Goal: Task Accomplishment & Management: Use online tool/utility

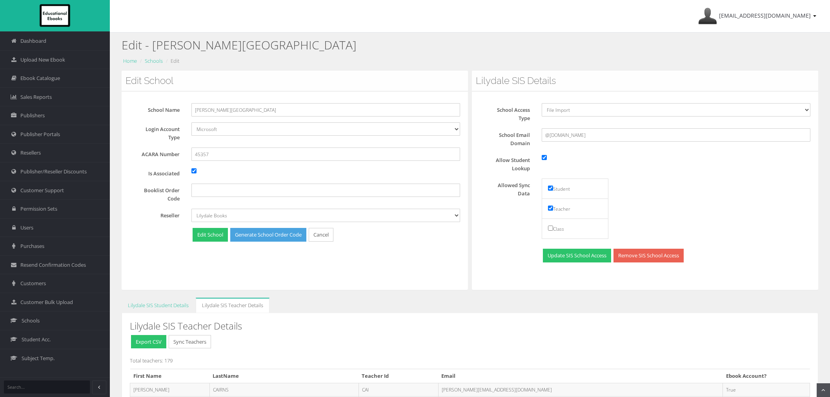
scroll to position [93, 0]
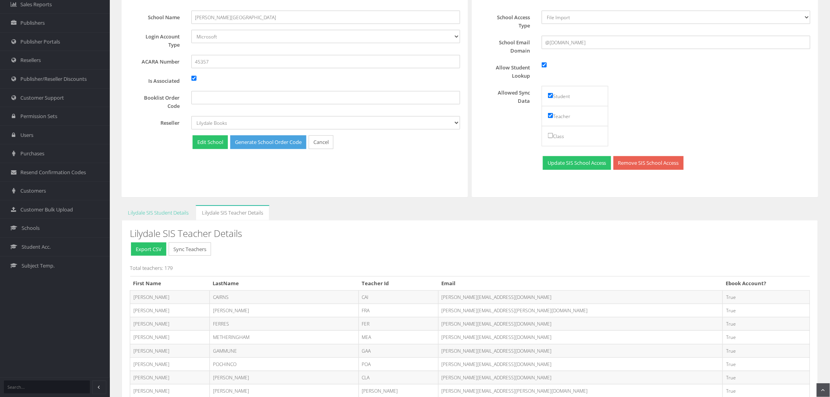
click at [198, 251] on button "Sync Teachers" at bounding box center [190, 250] width 42 height 14
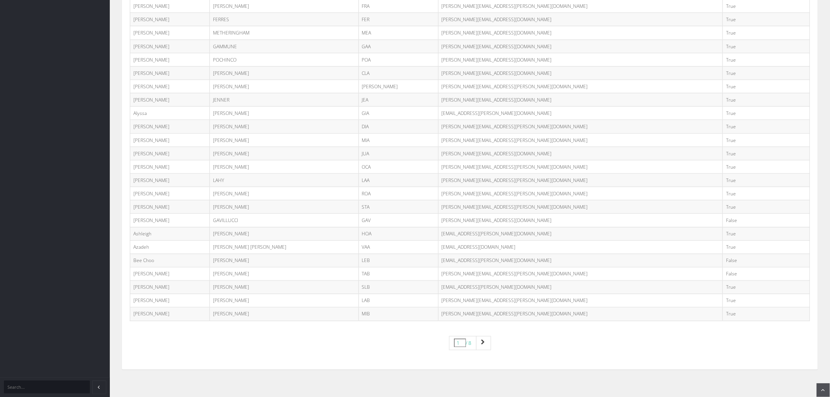
scroll to position [398, 0]
drag, startPoint x: 256, startPoint y: 152, endPoint x: 257, endPoint y: 148, distance: 4.2
click at [257, 150] on td "JULIEN" at bounding box center [284, 152] width 149 height 13
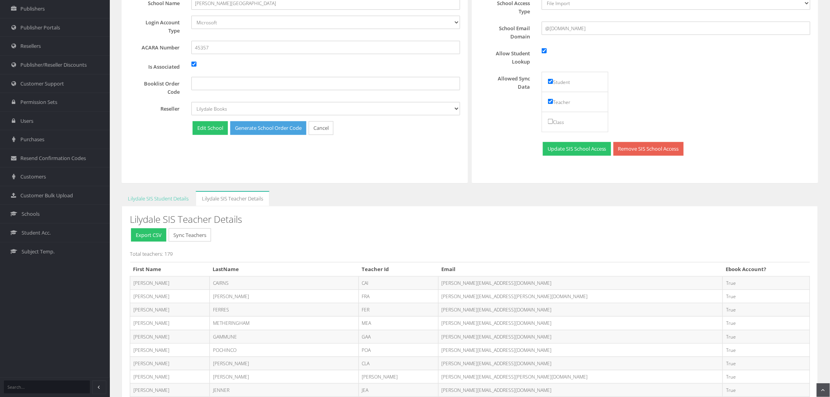
scroll to position [49, 0]
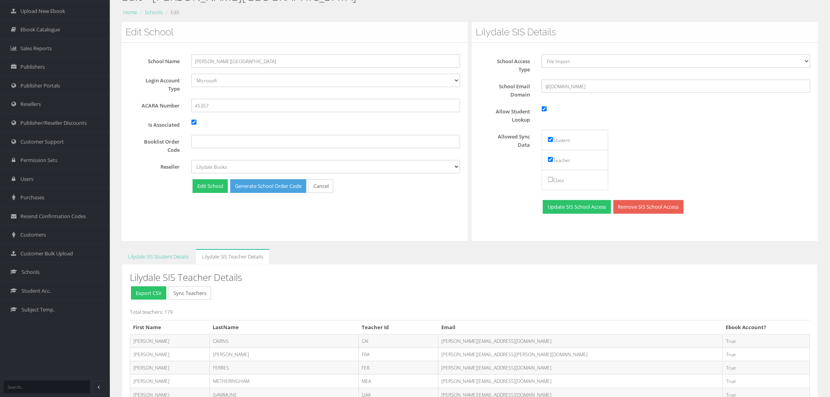
click at [204, 290] on button "Sync Teachers" at bounding box center [190, 294] width 42 height 14
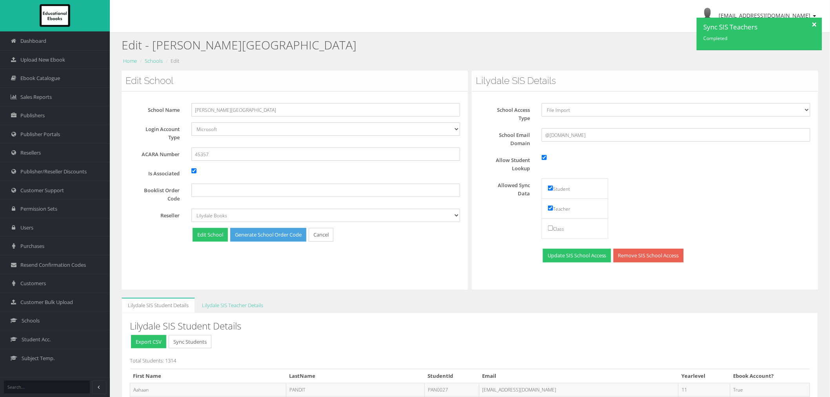
click at [816, 25] on div at bounding box center [816, 24] width 14 height 12
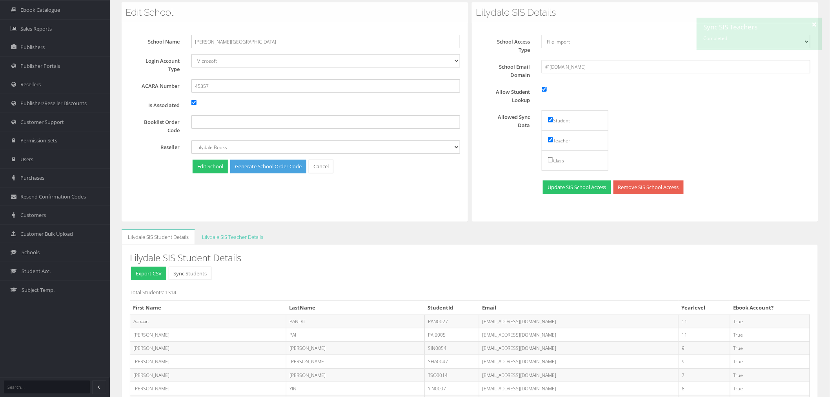
scroll to position [131, 0]
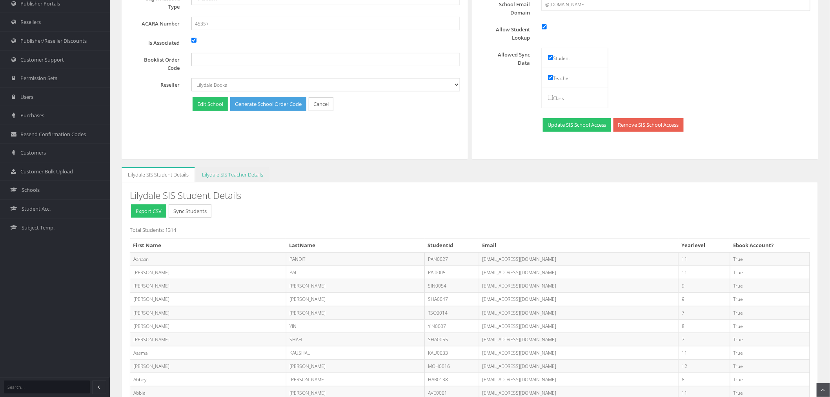
drag, startPoint x: 227, startPoint y: 179, endPoint x: 228, endPoint y: 186, distance: 6.5
click at [227, 179] on link "Lilydale SIS Teacher Details" at bounding box center [233, 174] width 74 height 15
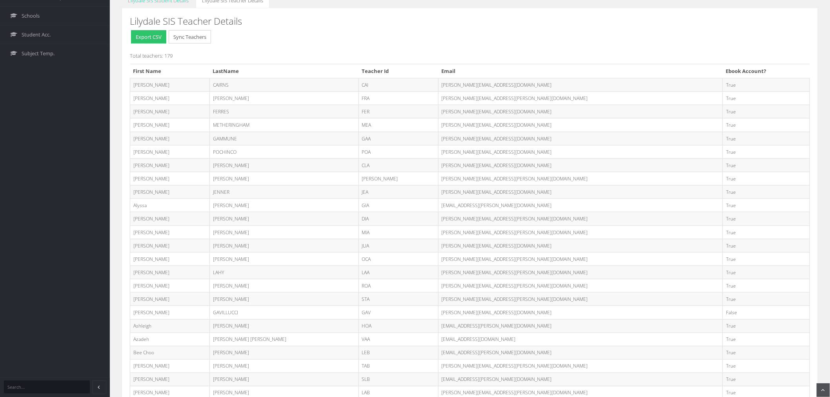
scroll to position [398, 0]
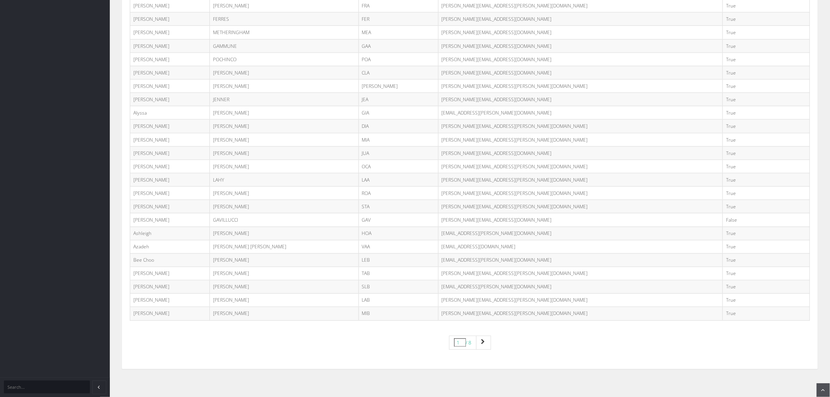
click at [438, 226] on td "[PERSON_NAME][EMAIL_ADDRESS][DOMAIN_NAME]" at bounding box center [580, 220] width 285 height 13
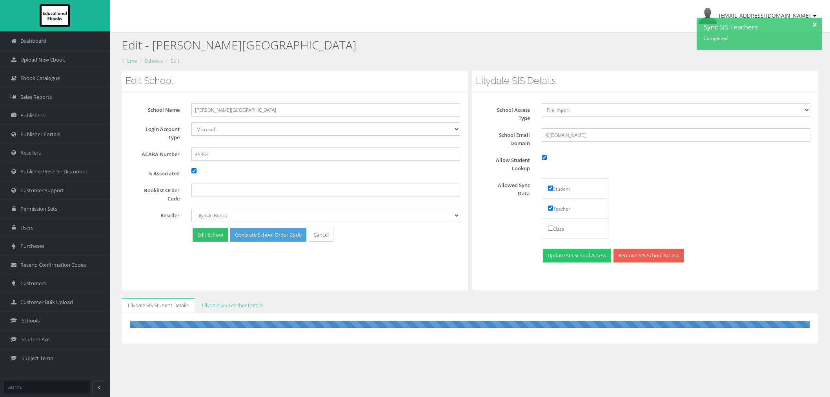
scroll to position [49, 0]
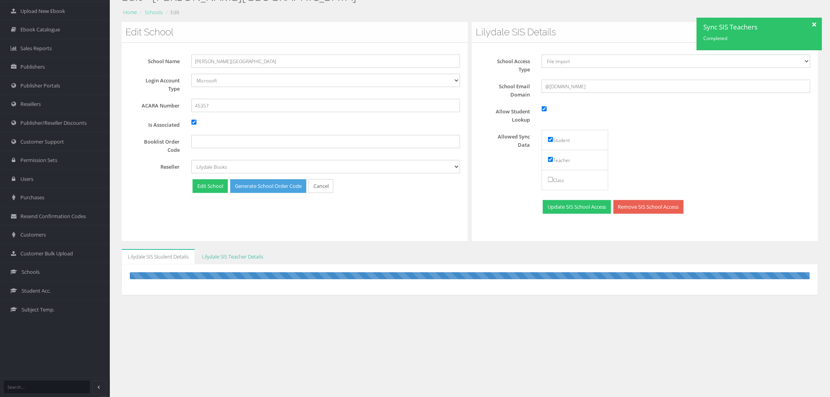
click at [251, 256] on link "Lilydale SIS Teacher Details" at bounding box center [233, 256] width 74 height 15
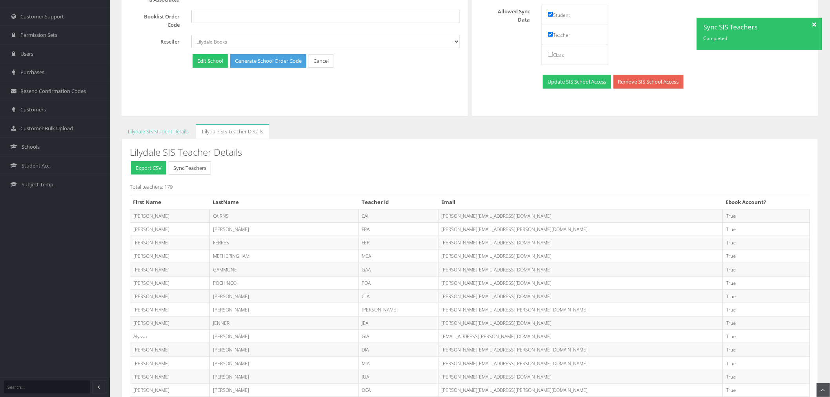
scroll to position [136, 0]
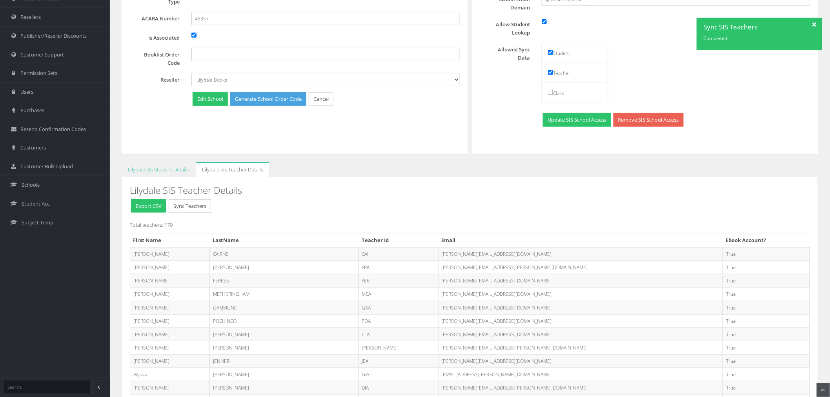
click at [210, 202] on button "Sync Teachers" at bounding box center [190, 206] width 42 height 14
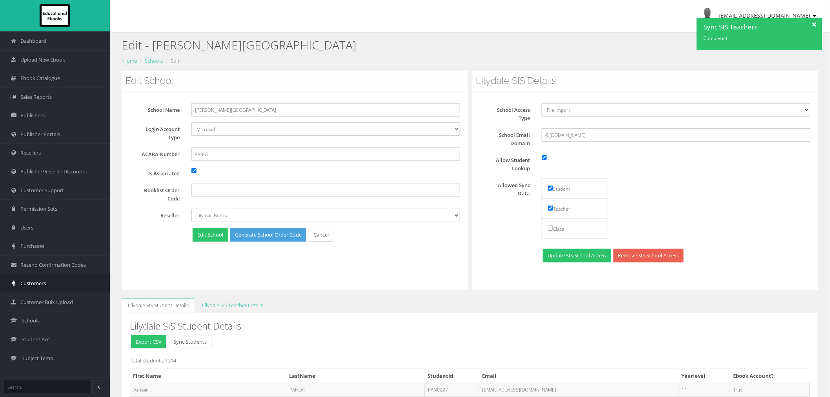
click at [45, 285] on span "Customers" at bounding box center [33, 283] width 26 height 7
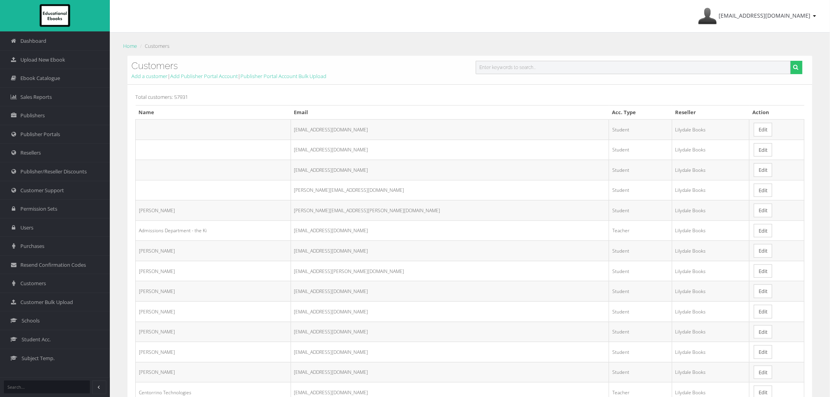
click at [527, 72] on input "text" at bounding box center [633, 67] width 315 height 13
paste input "[PERSON_NAME][EMAIL_ADDRESS][DOMAIN_NAME]"
type input "[PERSON_NAME][EMAIL_ADDRESS][DOMAIN_NAME]"
click at [791, 61] on button "submit" at bounding box center [797, 67] width 12 height 13
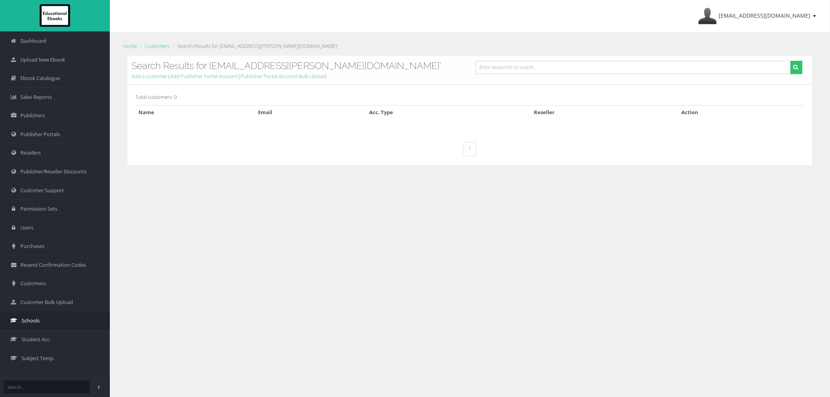
click at [46, 323] on link "Schools" at bounding box center [55, 320] width 110 height 19
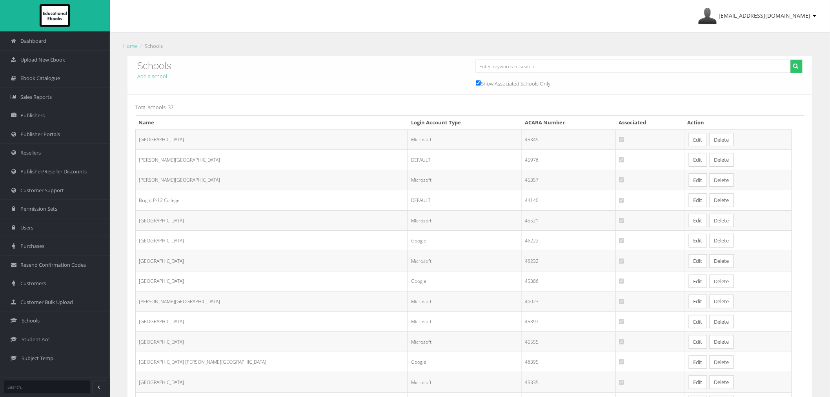
click at [689, 175] on link "Edit" at bounding box center [698, 180] width 18 height 14
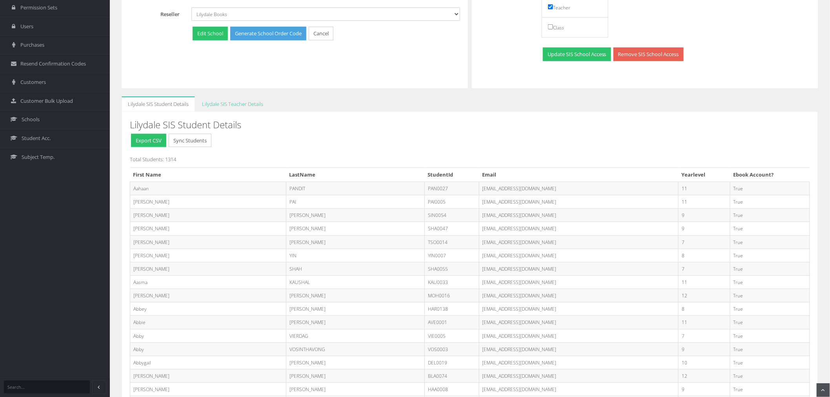
scroll to position [218, 0]
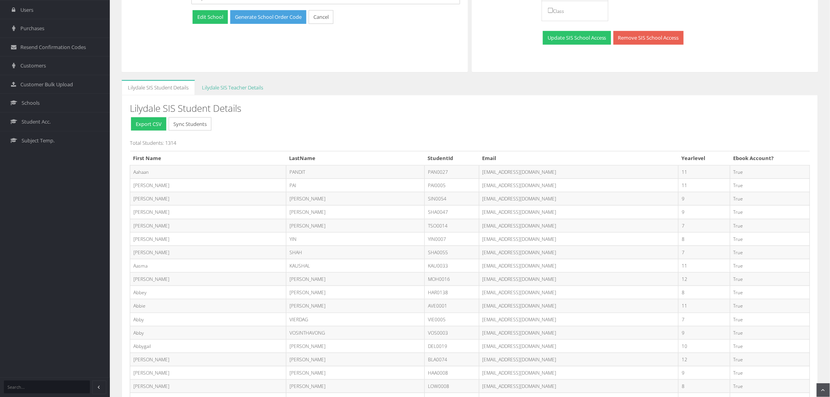
click at [222, 85] on link "Lilydale SIS Teacher Details" at bounding box center [233, 87] width 74 height 15
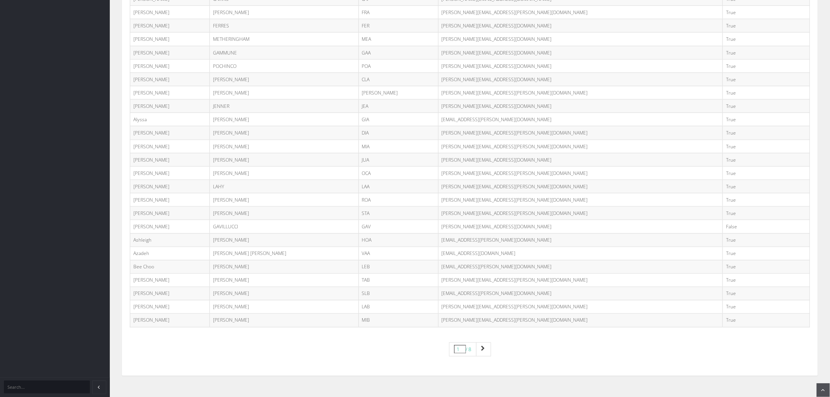
scroll to position [392, 0]
click at [484, 348] on icon "Page navigation" at bounding box center [484, 347] width 4 height 5
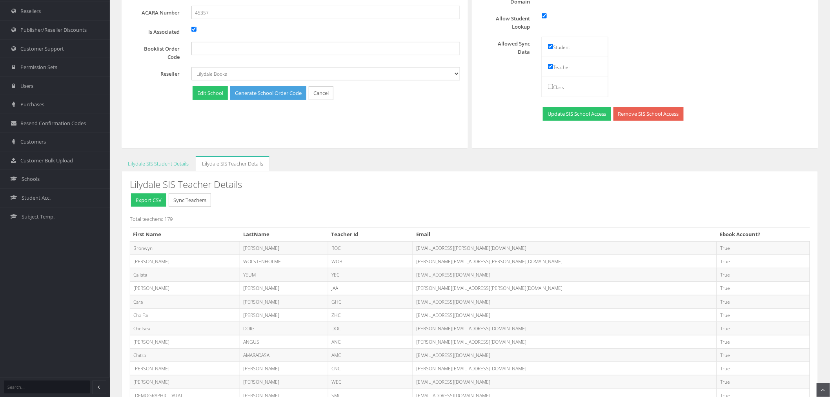
scroll to position [44, 0]
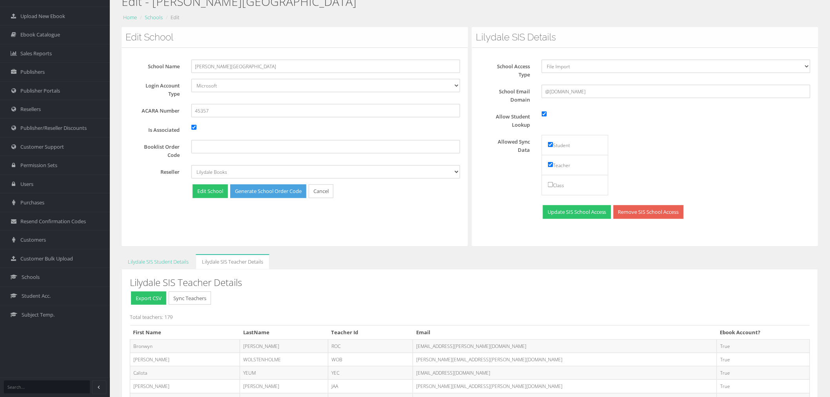
click at [190, 299] on button "Sync Teachers" at bounding box center [190, 299] width 42 height 14
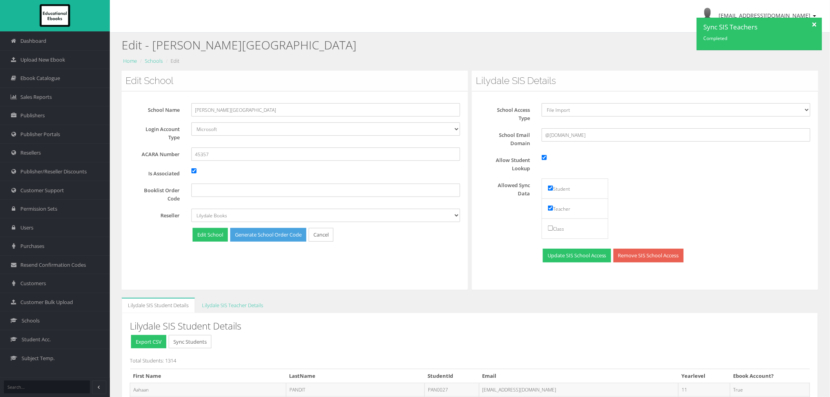
click at [815, 24] on div at bounding box center [816, 24] width 14 height 12
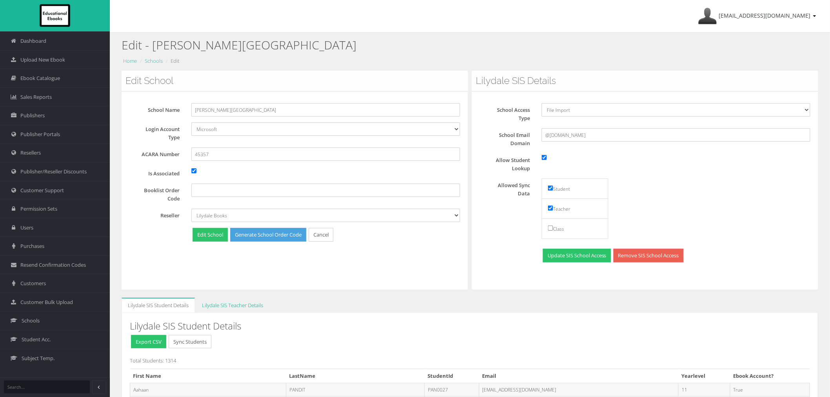
click at [248, 308] on link "Lilydale SIS Teacher Details" at bounding box center [233, 305] width 74 height 15
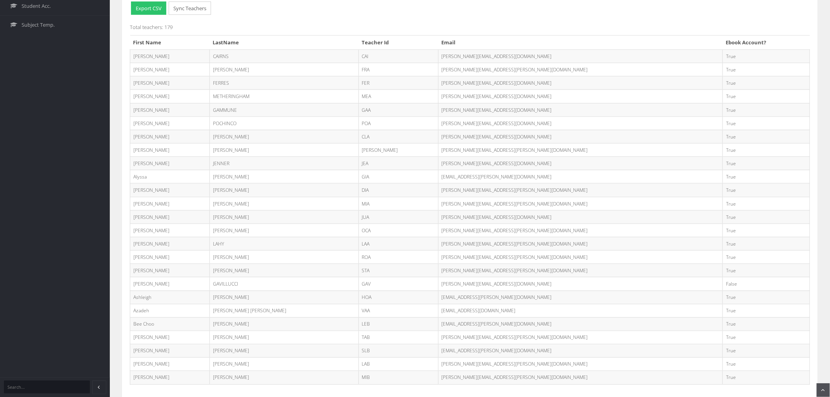
scroll to position [349, 0]
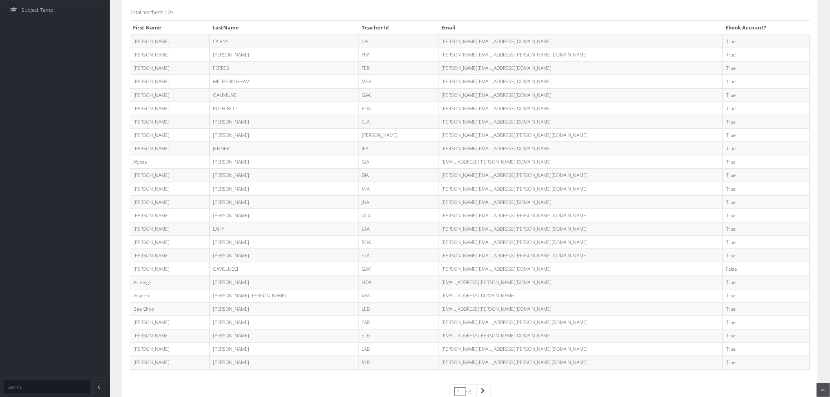
click at [445, 272] on td "Antoinette.Gavillucci@education.vic.gov.au" at bounding box center [580, 269] width 285 height 13
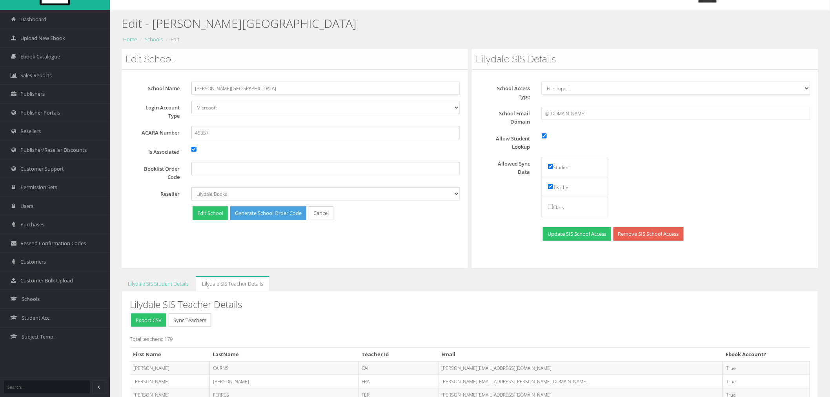
scroll to position [0, 0]
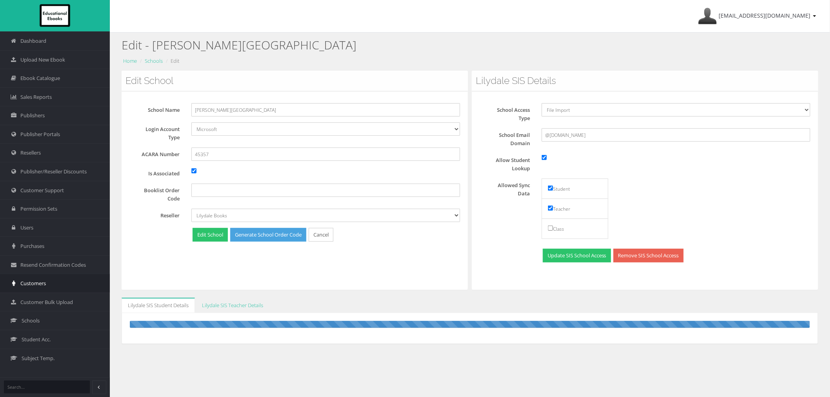
click at [47, 285] on link "Customers" at bounding box center [55, 283] width 110 height 19
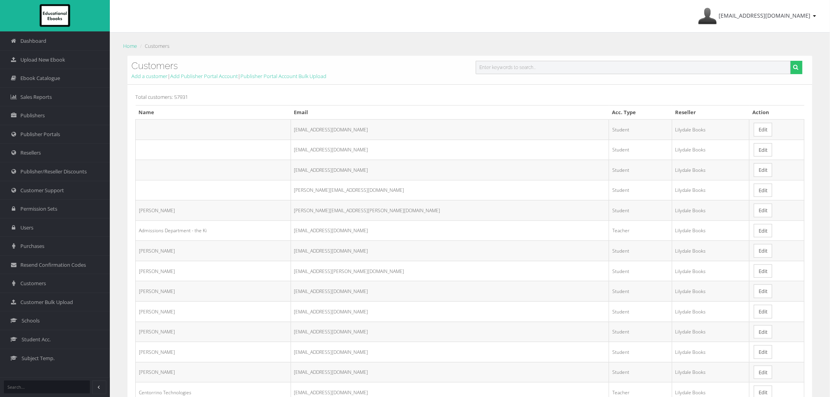
click at [493, 72] on input "text" at bounding box center [633, 67] width 315 height 13
paste input "[EMAIL_ADDRESS][PERSON_NAME][DOMAIN_NAME]"
type input "[EMAIL_ADDRESS][PERSON_NAME][DOMAIN_NAME]"
click at [791, 61] on button "submit" at bounding box center [797, 67] width 12 height 13
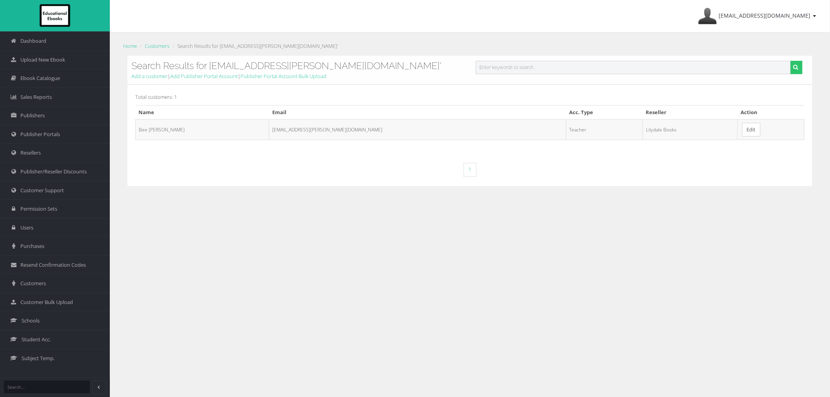
click at [539, 71] on input "text" at bounding box center [633, 67] width 315 height 13
paste input "Antoinette.Gavillucci@education.vic.gov.au"
type input "Antoinette.Gavillucci@education.vic.gov.au"
click at [791, 61] on button "submit" at bounding box center [797, 67] width 12 height 13
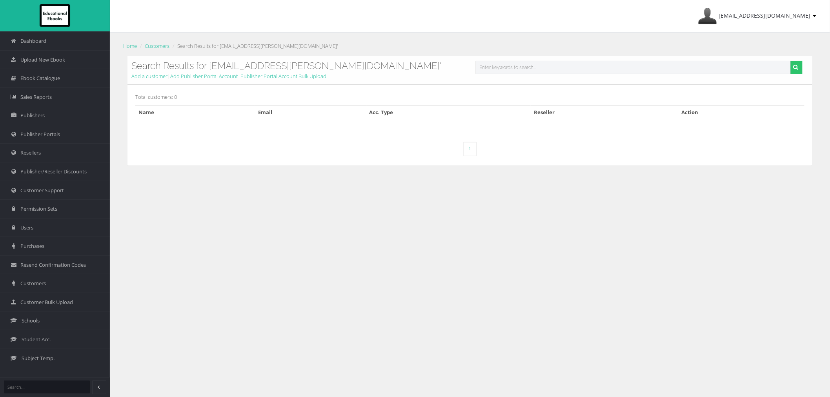
click at [521, 65] on input "text" at bounding box center [633, 67] width 315 height 13
paste input "[EMAIL_ADDRESS][PERSON_NAME][DOMAIN_NAME]"
type input "[EMAIL_ADDRESS][PERSON_NAME][DOMAIN_NAME]"
click at [791, 61] on button "submit" at bounding box center [797, 67] width 12 height 13
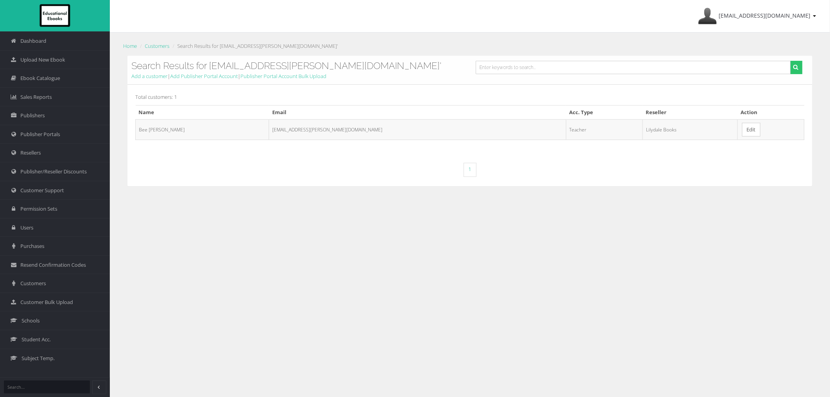
click at [743, 131] on link "Edit" at bounding box center [752, 130] width 18 height 14
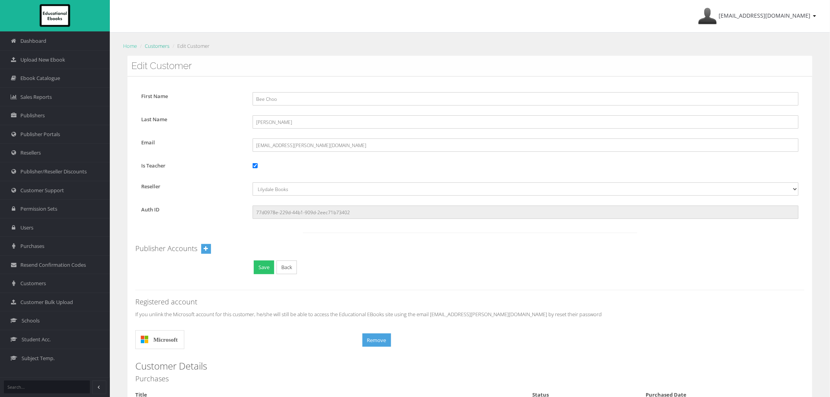
click at [155, 46] on link "Customers" at bounding box center [157, 45] width 25 height 7
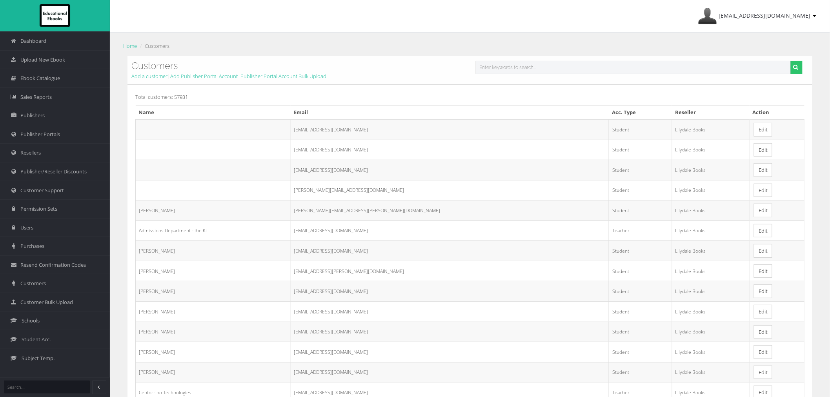
click at [540, 71] on input "text" at bounding box center [633, 67] width 315 height 13
paste input "[PERSON_NAME][EMAIL_ADDRESS][PERSON_NAME][DOMAIN_NAME]"
type input "[PERSON_NAME][EMAIL_ADDRESS][PERSON_NAME][DOMAIN_NAME]"
click at [791, 61] on button "submit" at bounding box center [797, 67] width 12 height 13
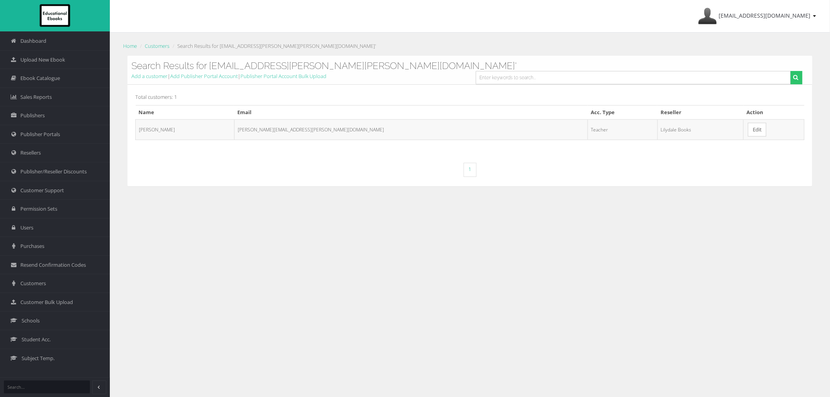
click at [748, 126] on link "Edit" at bounding box center [757, 130] width 18 height 14
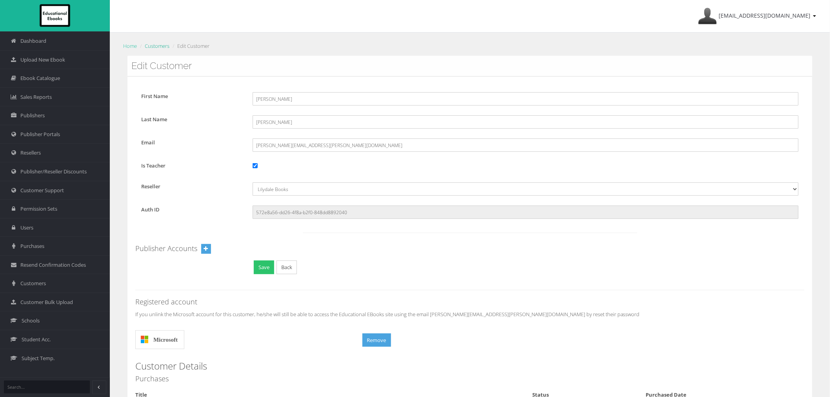
click at [156, 46] on link "Customers" at bounding box center [157, 45] width 25 height 7
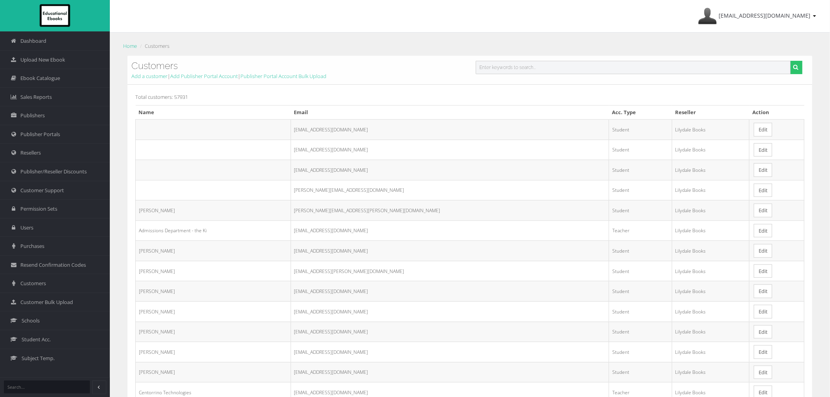
click at [664, 68] on input "text" at bounding box center [633, 67] width 315 height 13
paste input "[PERSON_NAME][EMAIL_ADDRESS][DOMAIN_NAME]"
type input "[PERSON_NAME][EMAIL_ADDRESS][DOMAIN_NAME]"
click at [791, 61] on button "submit" at bounding box center [797, 67] width 12 height 13
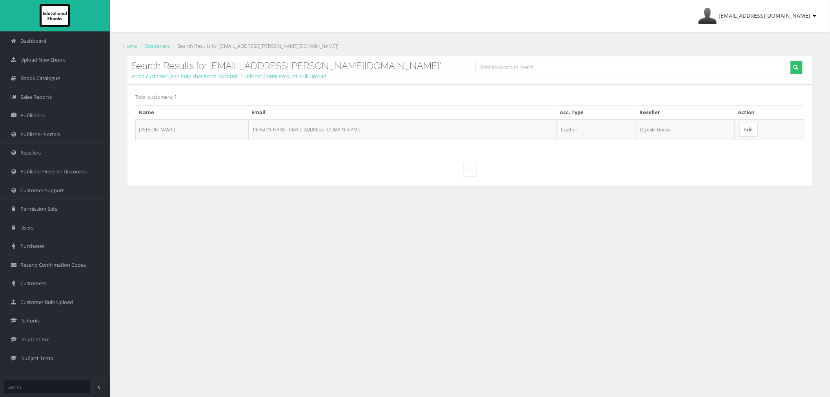
click at [740, 124] on link "Edit" at bounding box center [749, 130] width 18 height 14
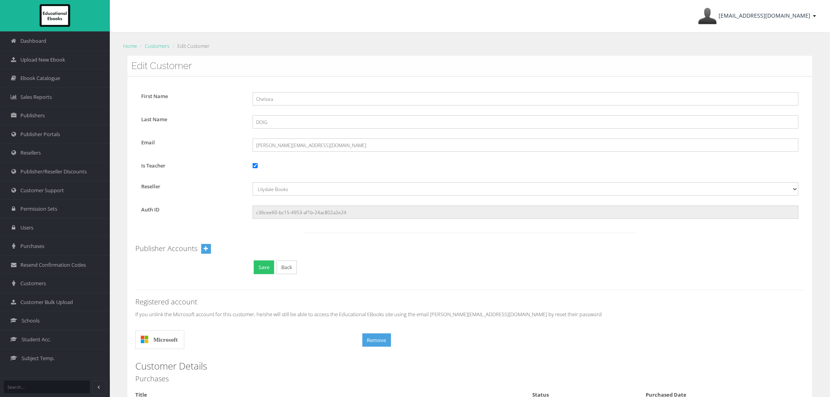
click at [756, 25] on link "[EMAIL_ADDRESS][DOMAIN_NAME]" at bounding box center [758, 16] width 126 height 32
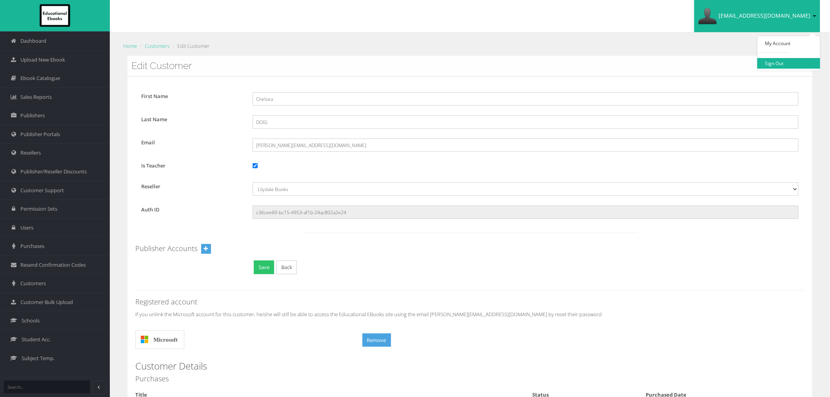
click at [763, 58] on link "Sign Out" at bounding box center [789, 63] width 63 height 11
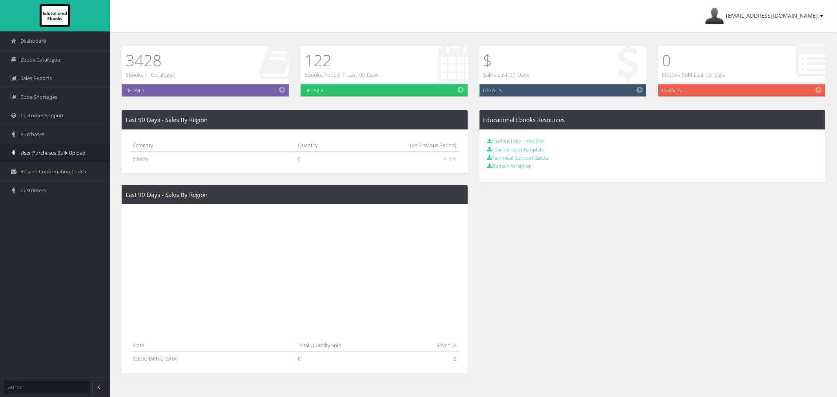
click at [59, 155] on span "User Purchases Bulk Upload" at bounding box center [52, 152] width 65 height 7
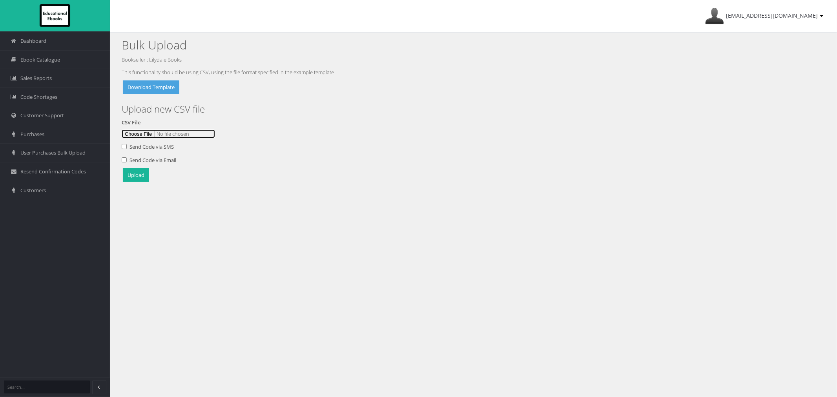
click at [137, 130] on input "file" at bounding box center [168, 134] width 93 height 9
type input "C:\fakepath\Blackburn Upload 28Aug A.csv"
click at [130, 181] on button "Upload" at bounding box center [136, 175] width 26 height 14
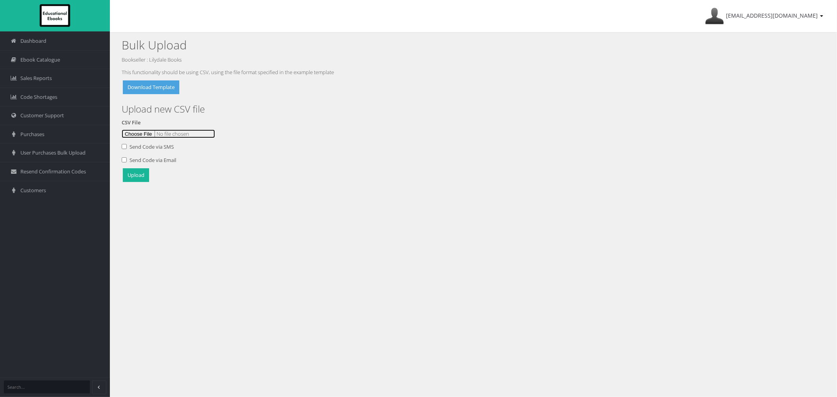
click at [135, 134] on input "file" at bounding box center [168, 134] width 93 height 9
click at [140, 178] on button "Upload" at bounding box center [136, 175] width 26 height 14
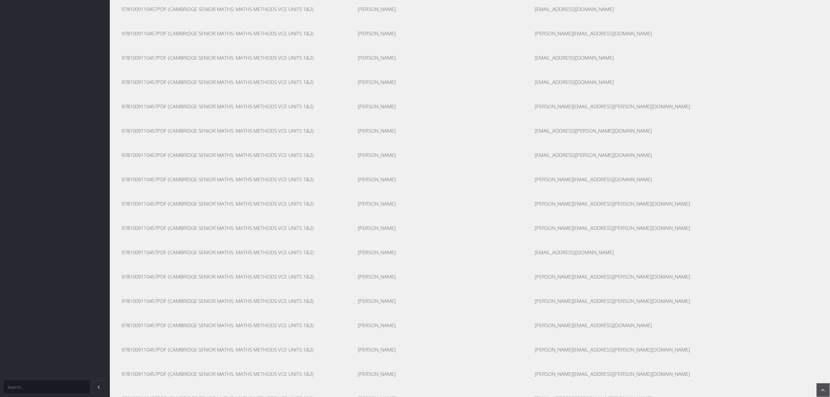
scroll to position [2223, 0]
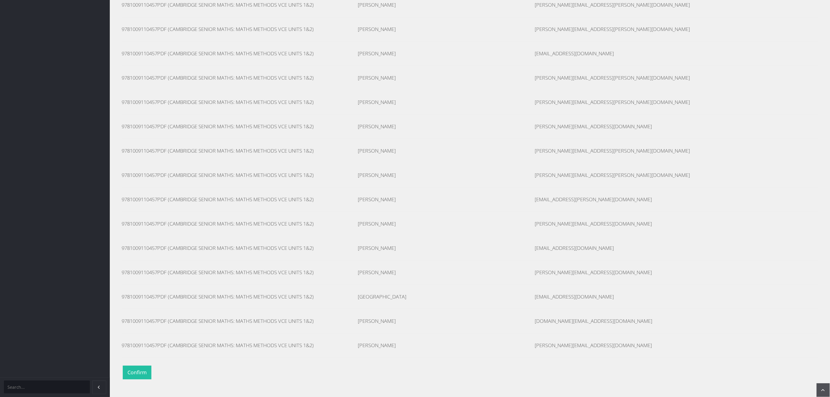
click at [140, 375] on button "Confirm" at bounding box center [137, 373] width 29 height 14
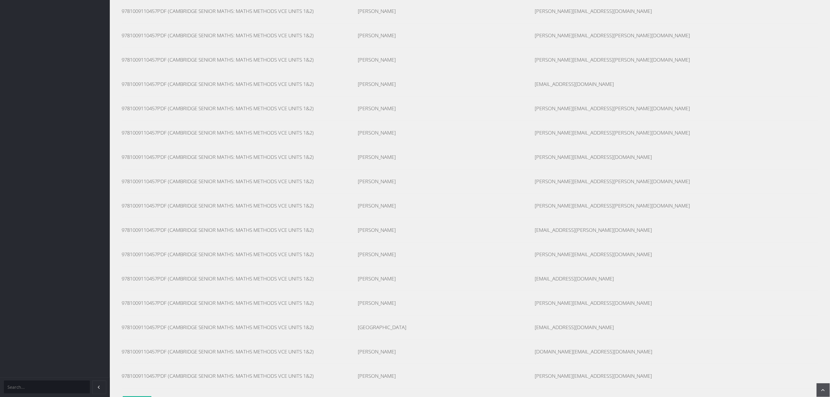
scroll to position [2136, 0]
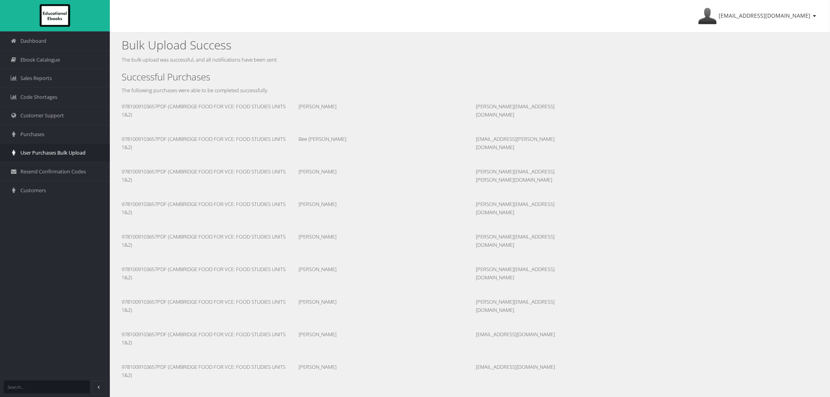
click at [65, 148] on link "User Purchases Bulk Upload" at bounding box center [55, 152] width 110 height 19
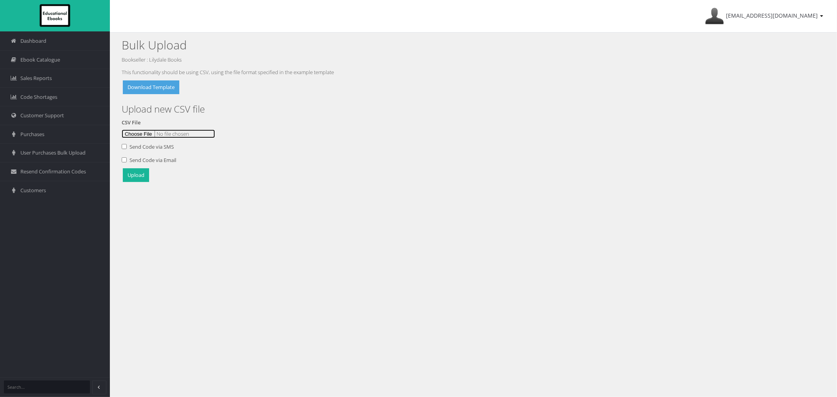
click at [135, 135] on input "file" at bounding box center [168, 134] width 93 height 9
type input "C:\fakepath\Blackburn Upload 28Aug B.csv"
click at [130, 174] on button "Upload" at bounding box center [136, 175] width 26 height 14
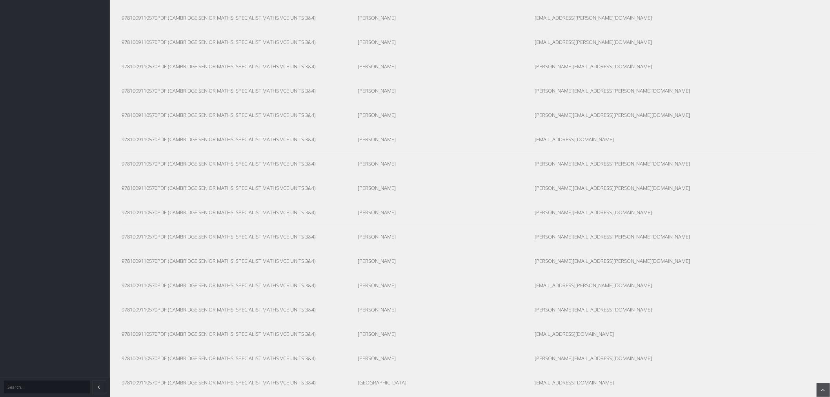
scroll to position [2223, 0]
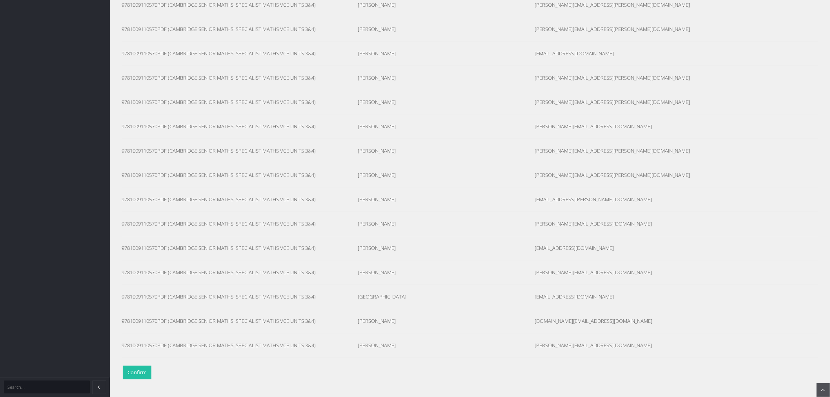
click at [128, 373] on button "Confirm" at bounding box center [137, 373] width 29 height 14
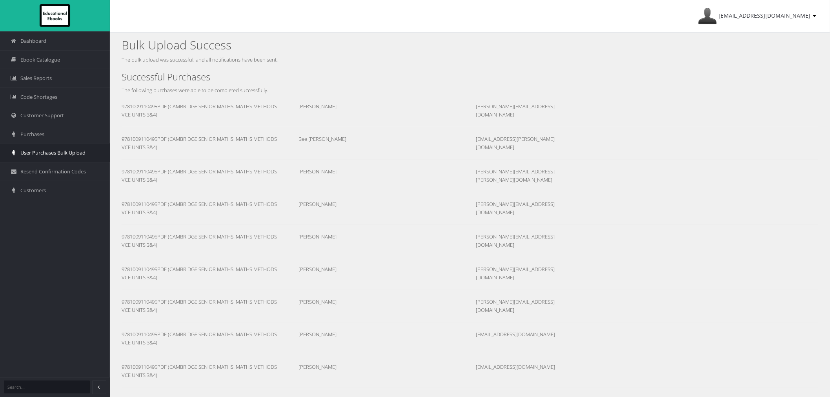
click at [50, 152] on span "User Purchases Bulk Upload" at bounding box center [52, 152] width 65 height 7
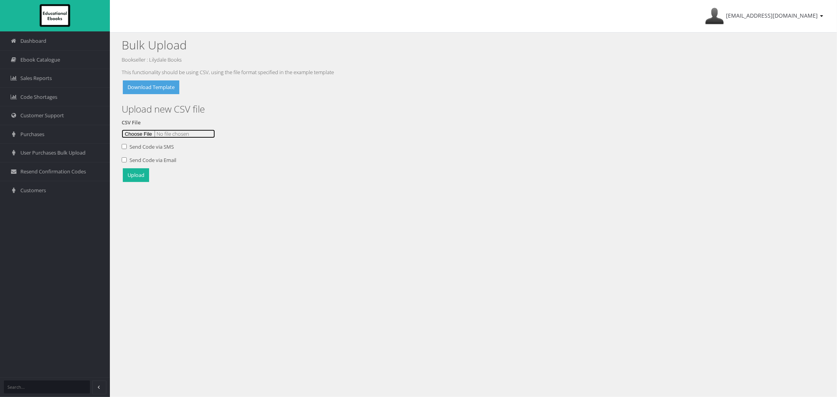
click at [151, 130] on input "file" at bounding box center [168, 134] width 93 height 9
type input "C:\fakepath\[PERSON_NAME] Upload [DATE] C.csv"
click at [144, 175] on button "Upload" at bounding box center [136, 175] width 26 height 14
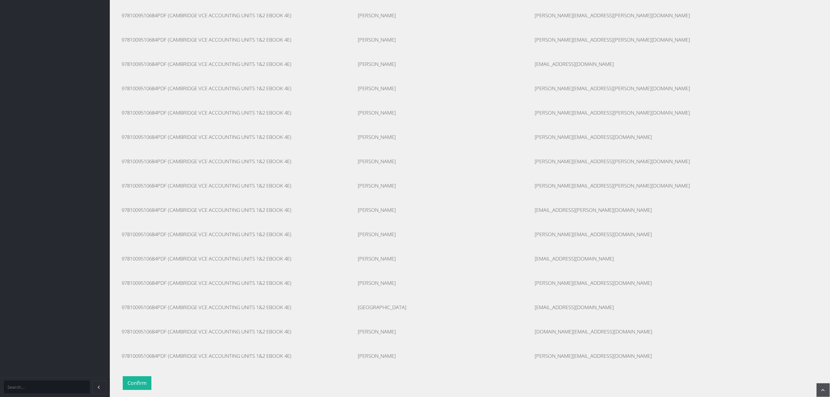
scroll to position [2223, 0]
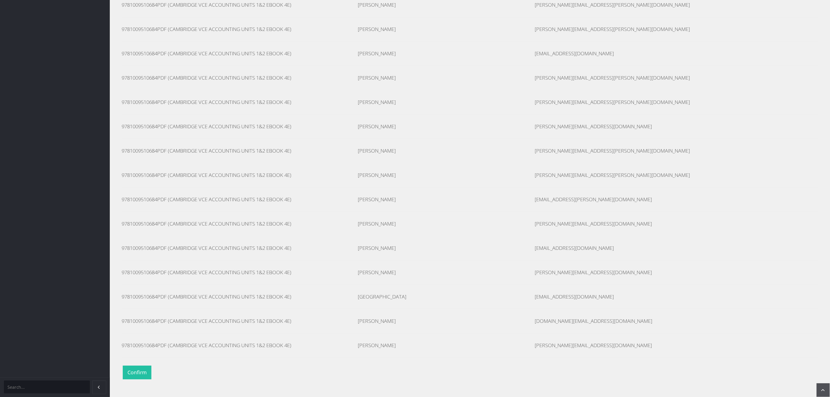
click at [130, 370] on button "Confirm" at bounding box center [137, 373] width 29 height 14
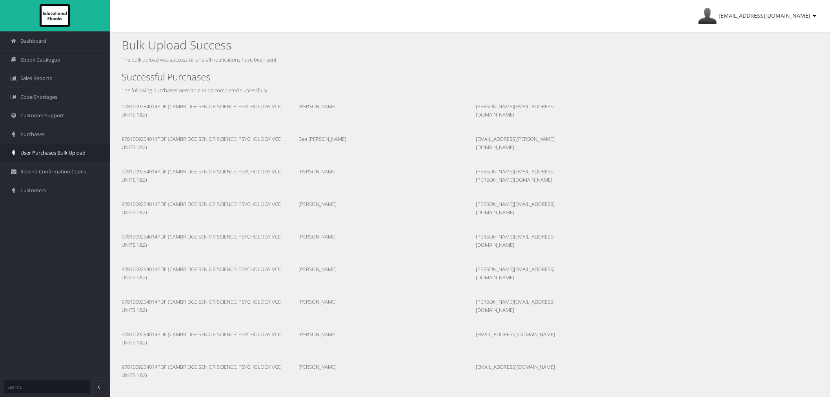
click at [57, 150] on span "User Purchases Bulk Upload" at bounding box center [52, 152] width 65 height 7
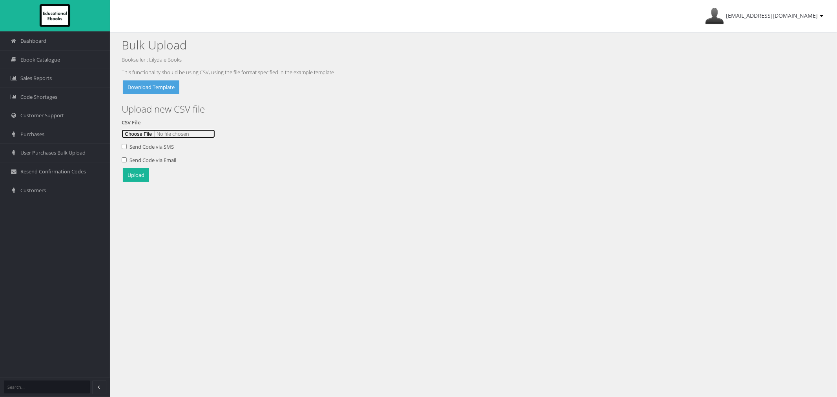
click at [133, 135] on input "file" at bounding box center [168, 134] width 93 height 9
type input "C:\fakepath\Blackburn Upload 28Aug D.csv"
click at [139, 173] on button "Upload" at bounding box center [136, 175] width 26 height 14
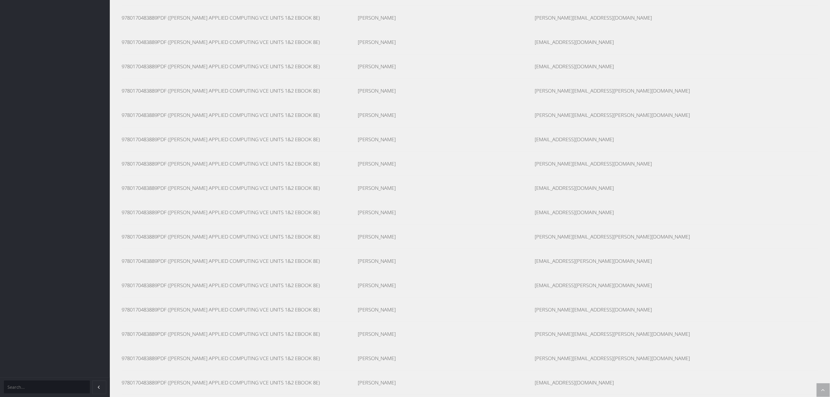
scroll to position [3052, 0]
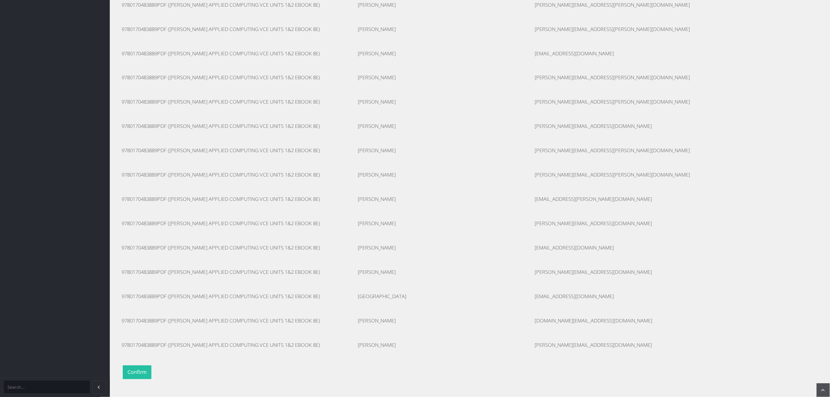
click at [149, 373] on button "Confirm" at bounding box center [137, 373] width 29 height 14
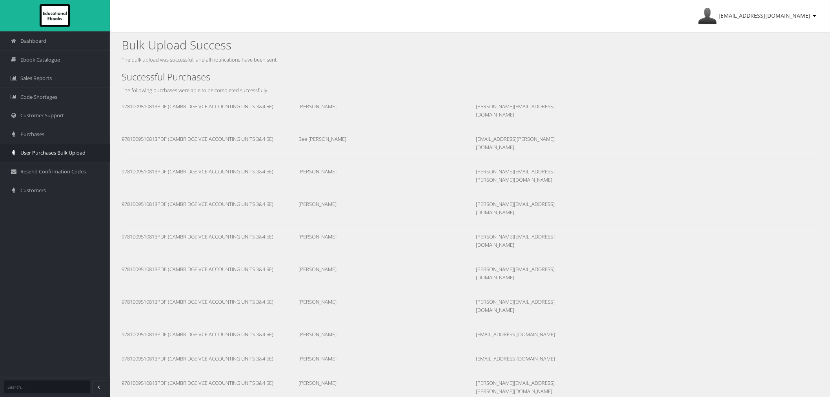
click at [29, 152] on span "User Purchases Bulk Upload" at bounding box center [52, 152] width 65 height 7
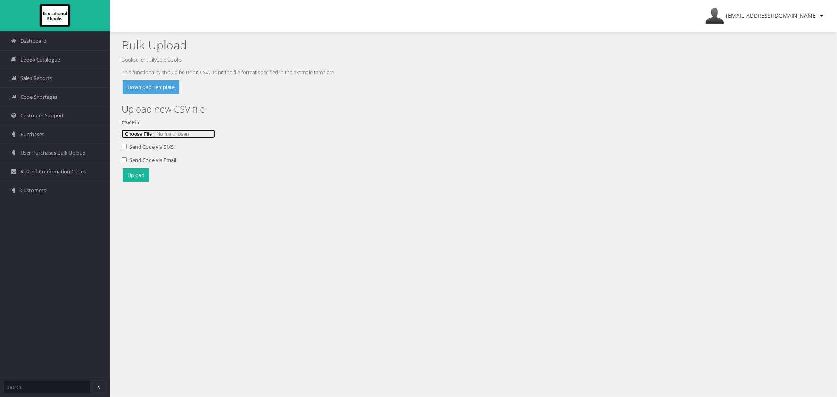
click at [135, 134] on input "file" at bounding box center [168, 134] width 93 height 9
type input "C:\fakepath\[PERSON_NAME] Upload 28AugE.csv"
click at [140, 172] on button "Upload" at bounding box center [136, 175] width 26 height 14
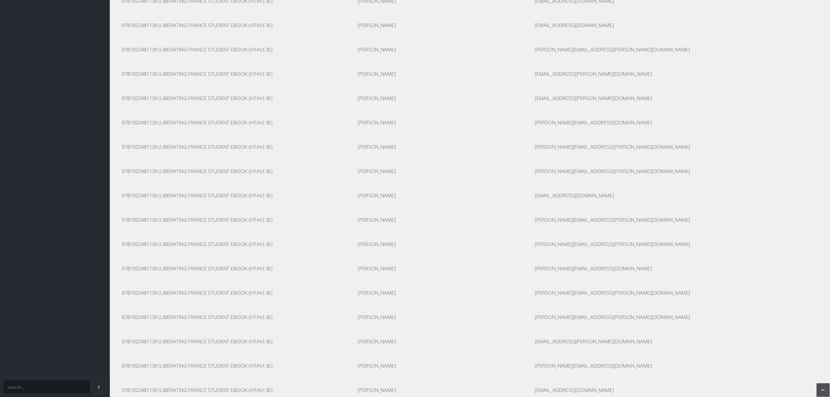
scroll to position [3333, 0]
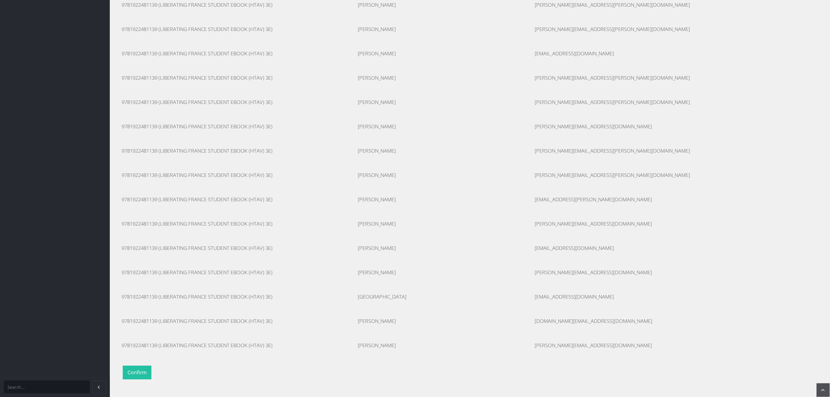
click at [135, 375] on button "Confirm" at bounding box center [137, 373] width 29 height 14
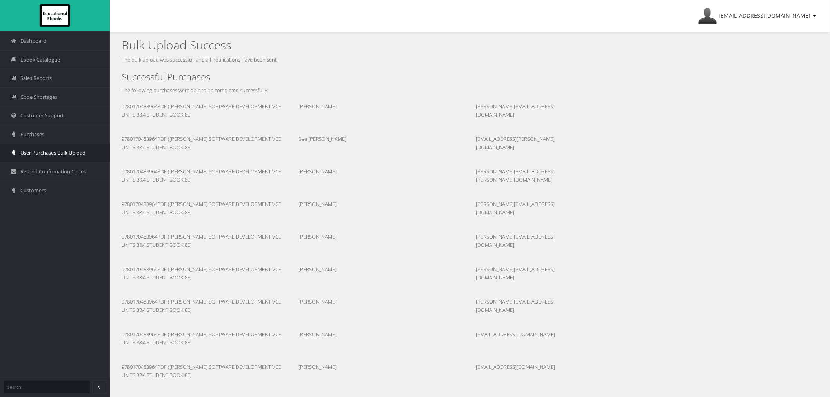
click at [44, 154] on span "User Purchases Bulk Upload" at bounding box center [52, 152] width 65 height 7
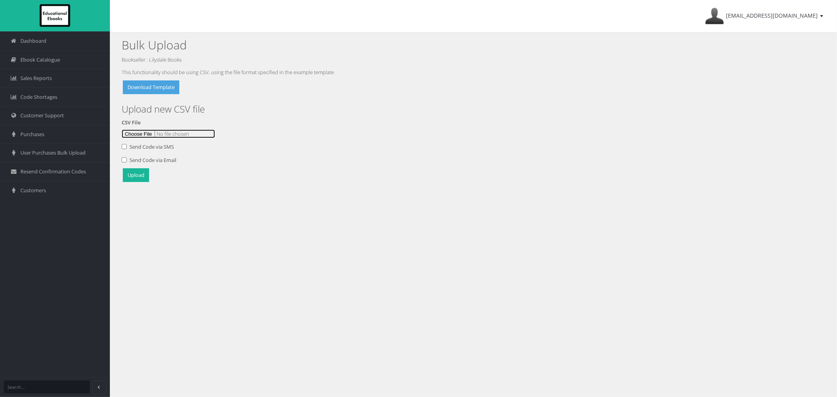
click at [147, 130] on input "file" at bounding box center [168, 134] width 93 height 9
type input "C:\fakepath\Blackburn Upload 28AugF.csv"
click at [139, 179] on button "Upload" at bounding box center [136, 175] width 26 height 14
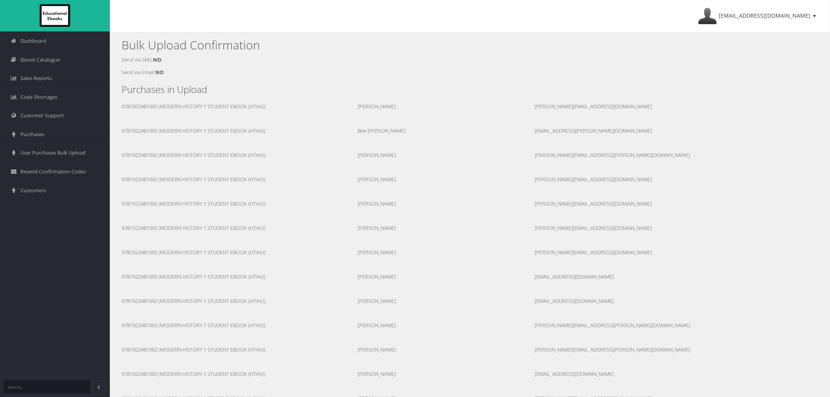
scroll to position [3052, 0]
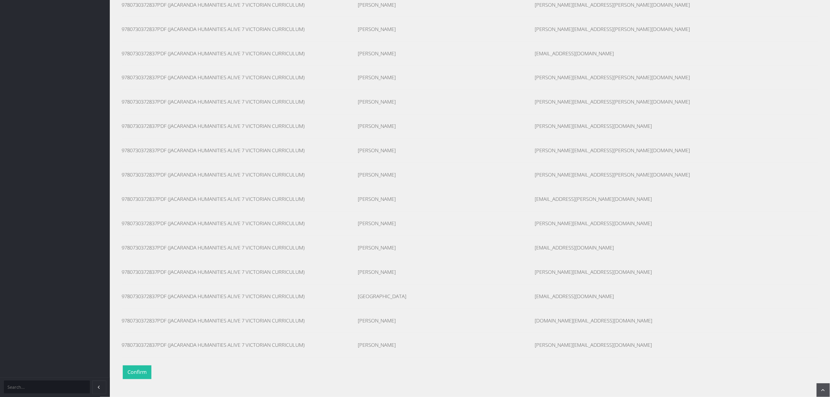
click at [147, 370] on button "Confirm" at bounding box center [137, 373] width 29 height 14
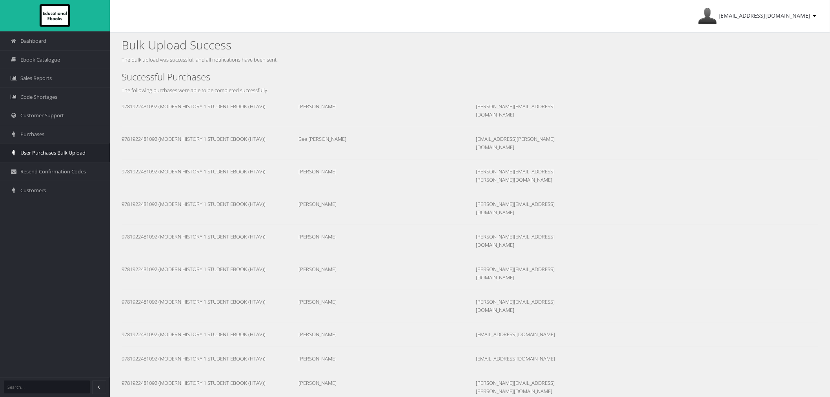
click at [21, 156] on span "User Purchases Bulk Upload" at bounding box center [52, 152] width 65 height 7
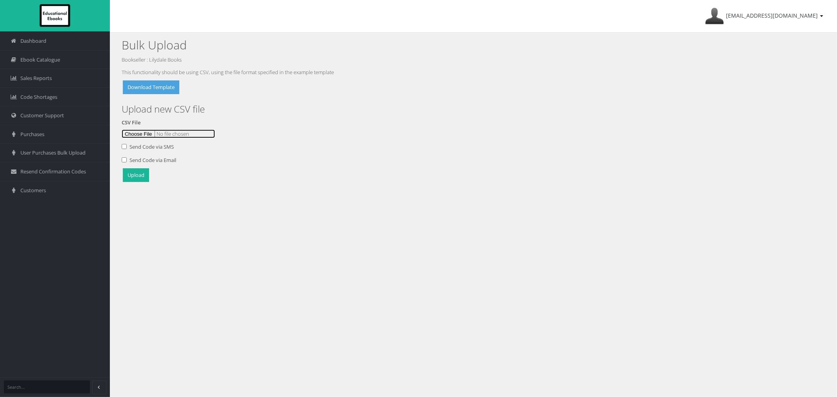
click at [137, 136] on input "file" at bounding box center [168, 134] width 93 height 9
type input "C:\fakepath\[PERSON_NAME] Upload 28AugG.csv"
click at [146, 175] on button "Upload" at bounding box center [136, 175] width 26 height 14
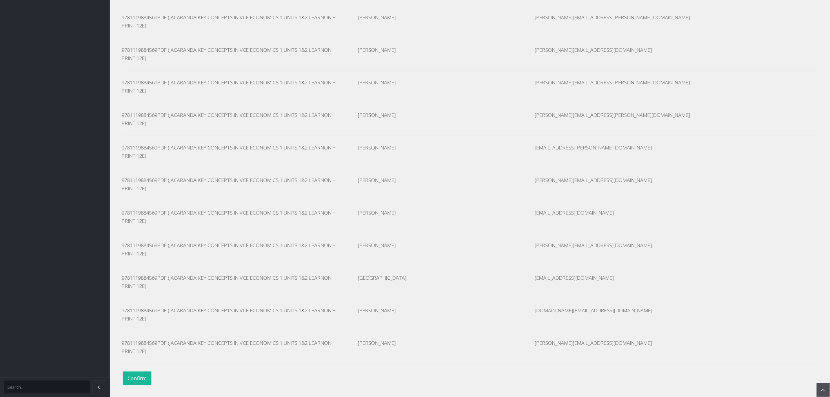
scroll to position [3613, 0]
click at [144, 368] on button "Confirm" at bounding box center [137, 373] width 29 height 14
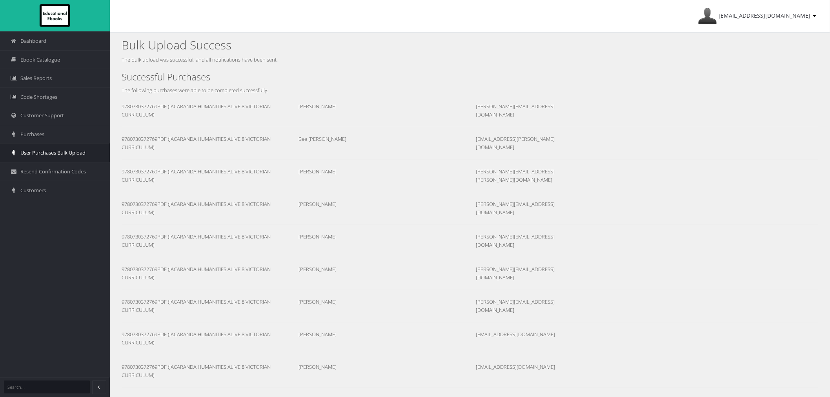
click at [45, 156] on span "User Purchases Bulk Upload" at bounding box center [52, 152] width 65 height 7
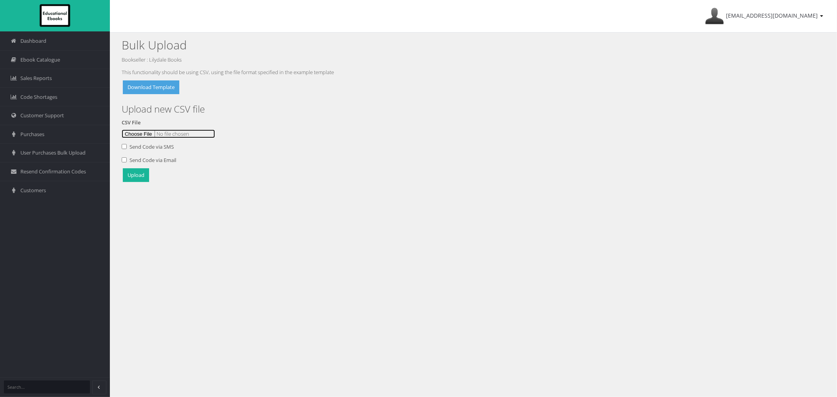
click at [138, 134] on input "file" at bounding box center [168, 134] width 93 height 9
type input "C:\fakepath\Blackburn Upload 28AugH.csv"
click at [138, 175] on button "Upload" at bounding box center [136, 175] width 26 height 14
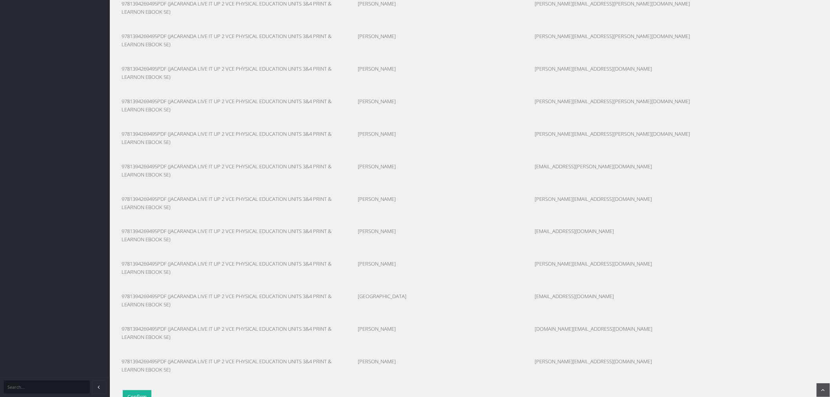
scroll to position [4174, 0]
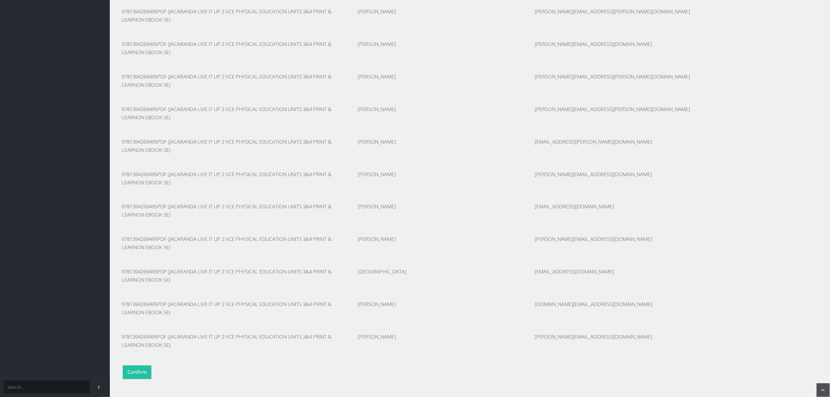
click at [141, 369] on button "Confirm" at bounding box center [137, 373] width 29 height 14
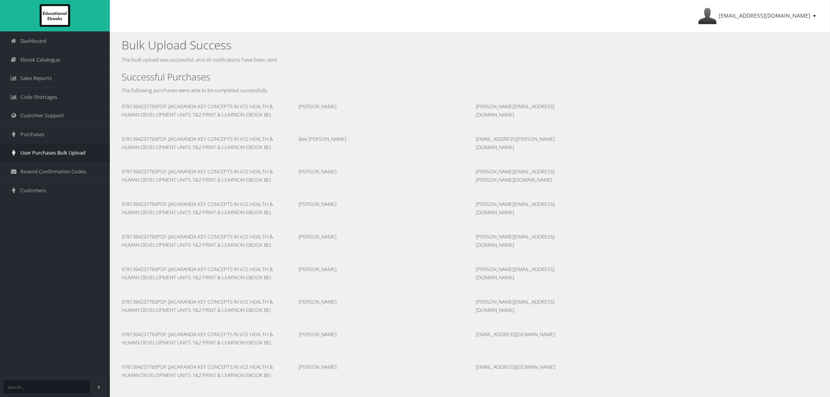
click at [23, 157] on link "User Purchases Bulk Upload" at bounding box center [55, 152] width 110 height 19
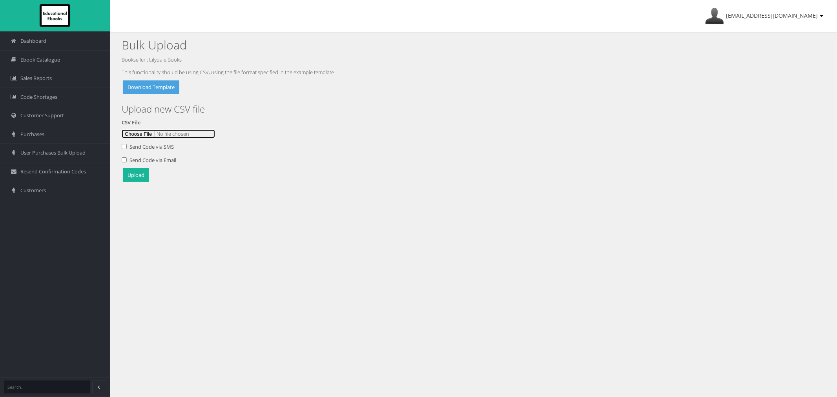
click at [146, 132] on input "file" at bounding box center [168, 134] width 93 height 9
type input "C:\fakepath\Blackburn Upload 28AugI.csv"
click at [142, 177] on button "Upload" at bounding box center [136, 175] width 26 height 14
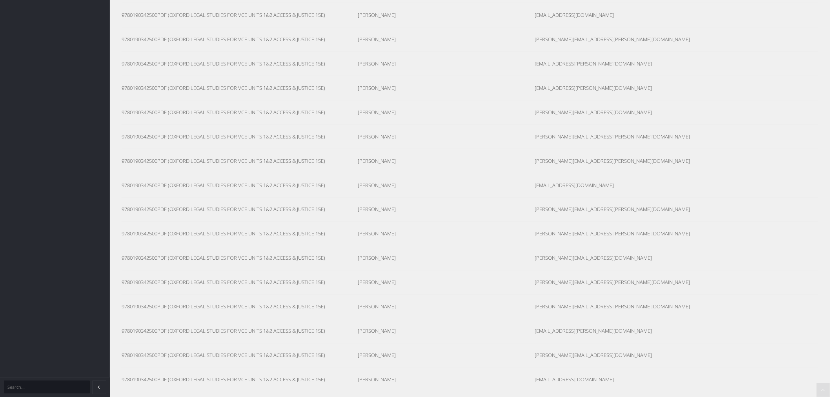
scroll to position [3052, 0]
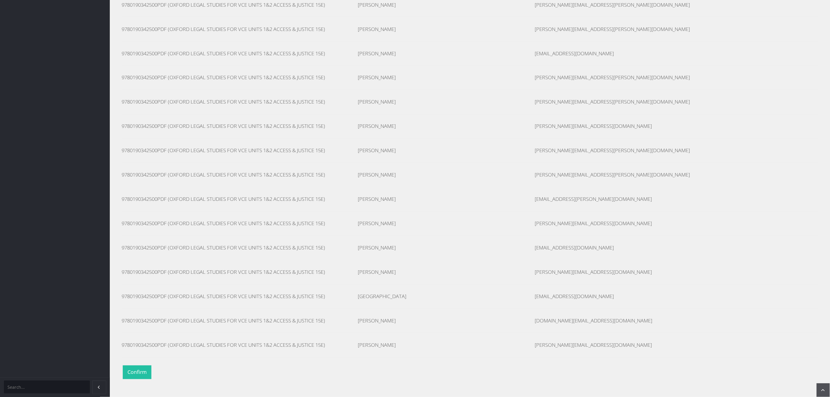
click at [138, 377] on button "Confirm" at bounding box center [137, 373] width 29 height 14
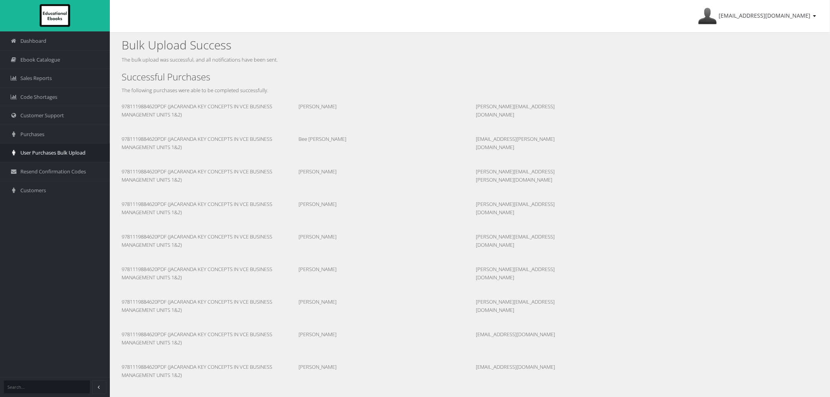
click at [72, 155] on span "User Purchases Bulk Upload" at bounding box center [52, 152] width 65 height 7
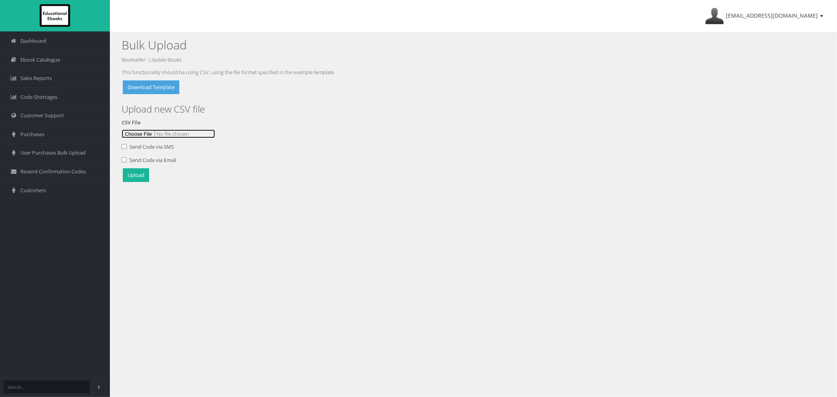
click at [144, 134] on input "file" at bounding box center [168, 134] width 93 height 9
click at [146, 133] on input "file" at bounding box center [168, 134] width 93 height 9
type input "C:\fakepath\Blackburn Upload 28AugJ.csv"
click at [134, 177] on button "Upload" at bounding box center [136, 175] width 26 height 14
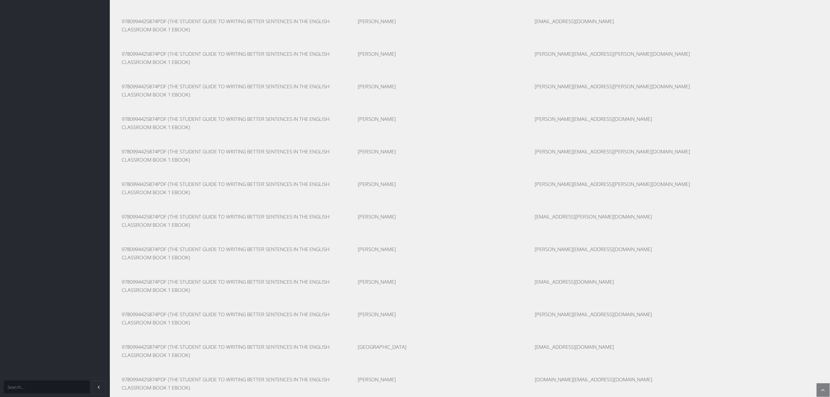
scroll to position [3333, 0]
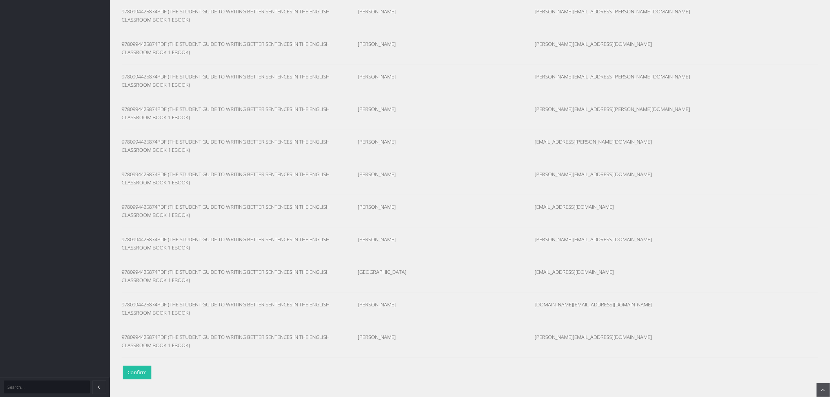
click at [135, 366] on button "Confirm" at bounding box center [137, 373] width 29 height 14
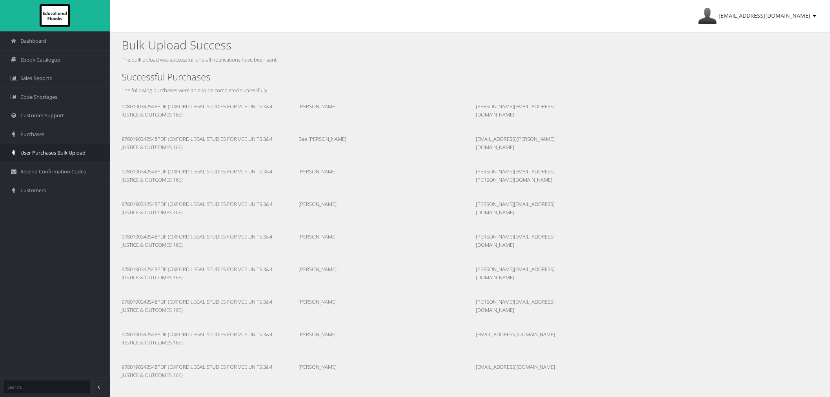
click at [34, 156] on span "User Purchases Bulk Upload" at bounding box center [52, 152] width 65 height 7
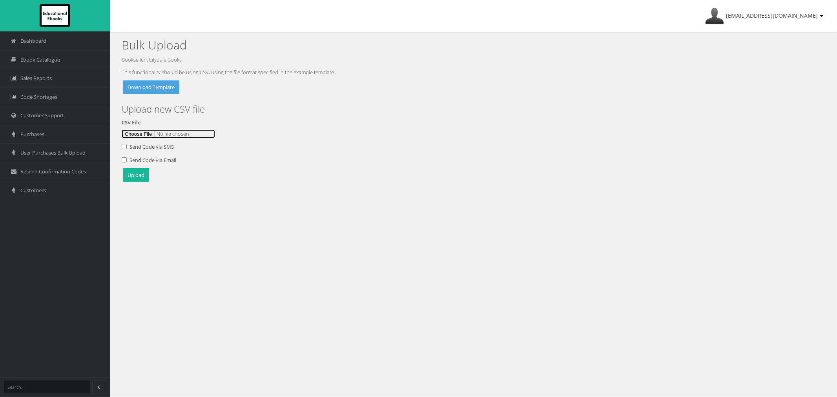
click at [139, 131] on input "file" at bounding box center [168, 134] width 93 height 9
type input "C:\fakepath\[PERSON_NAME] Upload 28AugK.csv"
click at [129, 179] on button "Upload" at bounding box center [136, 175] width 26 height 14
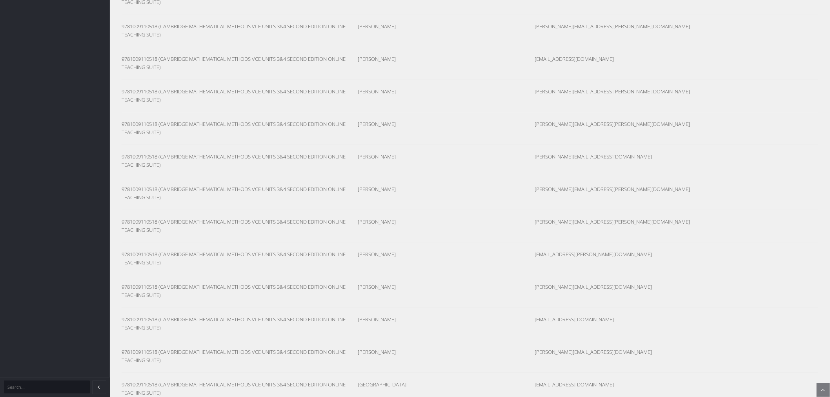
scroll to position [3613, 0]
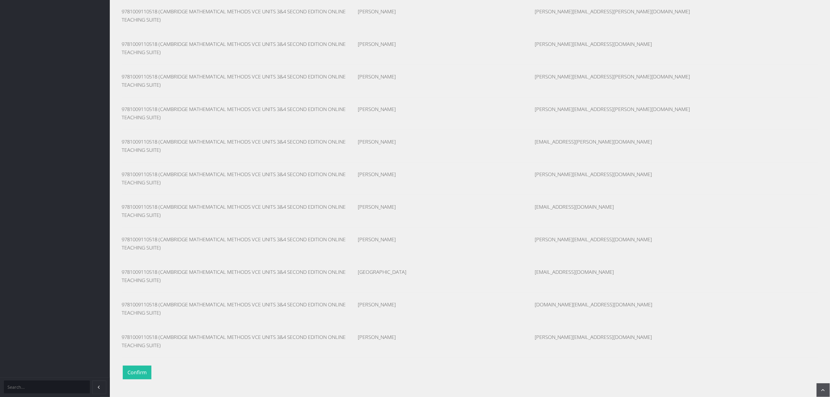
click at [138, 373] on button "Confirm" at bounding box center [137, 373] width 29 height 14
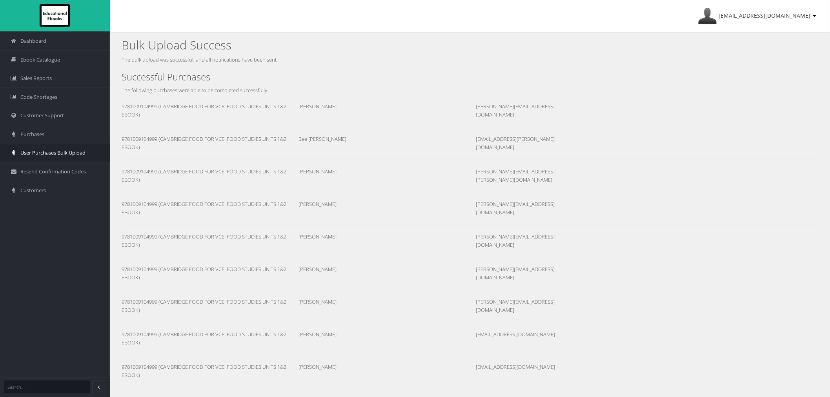
click at [72, 153] on span "User Purchases Bulk Upload" at bounding box center [52, 152] width 65 height 7
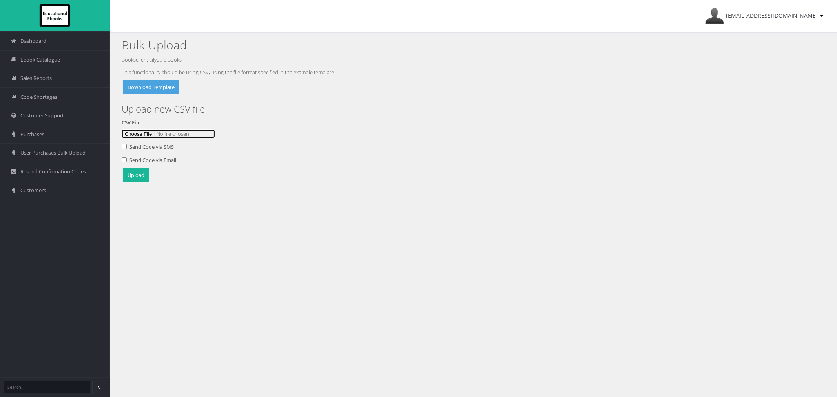
click at [131, 135] on input "file" at bounding box center [168, 134] width 93 height 9
type input "C:\fakepath\Blackburn Upload 28AugL.csv"
click at [138, 181] on button "Upload" at bounding box center [136, 175] width 26 height 14
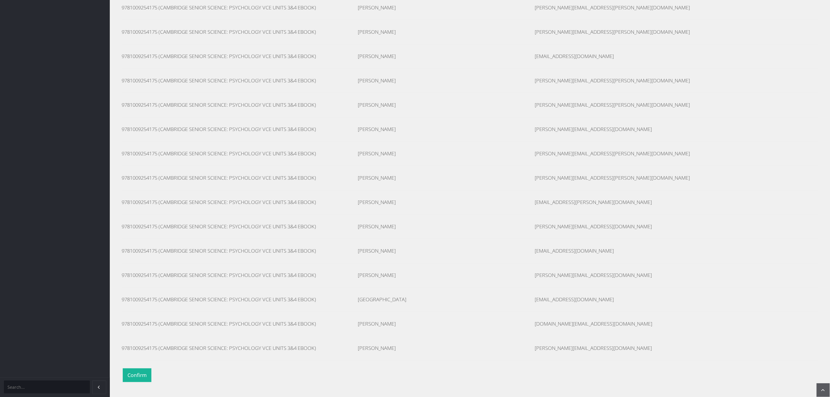
scroll to position [3613, 0]
click at [135, 378] on button "Confirm" at bounding box center [137, 373] width 29 height 14
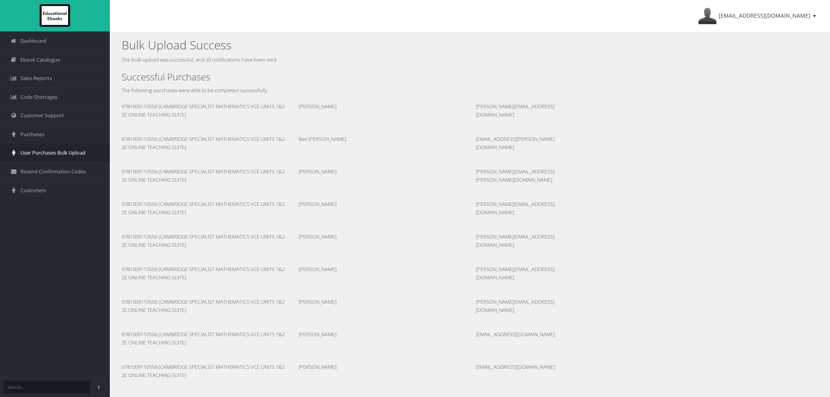
click at [55, 149] on link "User Purchases Bulk Upload" at bounding box center [55, 152] width 110 height 19
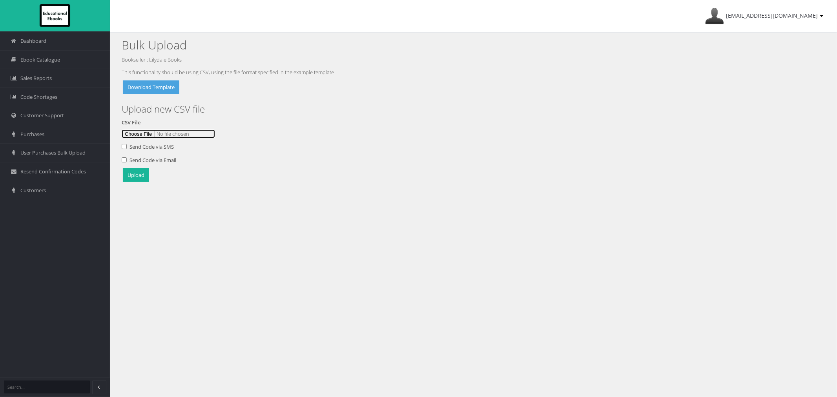
click at [141, 135] on input "file" at bounding box center [168, 134] width 93 height 9
type input "C:\fakepath\[PERSON_NAME] Upload 28AugM.csv"
click at [129, 179] on button "Upload" at bounding box center [136, 175] width 26 height 14
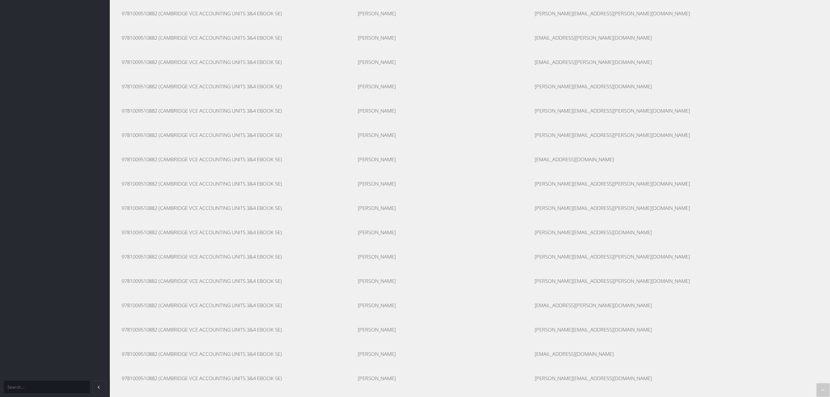
scroll to position [3052, 0]
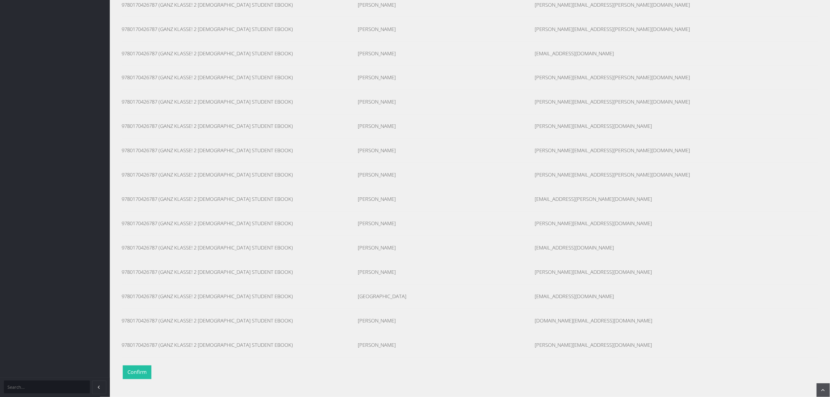
click at [131, 371] on button "Confirm" at bounding box center [137, 373] width 29 height 14
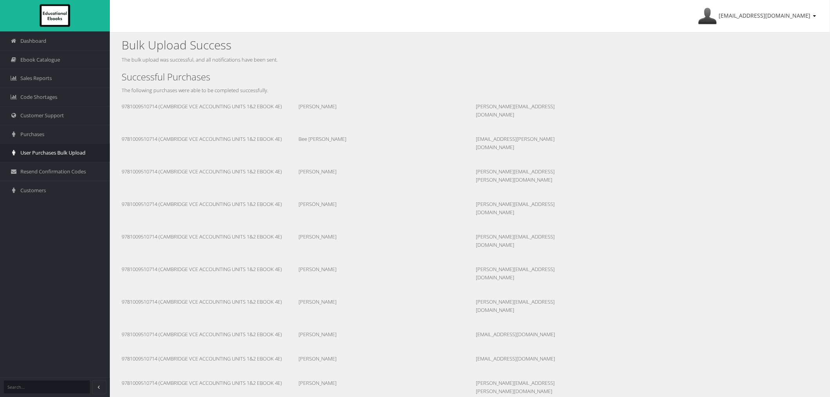
click at [25, 156] on span "User Purchases Bulk Upload" at bounding box center [52, 152] width 65 height 7
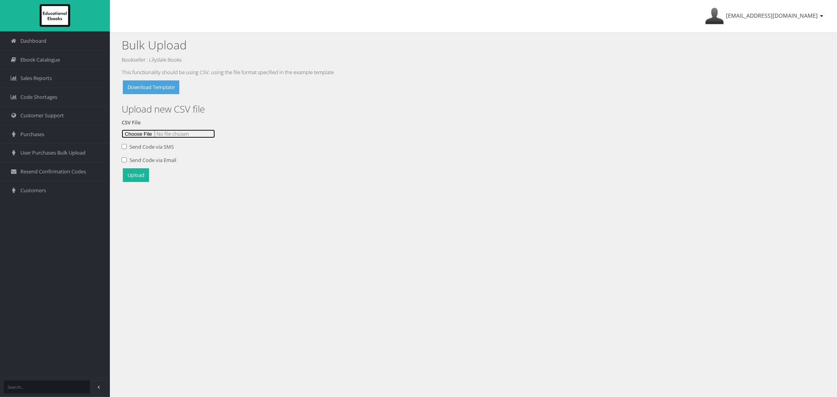
click at [132, 133] on input "file" at bounding box center [168, 134] width 93 height 9
type input "C:\fakepath\Blackburn Upload 28AugO.csv"
click at [132, 179] on button "Upload" at bounding box center [136, 175] width 26 height 14
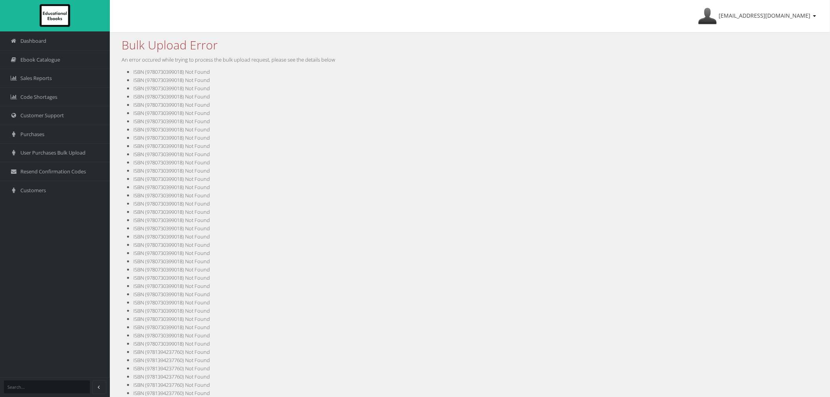
click at [170, 74] on li "ISBN (9780730399018) Not Found" at bounding box center [475, 72] width 685 height 8
click at [170, 73] on li "ISBN (9780730399018) Not Found" at bounding box center [475, 72] width 685 height 8
copy li "9780730399018"
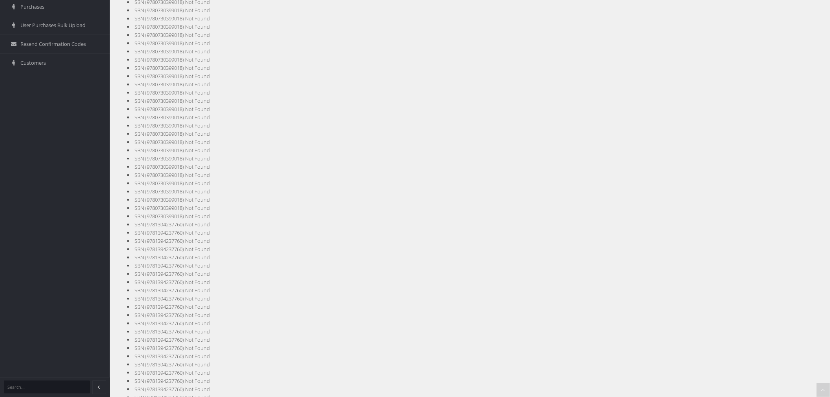
scroll to position [131, 0]
click at [158, 223] on li "ISBN (9781394237760) Not Found" at bounding box center [475, 221] width 685 height 8
click at [159, 223] on li "ISBN (9781394237760) Not Found" at bounding box center [475, 221] width 685 height 8
copy li "9781394237760"
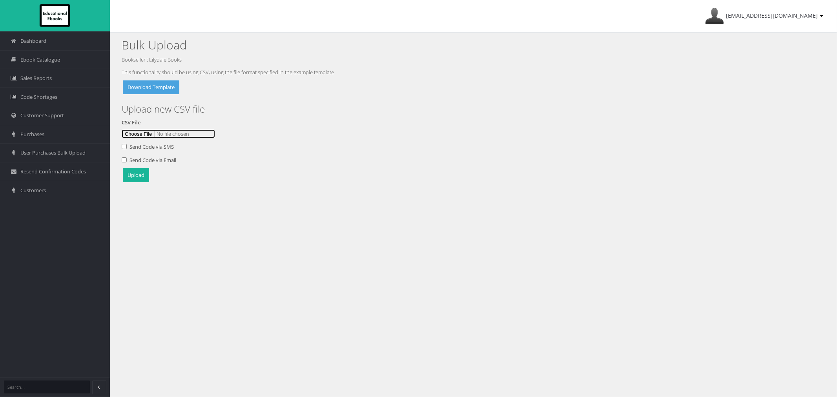
click at [144, 136] on input "file" at bounding box center [168, 134] width 93 height 9
click at [144, 179] on button "Upload" at bounding box center [136, 175] width 26 height 14
click at [257, 187] on div "Bulk Upload Bookseller : Lilydale Books This functionality should be using CSV,…" at bounding box center [473, 116] width 727 height 167
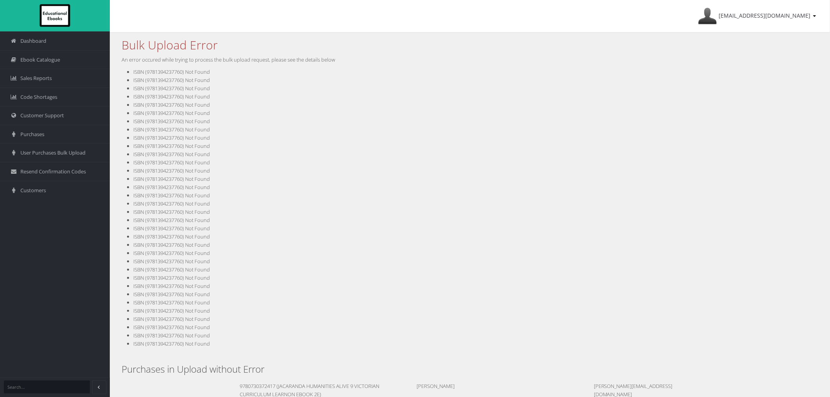
click at [162, 74] on li "ISBN (9781394237760) Not Found" at bounding box center [475, 72] width 685 height 8
click at [170, 72] on li "ISBN (9781394237760) Not Found" at bounding box center [475, 72] width 685 height 8
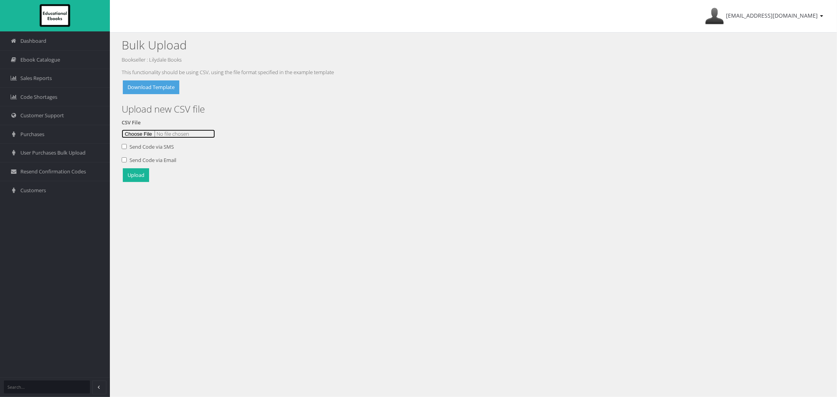
click at [132, 134] on input "file" at bounding box center [168, 134] width 93 height 9
click at [135, 175] on button "Upload" at bounding box center [136, 175] width 26 height 14
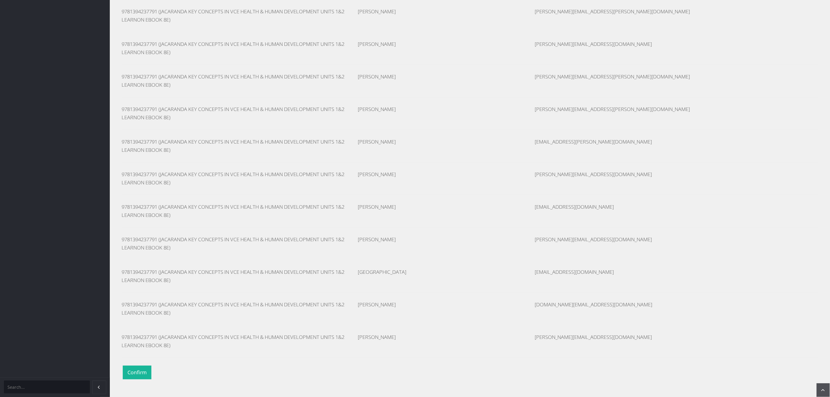
scroll to position [3893, 0]
click at [136, 368] on button "Confirm" at bounding box center [137, 373] width 29 height 14
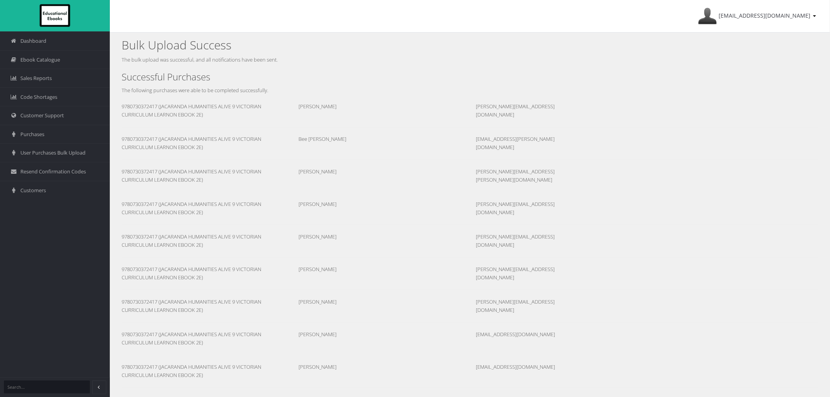
scroll to position [44, 0]
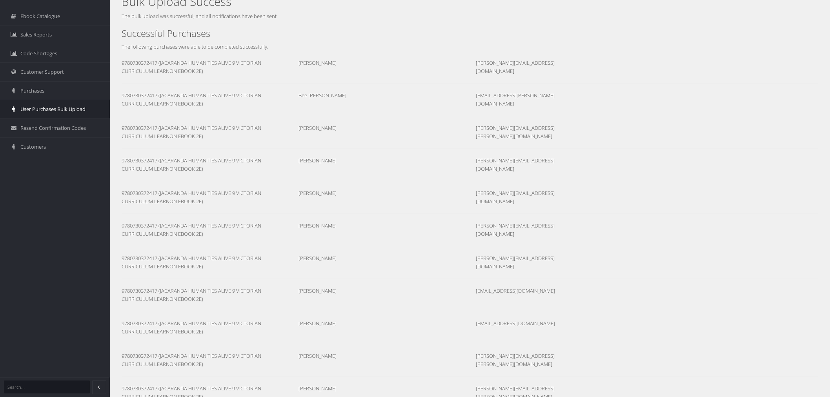
click at [38, 109] on span "User Purchases Bulk Upload" at bounding box center [52, 109] width 65 height 7
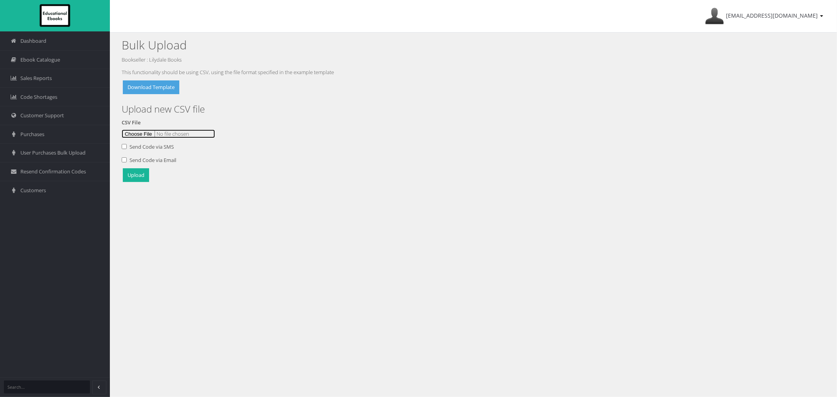
click at [136, 134] on input "file" at bounding box center [168, 134] width 93 height 9
type input "C:\fakepath\Blackburn Upload 28AugP.csv"
click at [146, 176] on button "Upload" at bounding box center [136, 175] width 26 height 14
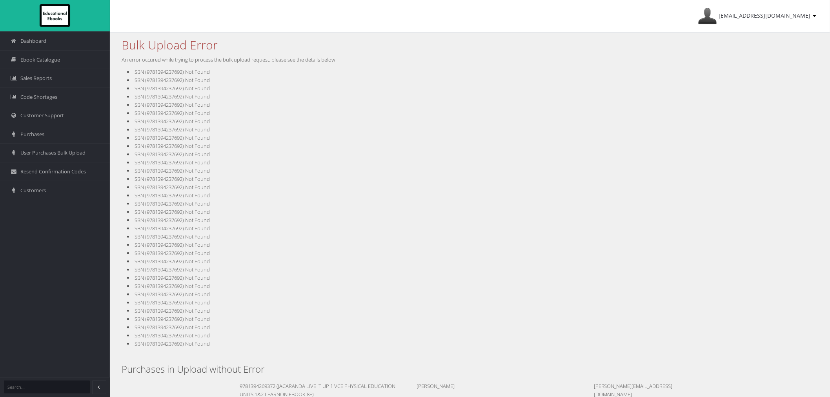
click at [168, 75] on li "ISBN (9781394237692) Not Found" at bounding box center [475, 72] width 685 height 8
copy li "9781394237692"
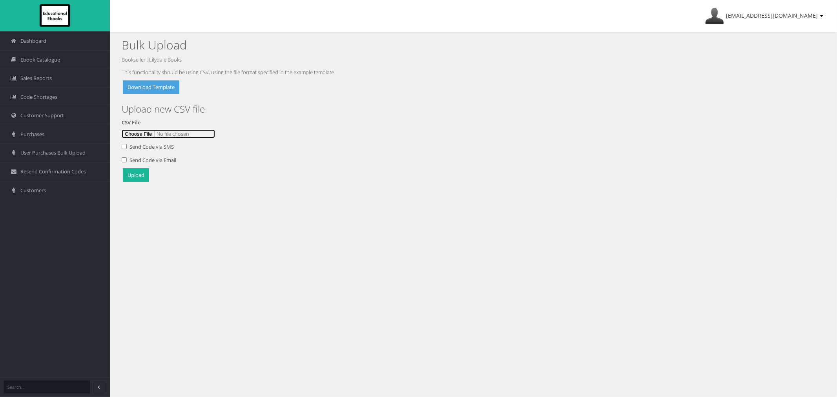
click at [141, 134] on input "file" at bounding box center [168, 134] width 93 height 9
click at [123, 173] on button "Upload" at bounding box center [136, 175] width 26 height 14
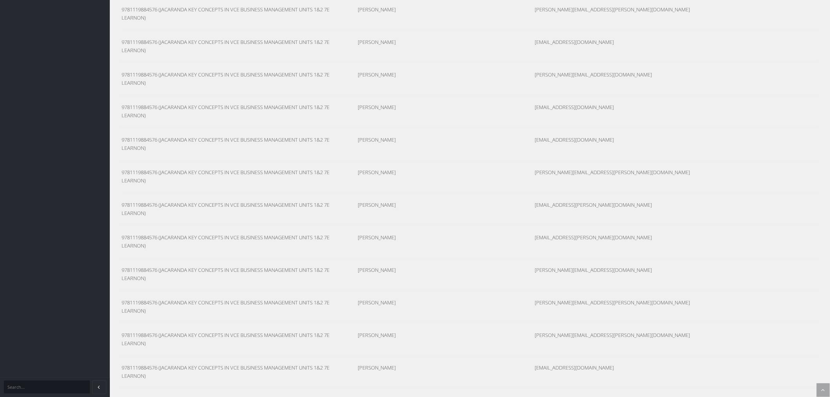
scroll to position [4174, 0]
click at [139, 374] on button "Confirm" at bounding box center [137, 373] width 29 height 14
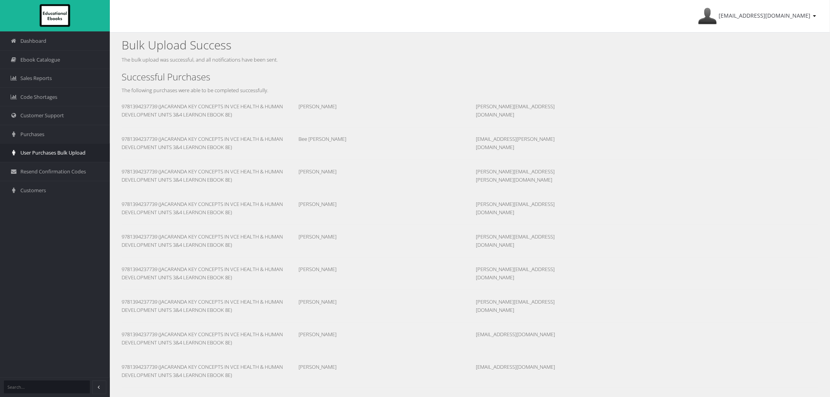
click at [38, 151] on span "User Purchases Bulk Upload" at bounding box center [52, 152] width 65 height 7
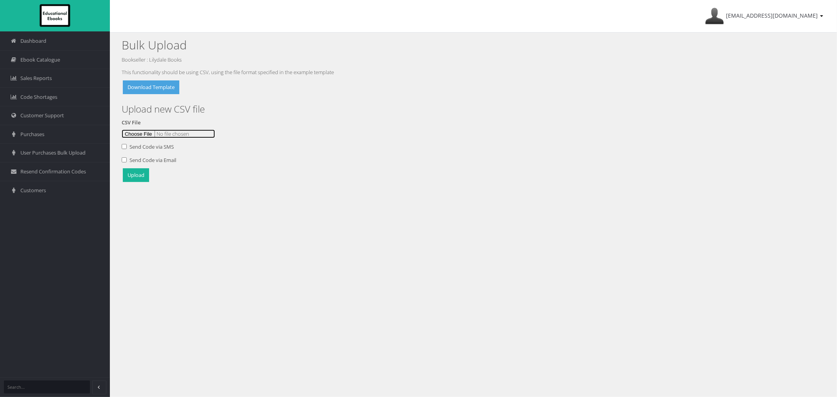
click at [133, 131] on input "file" at bounding box center [168, 134] width 93 height 9
type input "C:\fakepath\[PERSON_NAME] Upload 28AugQ.csv"
click at [131, 180] on button "Upload" at bounding box center [136, 175] width 26 height 14
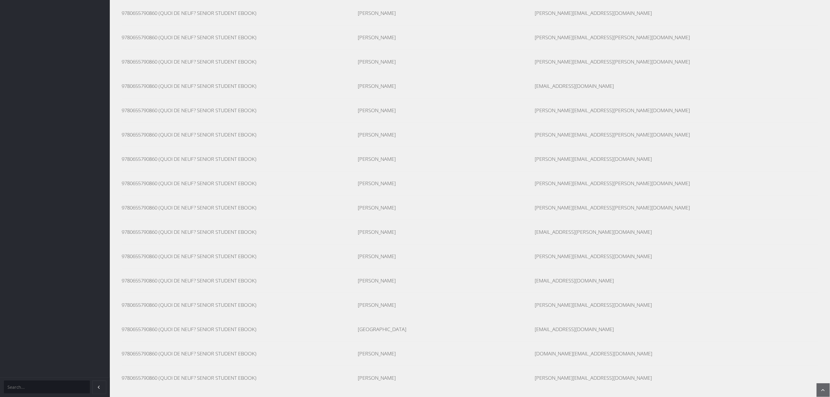
scroll to position [3893, 0]
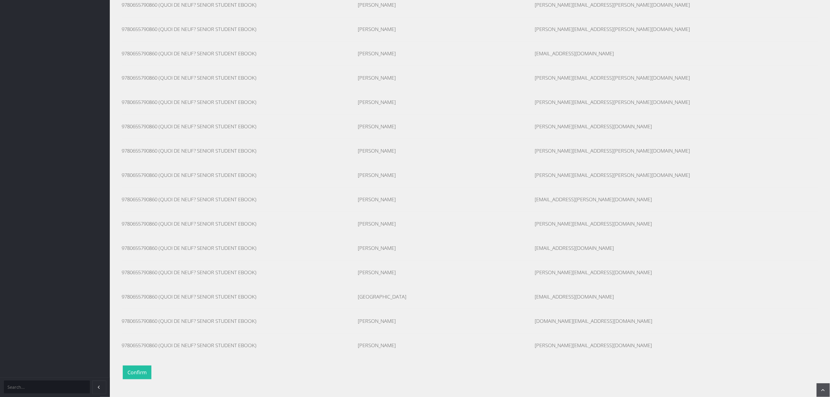
click at [150, 371] on button "Confirm" at bounding box center [137, 373] width 29 height 14
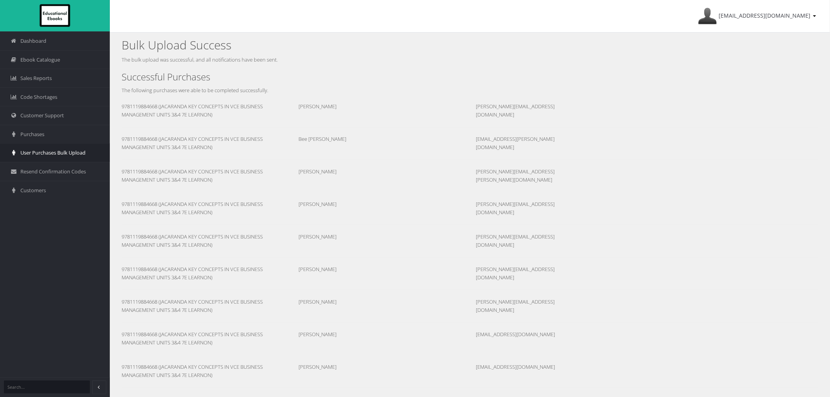
click at [63, 154] on span "User Purchases Bulk Upload" at bounding box center [52, 152] width 65 height 7
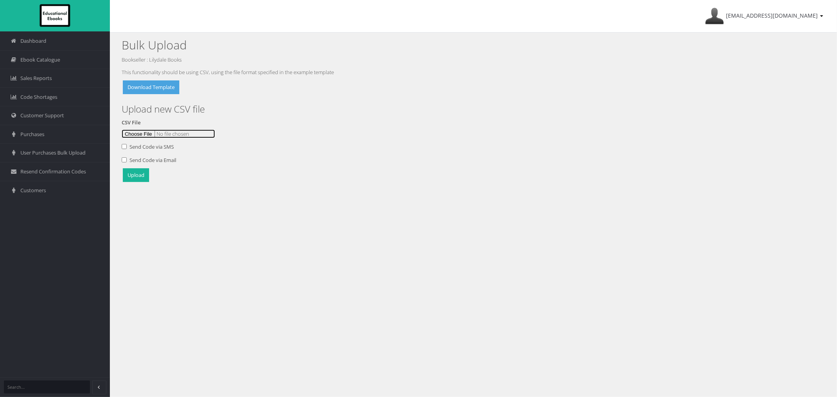
click at [138, 137] on input "file" at bounding box center [168, 134] width 93 height 9
type input "C:\fakepath\Blackburn Upload 28AugR.csv"
click at [136, 175] on button "Upload" at bounding box center [136, 175] width 26 height 14
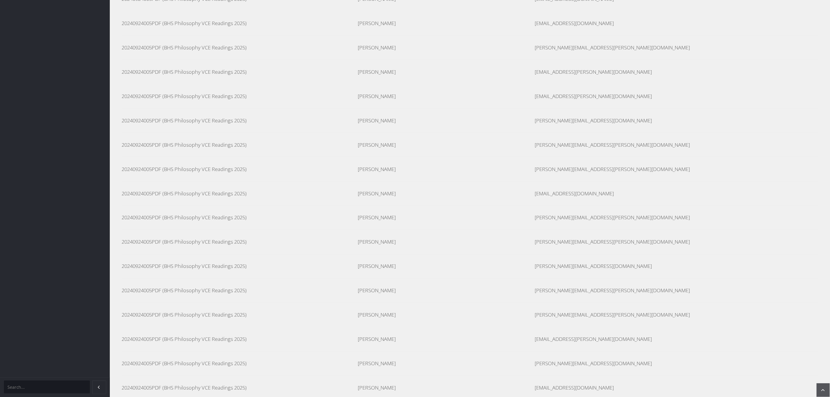
scroll to position [3052, 0]
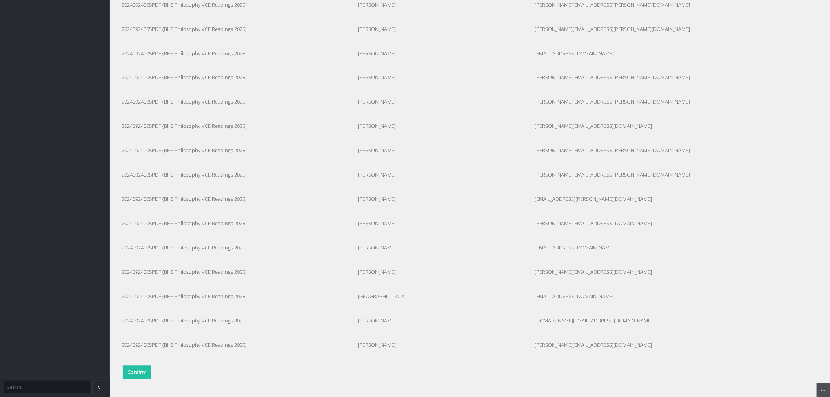
click at [132, 372] on button "Confirm" at bounding box center [137, 373] width 29 height 14
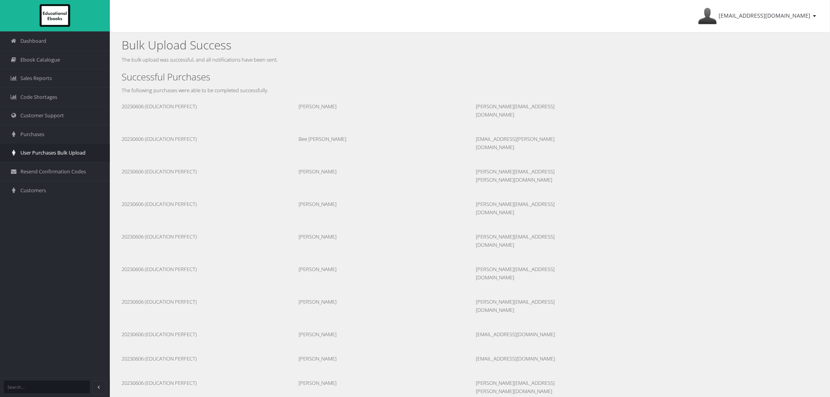
click at [81, 153] on span "User Purchases Bulk Upload" at bounding box center [52, 152] width 65 height 7
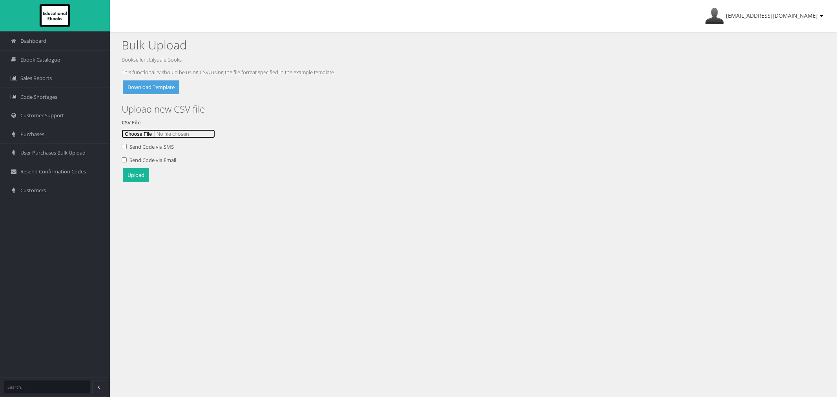
click at [130, 136] on input "file" at bounding box center [168, 134] width 93 height 9
type input "C:\fakepath\Blackburn Upload 28AugS.csv"
click at [146, 173] on button "Upload" at bounding box center [136, 175] width 26 height 14
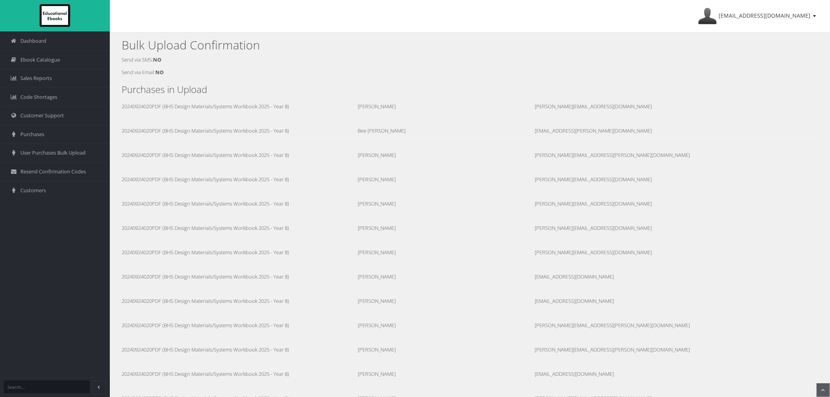
scroll to position [3052, 0]
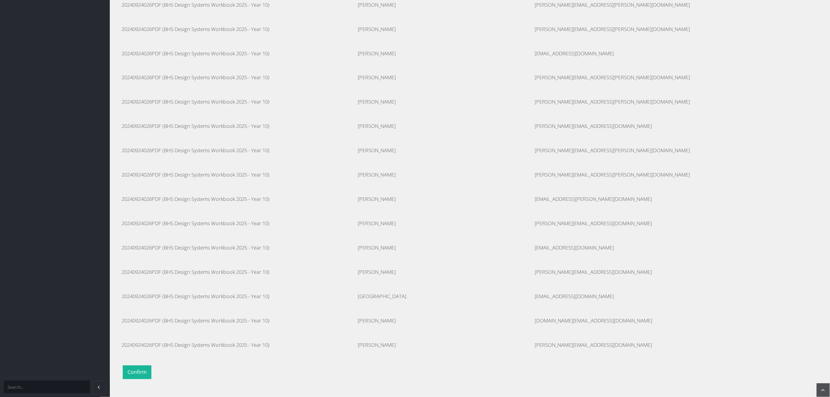
click at [147, 366] on button "Confirm" at bounding box center [137, 373] width 29 height 14
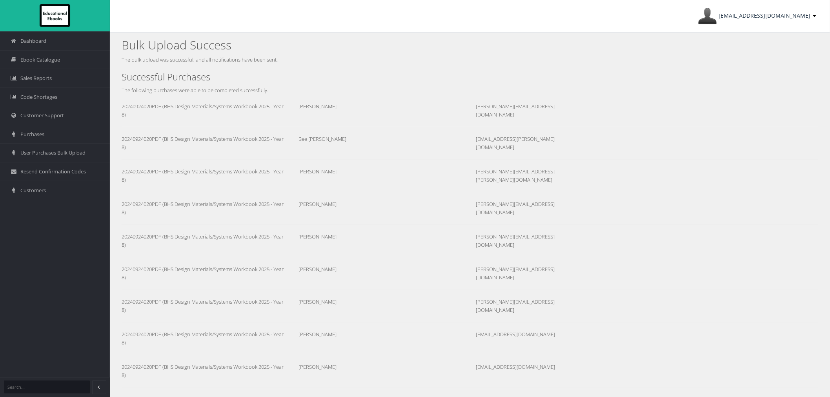
click at [793, 13] on span "[EMAIL_ADDRESS][DOMAIN_NAME]" at bounding box center [765, 15] width 92 height 7
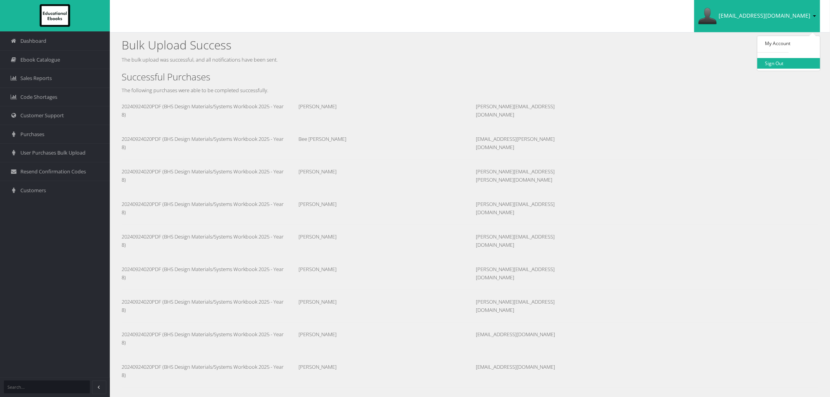
click at [792, 65] on link "Sign Out" at bounding box center [789, 63] width 63 height 11
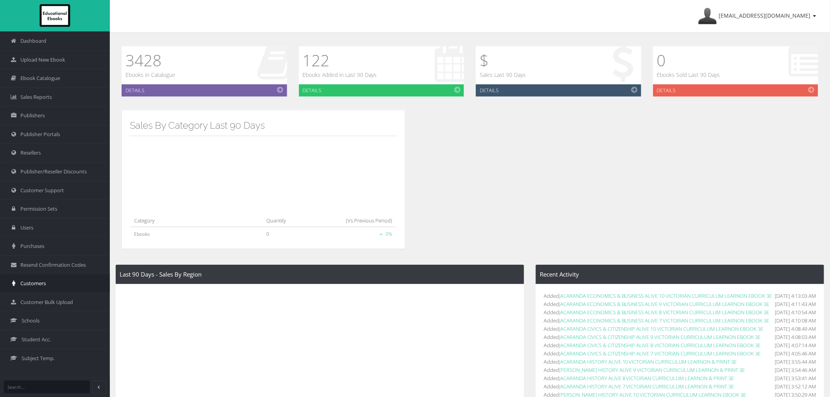
click at [40, 287] on span "Customers" at bounding box center [33, 283] width 26 height 7
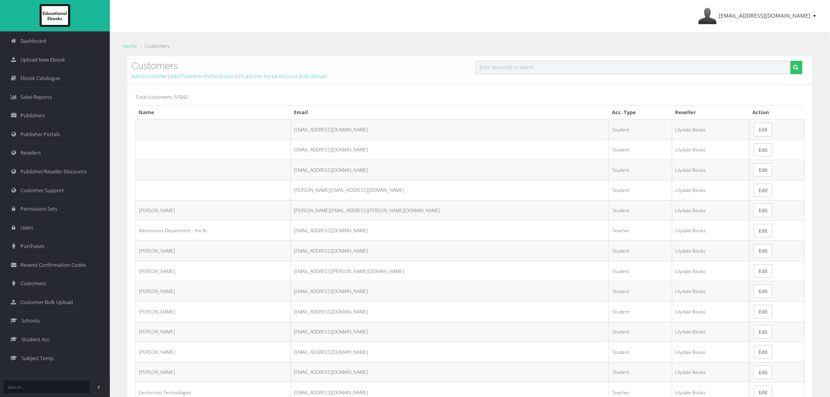
click at [513, 67] on input "text" at bounding box center [633, 67] width 315 height 13
paste input "Antoinette.Gavillucci@education.vic.gov.au"
type input "Antoinette.Gavillucci@education.vic.gov.au"
click at [791, 61] on button "submit" at bounding box center [797, 67] width 12 height 13
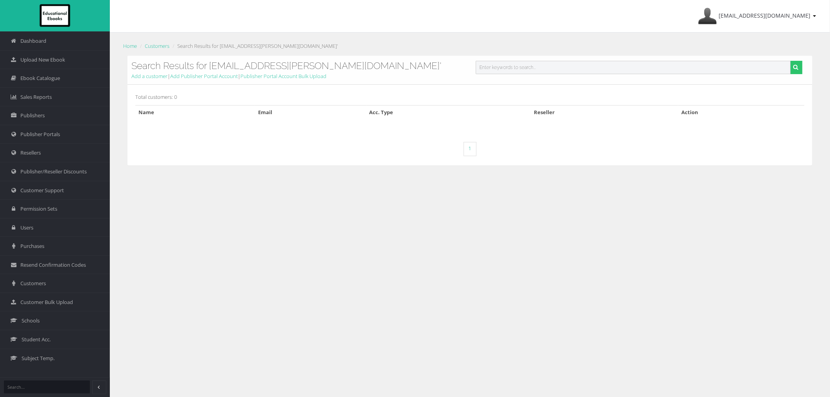
click at [640, 69] on input "text" at bounding box center [633, 67] width 315 height 13
paste input "[EMAIL_ADDRESS][PERSON_NAME][DOMAIN_NAME]"
type input "[EMAIL_ADDRESS][PERSON_NAME][DOMAIN_NAME]"
click at [791, 61] on button "submit" at bounding box center [797, 67] width 12 height 13
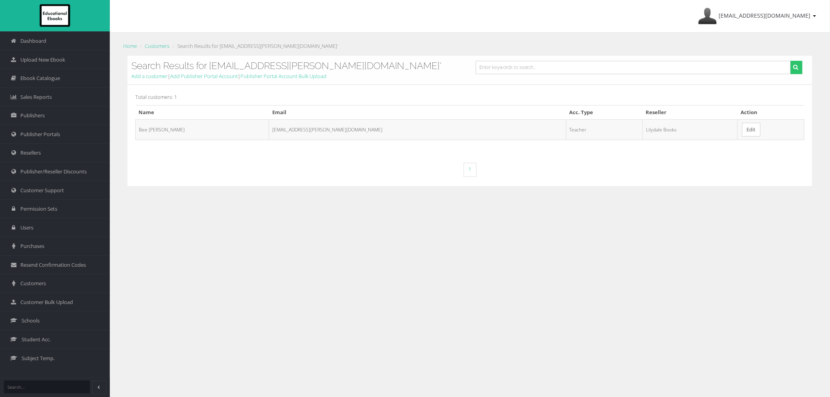
click at [743, 126] on link "Edit" at bounding box center [752, 130] width 18 height 14
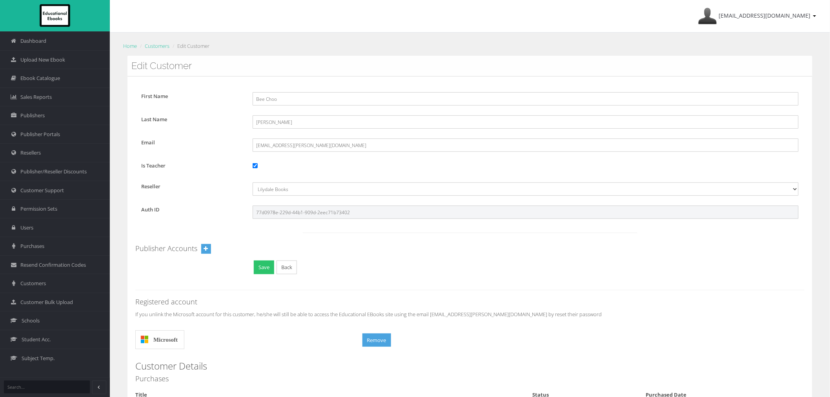
click at [276, 210] on input "77d0978e-229d-44b1-909d-2eec71b73402" at bounding box center [526, 212] width 546 height 13
click at [277, 210] on input "77d0978e-229d-44b1-909d-2eec71b73402" at bounding box center [526, 212] width 546 height 13
click at [158, 46] on link "Customers" at bounding box center [157, 45] width 25 height 7
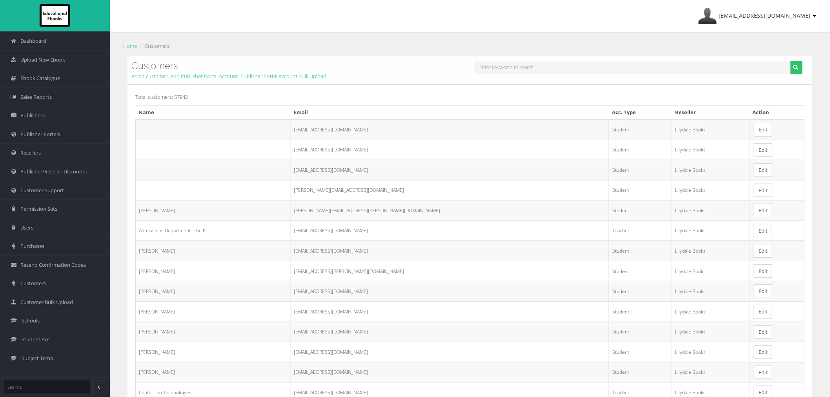
click at [573, 68] on input "text" at bounding box center [633, 67] width 315 height 13
paste input "[PERSON_NAME][EMAIL_ADDRESS][PERSON_NAME][DOMAIN_NAME]"
type input "[PERSON_NAME][EMAIL_ADDRESS][PERSON_NAME][DOMAIN_NAME]"
click at [791, 61] on button "submit" at bounding box center [797, 67] width 12 height 13
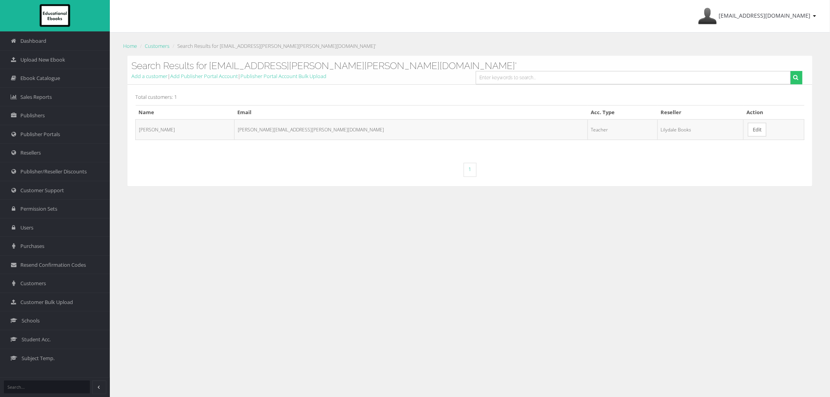
click at [748, 124] on link "Edit" at bounding box center [757, 130] width 18 height 14
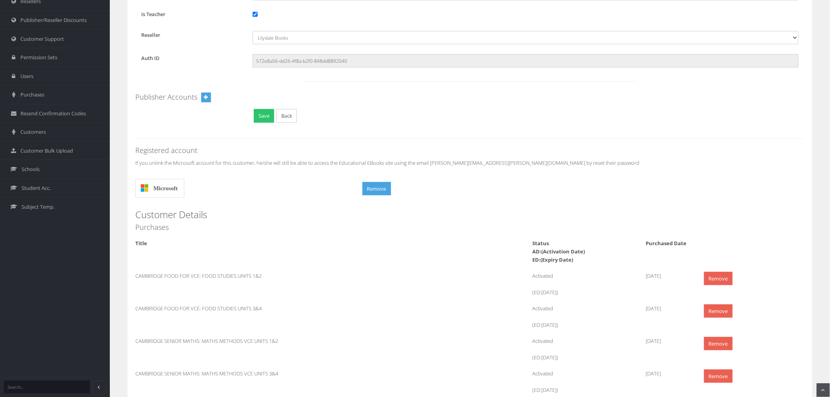
scroll to position [87, 0]
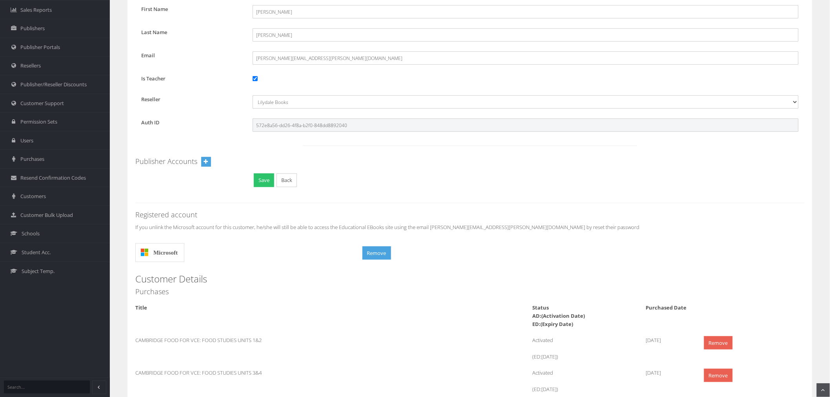
click at [288, 126] on input "572e8a56-dd26-4f8a-b2f0-848dd8892040" at bounding box center [526, 125] width 546 height 13
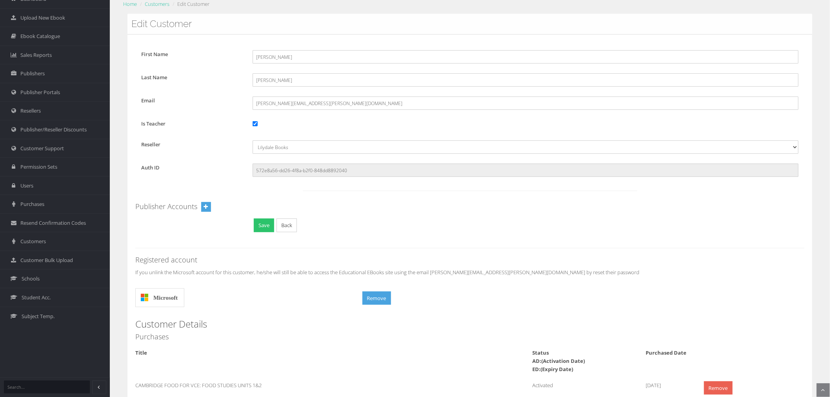
scroll to position [0, 0]
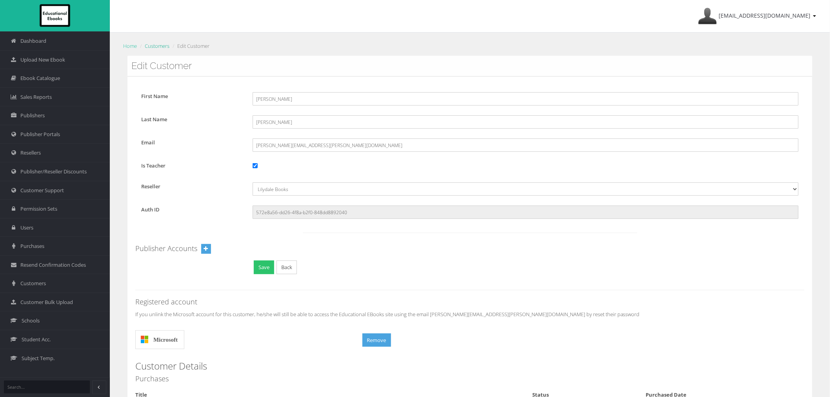
click at [150, 48] on link "Customers" at bounding box center [157, 45] width 25 height 7
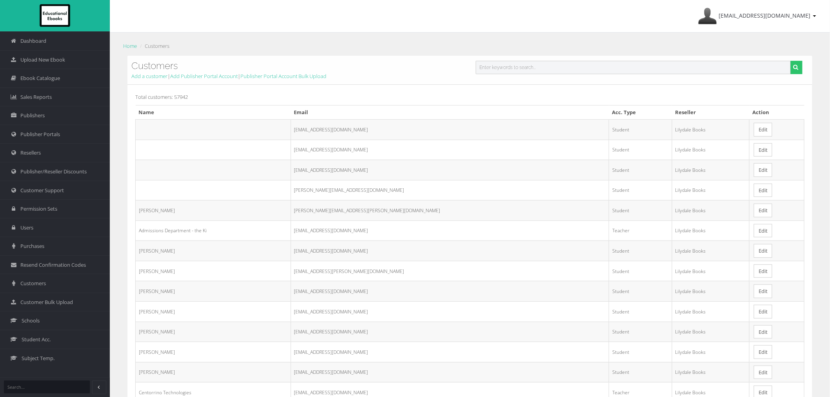
click at [503, 64] on input "text" at bounding box center [633, 67] width 315 height 13
paste input "[PERSON_NAME][EMAIL_ADDRESS][DOMAIN_NAME]"
type input "[PERSON_NAME][EMAIL_ADDRESS][DOMAIN_NAME]"
click at [791, 61] on button "submit" at bounding box center [797, 67] width 12 height 13
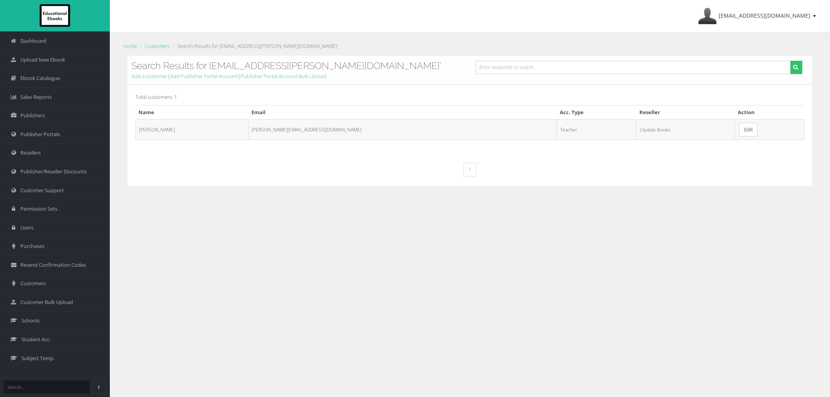
click at [740, 130] on link "Edit" at bounding box center [749, 130] width 18 height 14
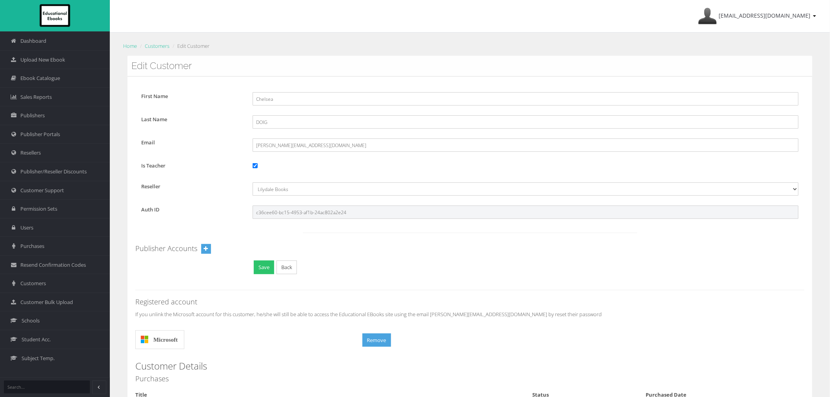
click at [272, 213] on input "c36cee60-bc15-4953-af1b-24ac802a2e24" at bounding box center [526, 212] width 546 height 13
click at [166, 46] on link "Customers" at bounding box center [157, 45] width 25 height 7
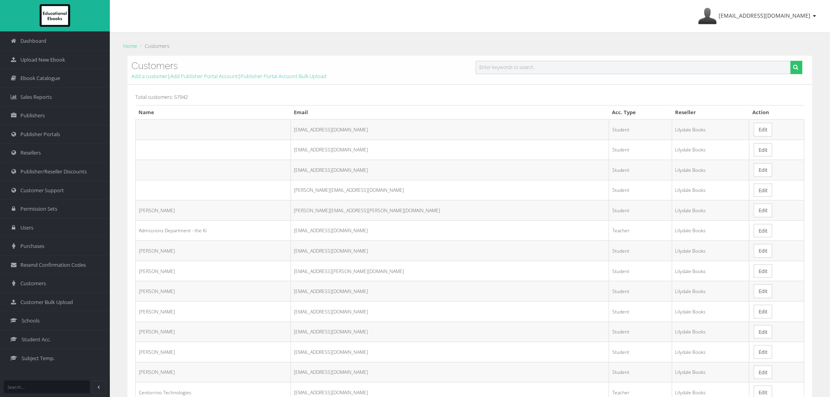
click at [522, 72] on input "text" at bounding box center [633, 67] width 315 height 13
paste input "[PERSON_NAME][EMAIL_ADDRESS][DOMAIN_NAME]"
type input "[PERSON_NAME][EMAIL_ADDRESS][DOMAIN_NAME]"
click at [791, 61] on button "submit" at bounding box center [797, 67] width 12 height 13
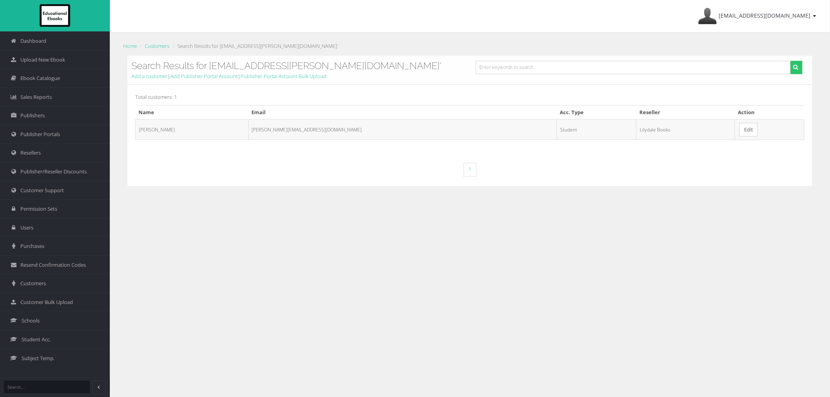
click at [740, 132] on link "Edit" at bounding box center [749, 130] width 18 height 14
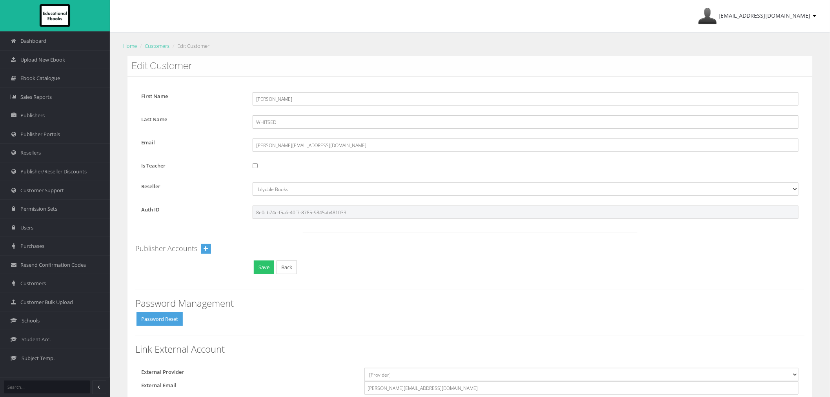
click at [292, 216] on input "8e0cb74c-f5a6-40f7-8785-9845ab481033" at bounding box center [526, 212] width 546 height 13
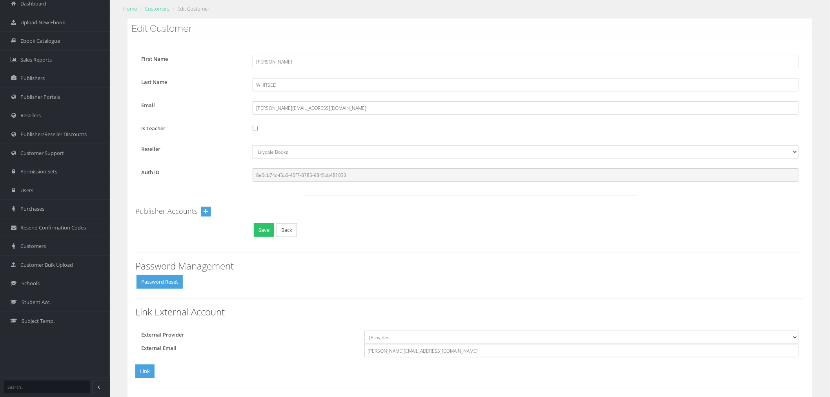
scroll to position [131, 0]
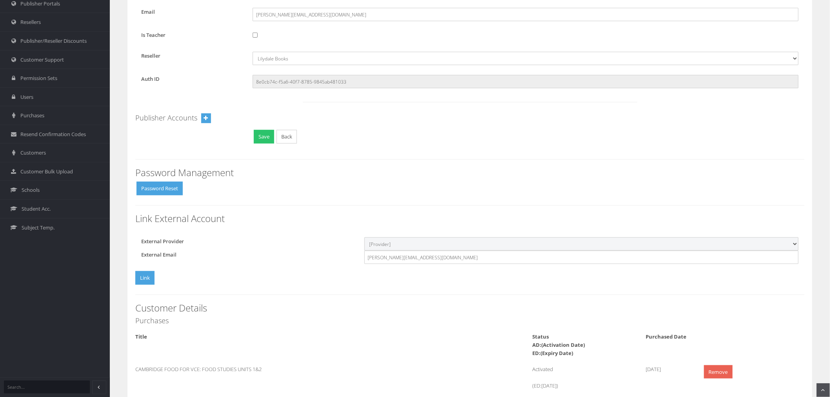
click at [388, 248] on select "[Provider] Google Microsoft" at bounding box center [582, 243] width 434 height 13
click at [391, 188] on div "Password Reset" at bounding box center [470, 190] width 670 height 16
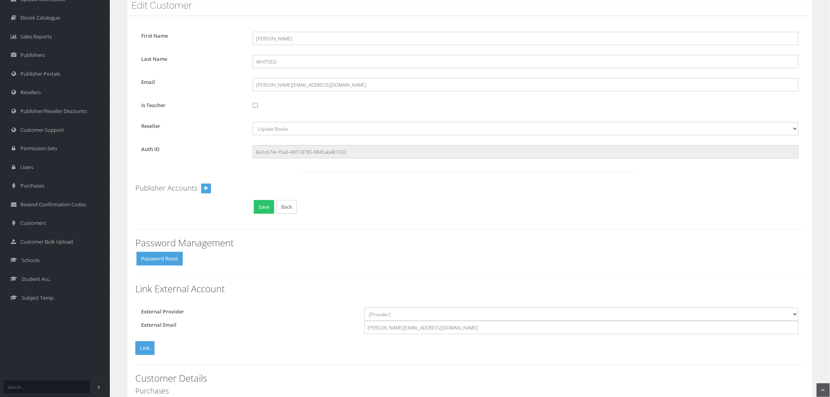
scroll to position [0, 0]
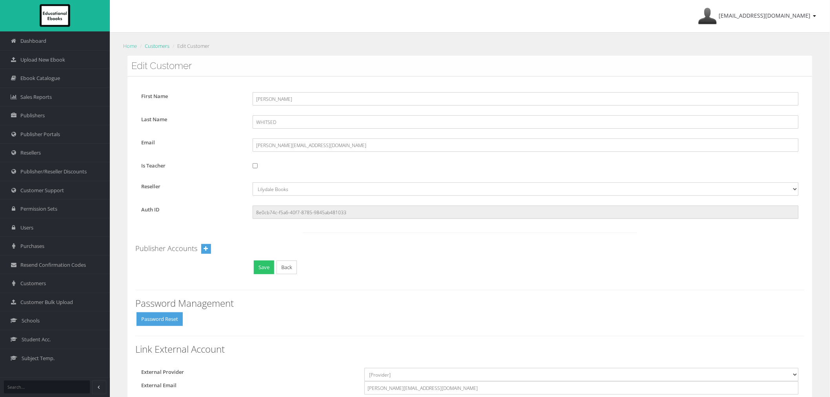
click at [156, 48] on link "Customers" at bounding box center [157, 45] width 25 height 7
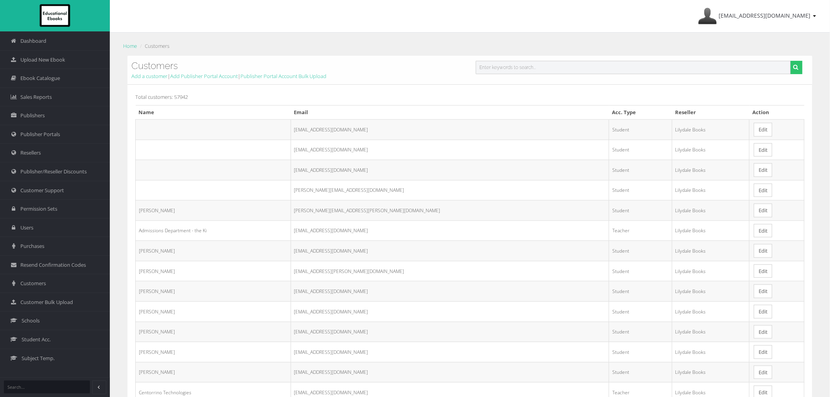
click at [517, 68] on input "text" at bounding box center [633, 67] width 315 height 13
paste input "[PERSON_NAME][EMAIL_ADDRESS][DOMAIN_NAME]"
type input "[PERSON_NAME][EMAIL_ADDRESS][DOMAIN_NAME]"
click at [791, 61] on button "submit" at bounding box center [797, 67] width 12 height 13
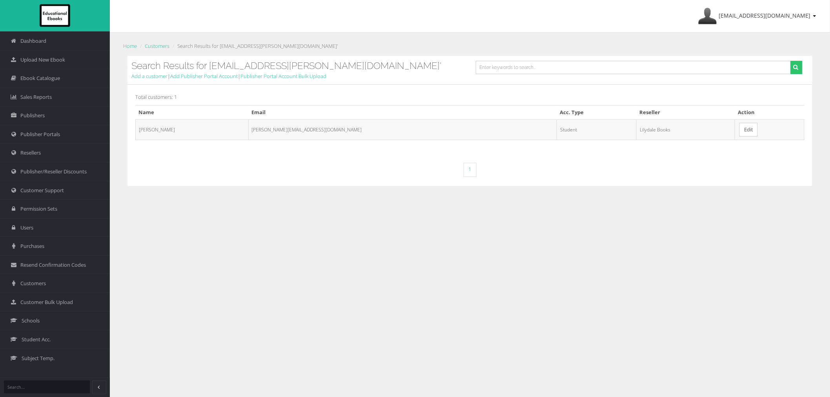
click at [740, 130] on link "Edit" at bounding box center [749, 130] width 18 height 14
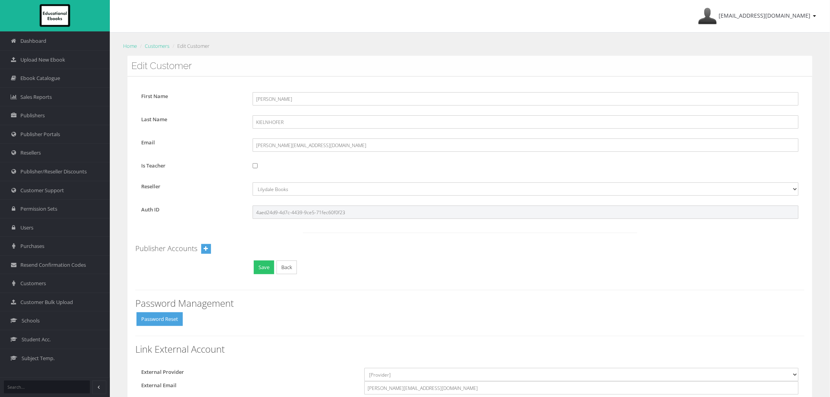
click at [327, 210] on input "4aed24d9-4d7c-4439-9ce5-71fec60f0f23" at bounding box center [526, 212] width 546 height 13
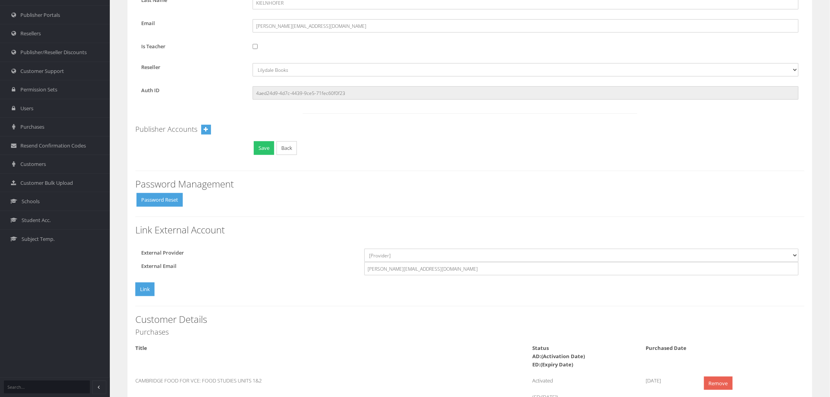
scroll to position [131, 0]
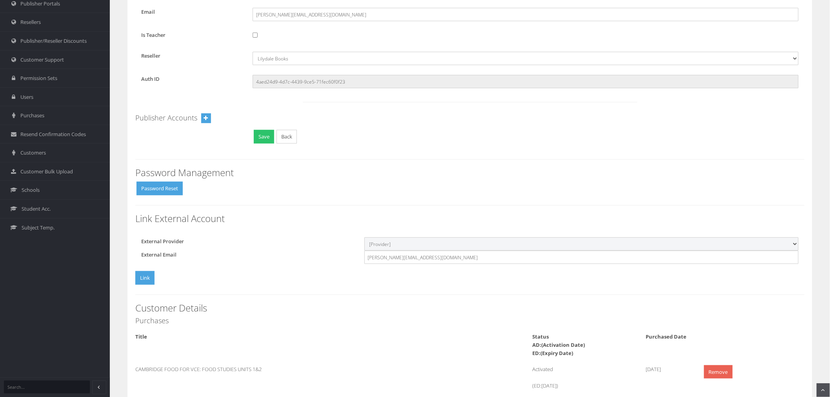
click at [383, 245] on select "[Provider] Google Microsoft" at bounding box center [582, 243] width 434 height 13
select select "Microsoft"
click at [365, 237] on select "[Provider] Google Microsoft" at bounding box center [582, 243] width 434 height 13
click at [151, 279] on button "Link" at bounding box center [144, 278] width 19 height 14
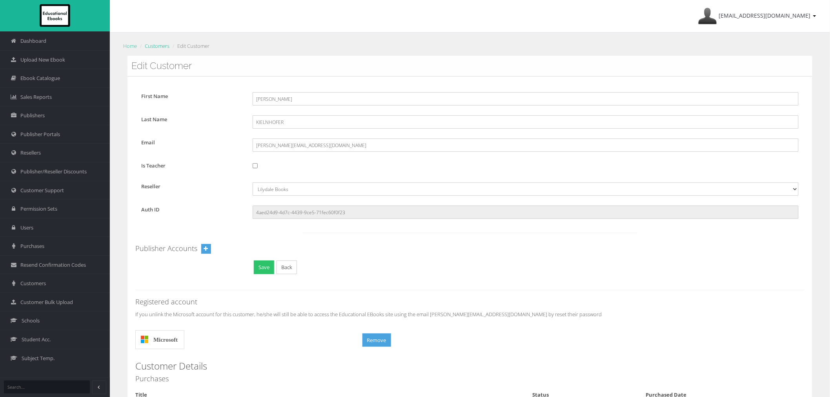
click at [149, 47] on link "Customers" at bounding box center [157, 45] width 25 height 7
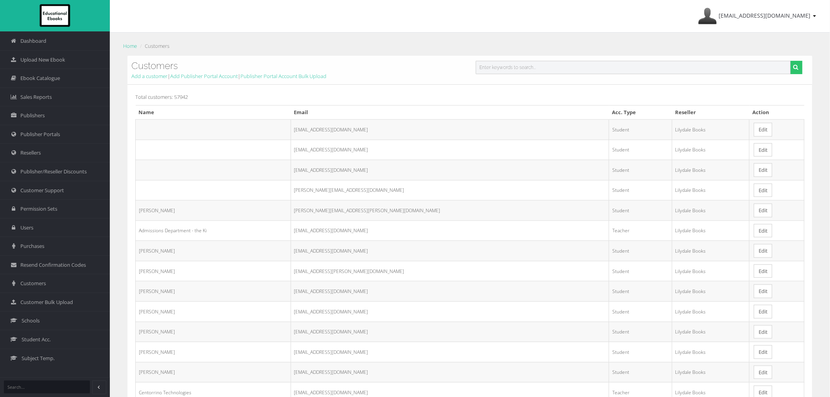
click at [515, 68] on input "text" at bounding box center [633, 67] width 315 height 13
paste input "[PERSON_NAME][EMAIL_ADDRESS][DOMAIN_NAME]"
type input "[PERSON_NAME][EMAIL_ADDRESS][DOMAIN_NAME]"
click at [791, 61] on button "submit" at bounding box center [797, 67] width 12 height 13
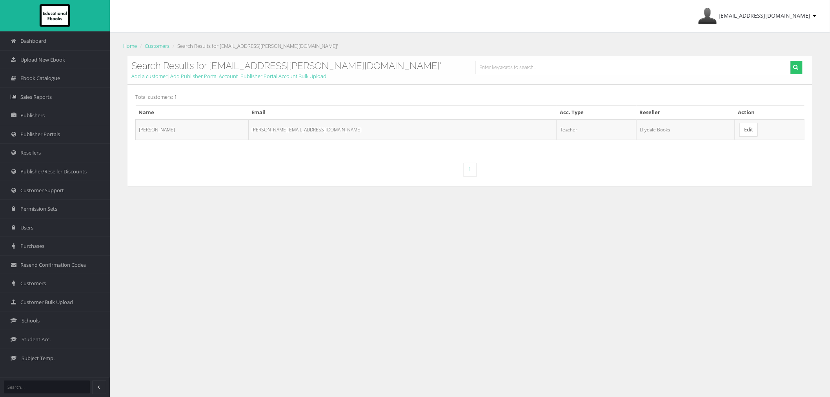
click at [740, 131] on link "Edit" at bounding box center [749, 130] width 18 height 14
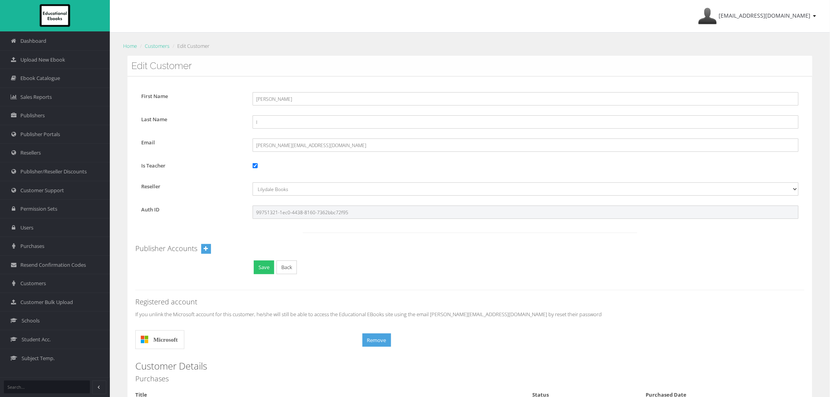
click at [293, 216] on input "99751321-1ec0-4438-8160-7362bbc72f95" at bounding box center [526, 212] width 546 height 13
click at [293, 217] on input "99751321-1ec0-4438-8160-7362bbc72f95" at bounding box center [526, 212] width 546 height 13
click at [151, 45] on link "Customers" at bounding box center [157, 45] width 25 height 7
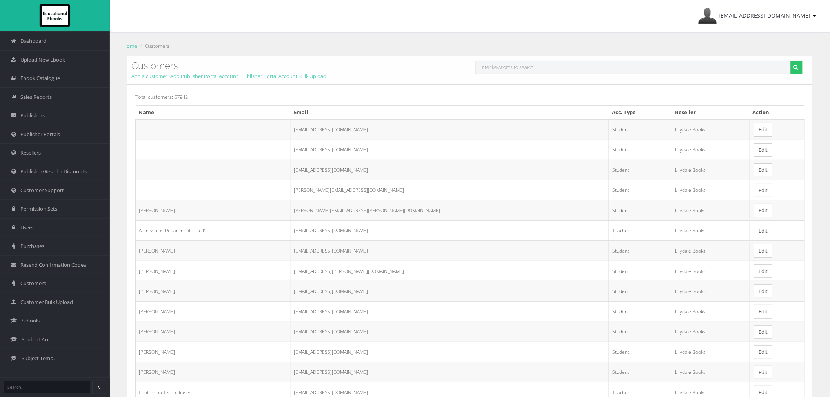
click at [501, 70] on input "text" at bounding box center [633, 67] width 315 height 13
paste input "Emma.Seymour2@education.vic.gov.au"
type input "Emma.Seymour2@education.vic.gov.au"
click at [791, 61] on button "submit" at bounding box center [797, 67] width 12 height 13
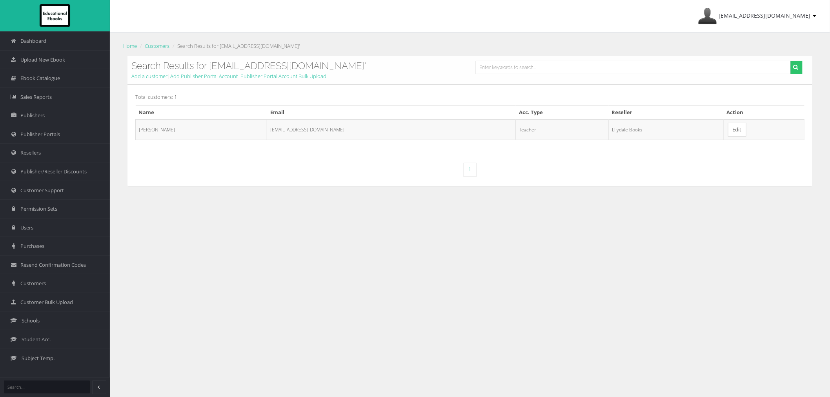
click at [736, 128] on link "Edit" at bounding box center [737, 130] width 18 height 14
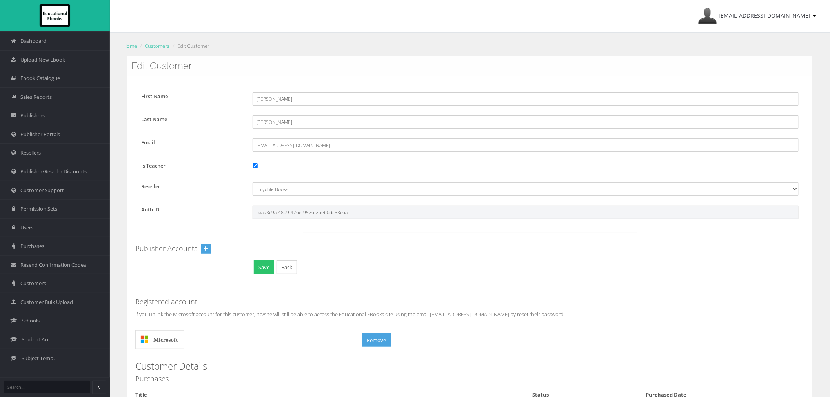
click at [287, 214] on input "baa93c9a-4809-476e-9526-26e60dc53c6a" at bounding box center [526, 212] width 546 height 13
click at [161, 41] on ol "Home Customers Edit Customer" at bounding box center [470, 45] width 697 height 11
click at [161, 43] on link "Customers" at bounding box center [157, 45] width 25 height 7
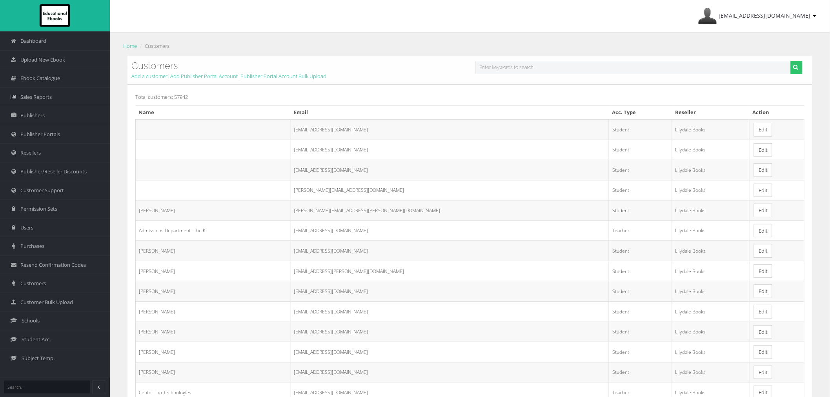
click at [605, 65] on input "text" at bounding box center [633, 67] width 315 height 13
paste input "[EMAIL_ADDRESS][DOMAIN_NAME]"
type input "[EMAIL_ADDRESS][DOMAIN_NAME]"
click at [791, 61] on button "submit" at bounding box center [797, 67] width 12 height 13
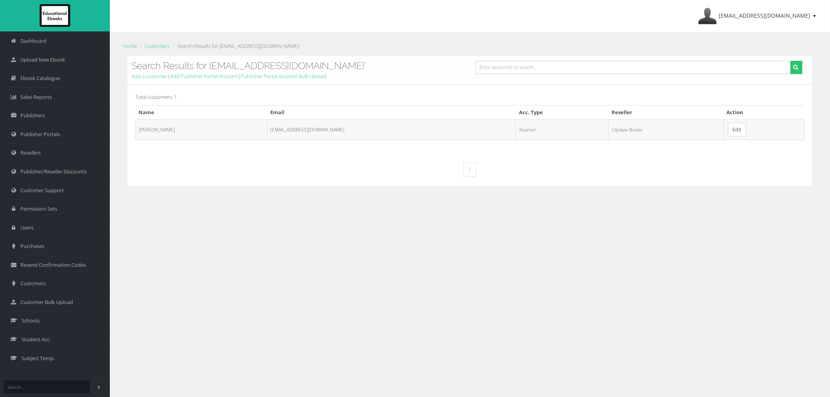
click at [733, 133] on link "Edit" at bounding box center [737, 130] width 18 height 14
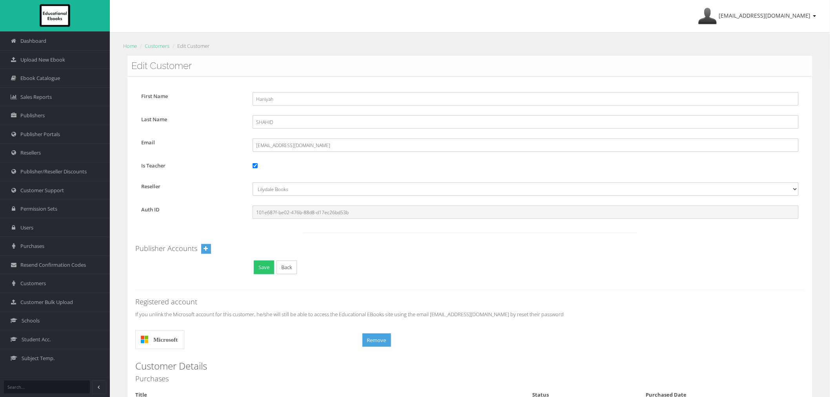
click at [274, 207] on input "101e687f-be02-476b-88d8-d17ec26bd53b" at bounding box center [526, 212] width 546 height 13
click at [152, 45] on link "Customers" at bounding box center [157, 45] width 25 height 7
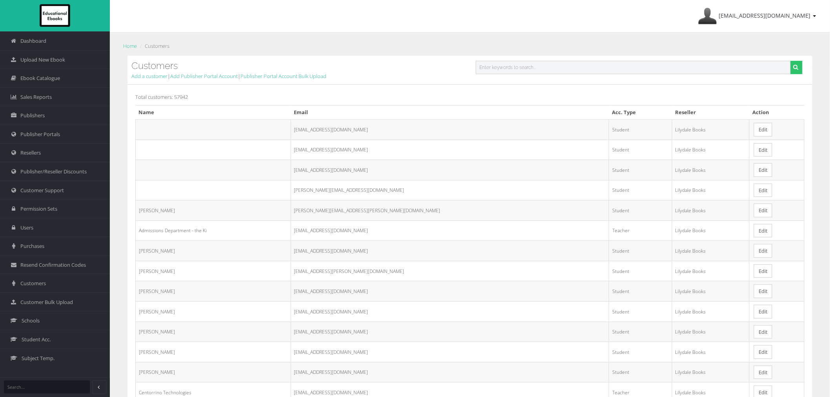
click at [525, 69] on input "text" at bounding box center [633, 67] width 315 height 13
paste input "[PERSON_NAME][EMAIL_ADDRESS][PERSON_NAME][DOMAIN_NAME]"
type input "[PERSON_NAME][EMAIL_ADDRESS][PERSON_NAME][DOMAIN_NAME]"
click at [791, 61] on button "submit" at bounding box center [797, 67] width 12 height 13
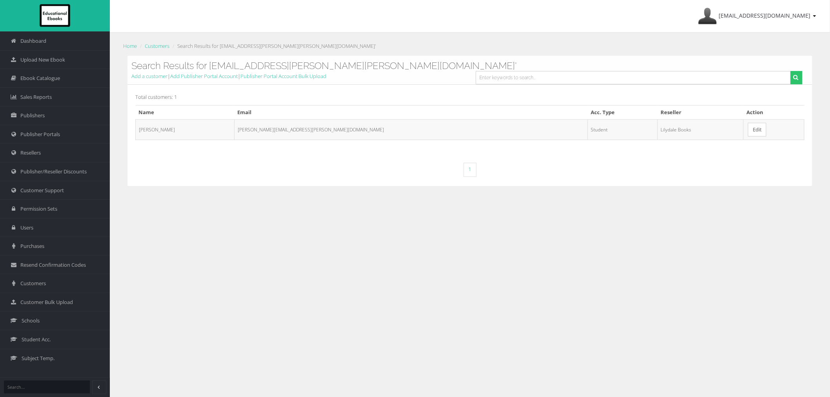
click at [748, 131] on link "Edit" at bounding box center [757, 130] width 18 height 14
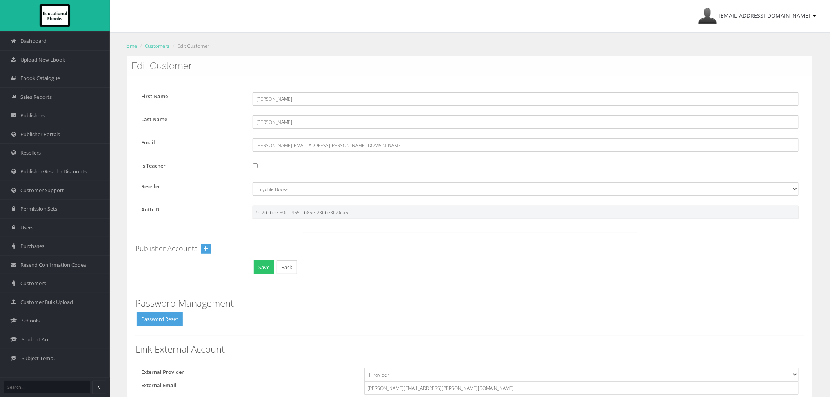
click at [304, 213] on input "917d2bee-30cc-4551-b85e-736be3f90cb5" at bounding box center [526, 212] width 546 height 13
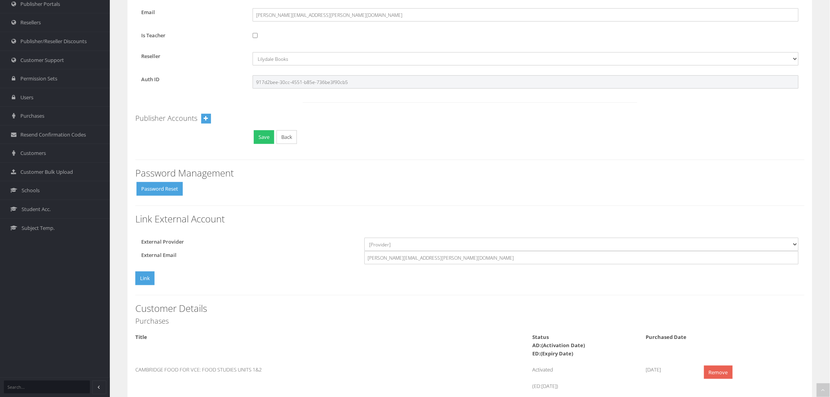
scroll to position [131, 0]
click at [423, 248] on select "[Provider] Google Microsoft" at bounding box center [582, 243] width 434 height 13
select select "Microsoft"
click at [365, 237] on select "[Provider] Google Microsoft" at bounding box center [582, 243] width 434 height 13
click at [149, 280] on button "Link" at bounding box center [144, 278] width 19 height 14
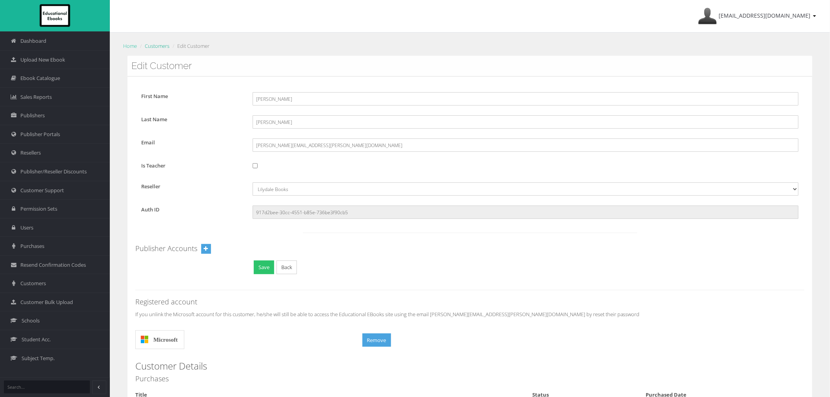
click at [162, 44] on link "Customers" at bounding box center [157, 45] width 25 height 7
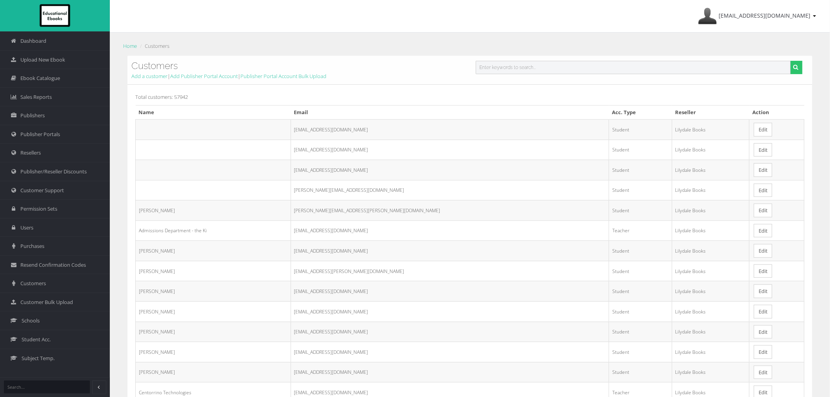
click at [515, 71] on input "text" at bounding box center [633, 67] width 315 height 13
paste input "[PERSON_NAME][EMAIL_ADDRESS][PERSON_NAME][DOMAIN_NAME]"
type input "[PERSON_NAME][EMAIL_ADDRESS][PERSON_NAME][DOMAIN_NAME]"
click at [791, 61] on button "submit" at bounding box center [797, 67] width 12 height 13
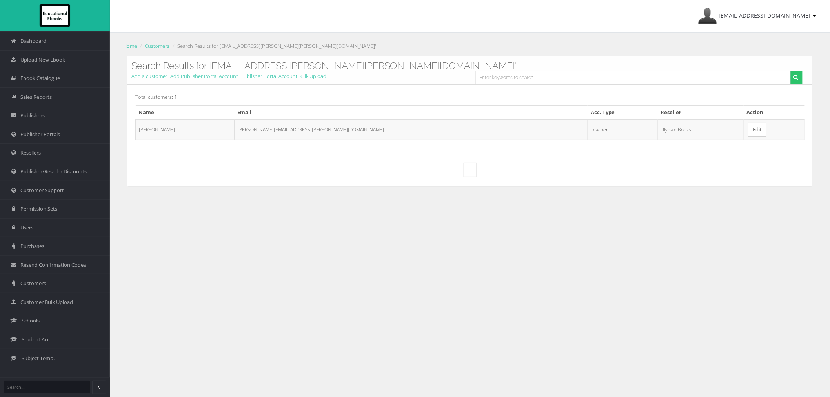
click at [748, 127] on link "Edit" at bounding box center [757, 130] width 18 height 14
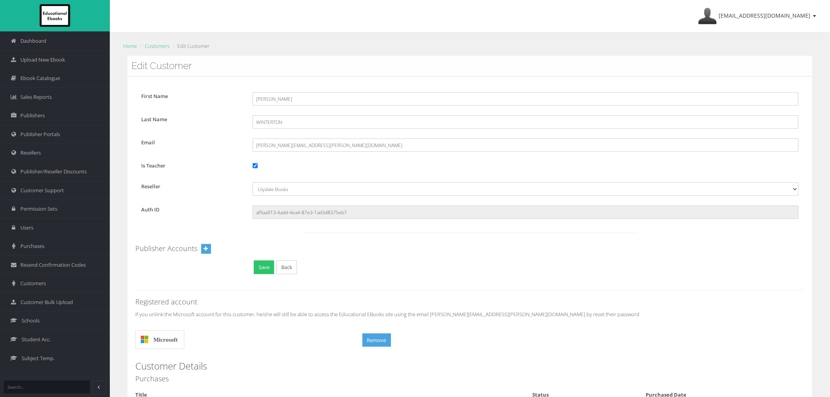
click at [310, 221] on form "First Name Hollie Last Name WINTERTON Email Hollie.Winterton@education.vic.gov.…" at bounding box center [470, 182] width 670 height 197
click at [310, 212] on input "af9aa913-4add-4ea4-87e3-1ad3d8375eb7" at bounding box center [526, 212] width 546 height 13
click at [166, 46] on link "Customers" at bounding box center [157, 45] width 25 height 7
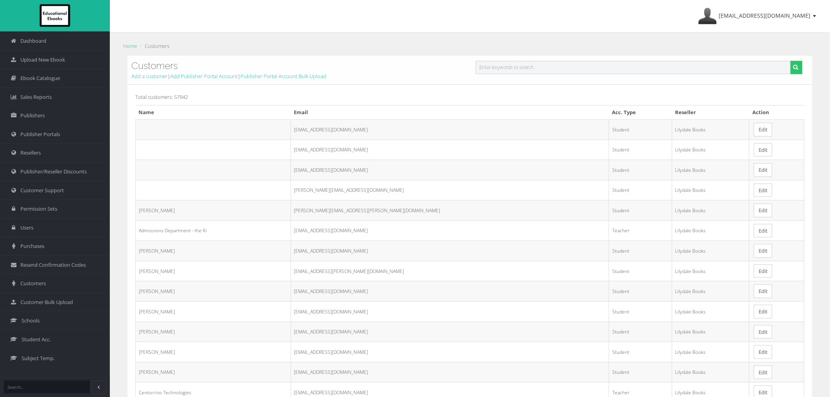
click at [568, 73] on input "text" at bounding box center [633, 67] width 315 height 13
paste input "[EMAIL_ADDRESS][DOMAIN_NAME]"
type input "[EMAIL_ADDRESS][DOMAIN_NAME]"
click at [791, 61] on button "submit" at bounding box center [797, 67] width 12 height 13
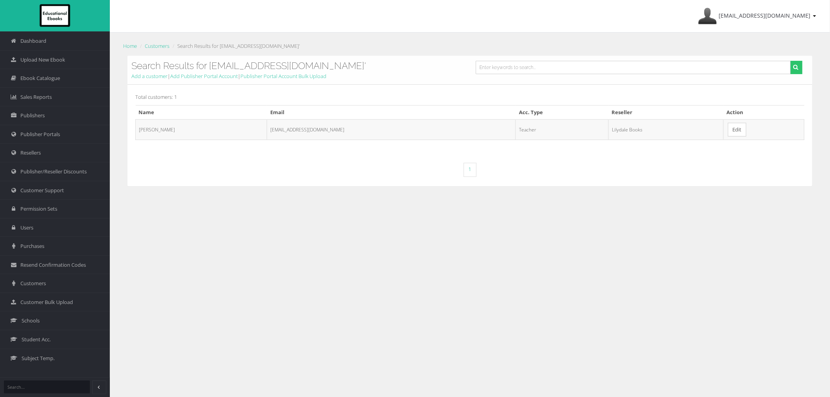
click at [728, 128] on link "Edit" at bounding box center [737, 130] width 18 height 14
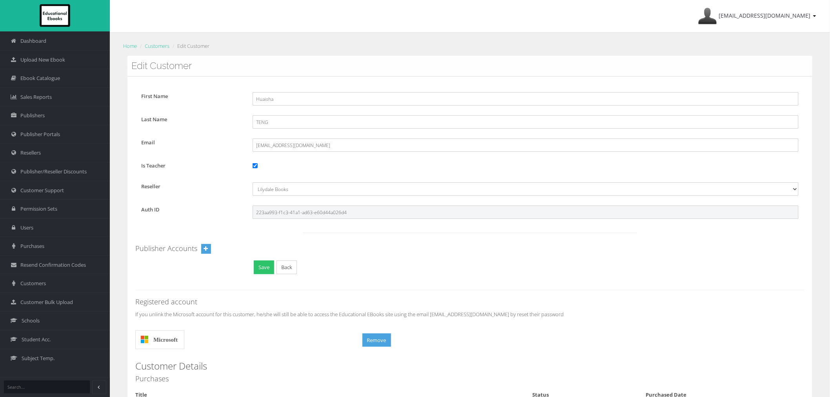
click at [298, 210] on input "223aa993-f1c3-41a1-ad63-e60d44a026d4" at bounding box center [526, 212] width 546 height 13
click at [326, 213] on input "223aa993-f1c3-41a1-ad63-e60d44a026d4" at bounding box center [526, 212] width 546 height 13
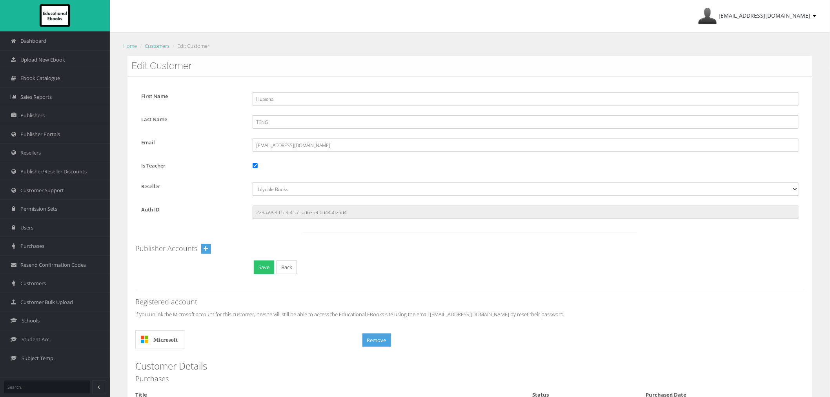
click at [157, 47] on link "Customers" at bounding box center [157, 45] width 25 height 7
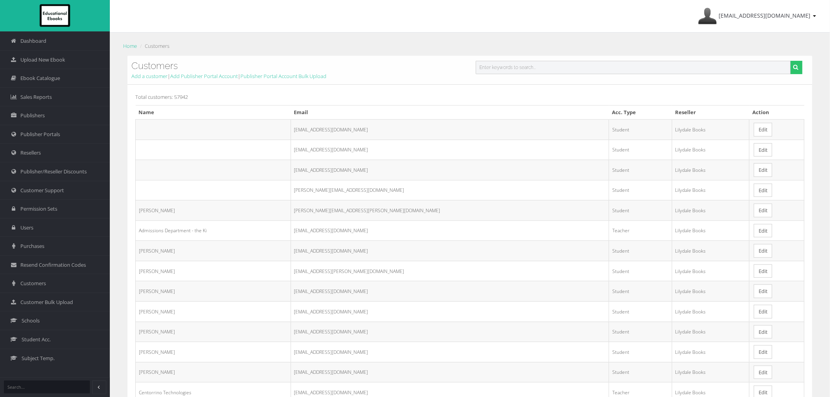
click at [572, 69] on input "text" at bounding box center [633, 67] width 315 height 13
paste input "[PERSON_NAME][EMAIL_ADDRESS][DOMAIN_NAME]"
type input "[PERSON_NAME][EMAIL_ADDRESS][DOMAIN_NAME]"
click at [791, 61] on button "submit" at bounding box center [797, 67] width 12 height 13
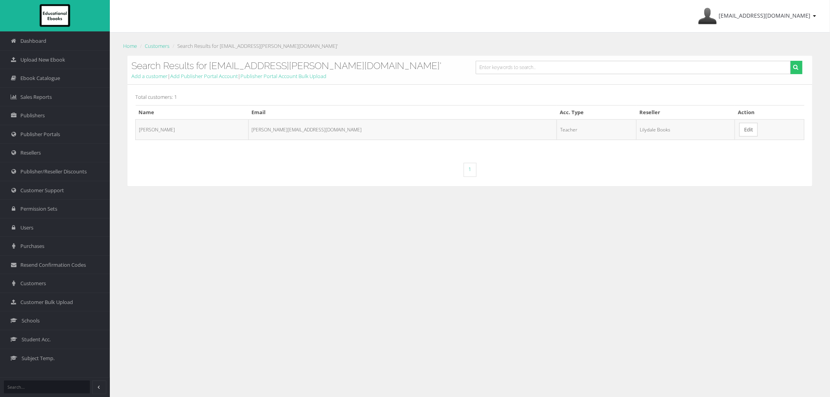
click at [740, 131] on link "Edit" at bounding box center [749, 130] width 18 height 14
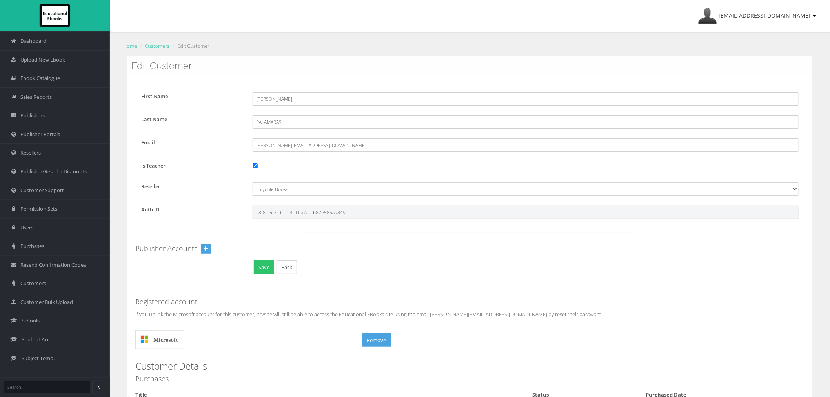
click at [272, 210] on input "c8f8eece-c61e-4c1f-a720-b82e585a9849" at bounding box center [526, 212] width 546 height 13
click at [154, 46] on link "Customers" at bounding box center [157, 45] width 25 height 7
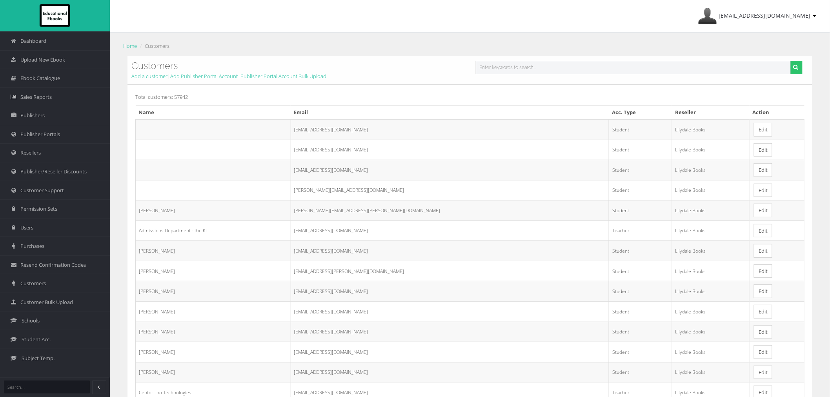
drag, startPoint x: 0, startPoint y: 0, endPoint x: 502, endPoint y: 68, distance: 506.9
click at [502, 68] on input "text" at bounding box center [633, 67] width 315 height 13
paste input "[EMAIL_ADDRESS][DOMAIN_NAME]"
type input "[EMAIL_ADDRESS][DOMAIN_NAME]"
click at [791, 61] on button "submit" at bounding box center [797, 67] width 12 height 13
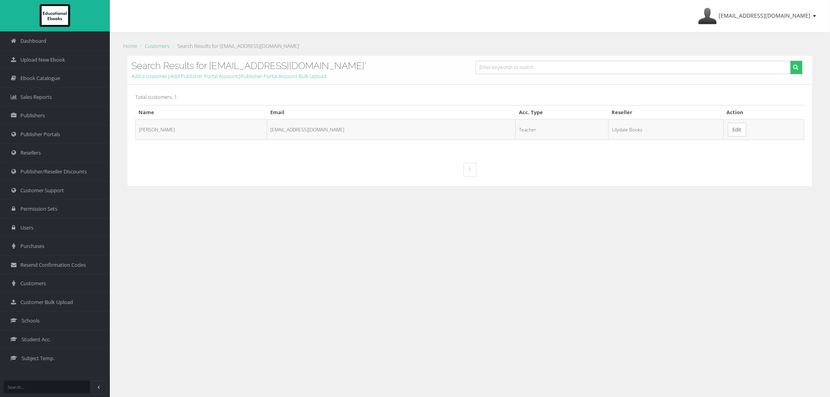
click at [738, 132] on link "Edit" at bounding box center [737, 130] width 18 height 14
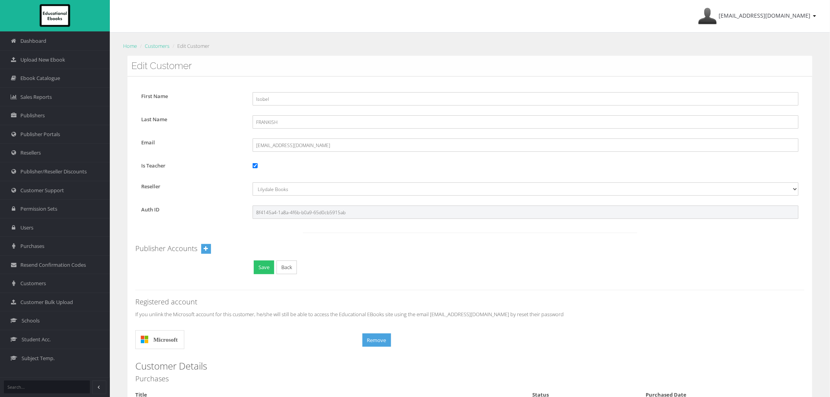
click at [324, 213] on input "8f4145a4-1a8a-4f6b-b0a9-65d0cb5915ab" at bounding box center [526, 212] width 546 height 13
click at [156, 45] on link "Customers" at bounding box center [157, 45] width 25 height 7
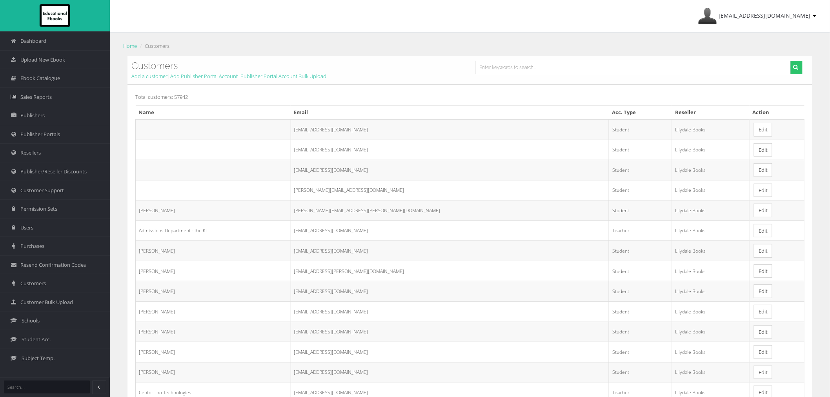
click at [494, 60] on div "Customers Add a customer | Add Publisher Portal Account | Publisher Portal Acco…" at bounding box center [470, 70] width 685 height 29
click at [495, 64] on input "text" at bounding box center [633, 67] width 315 height 13
paste input "jarryd.reyment@education.vic.gov.au"
type input "jarryd.reyment@education.vic.gov.au"
click at [791, 61] on button "submit" at bounding box center [797, 67] width 12 height 13
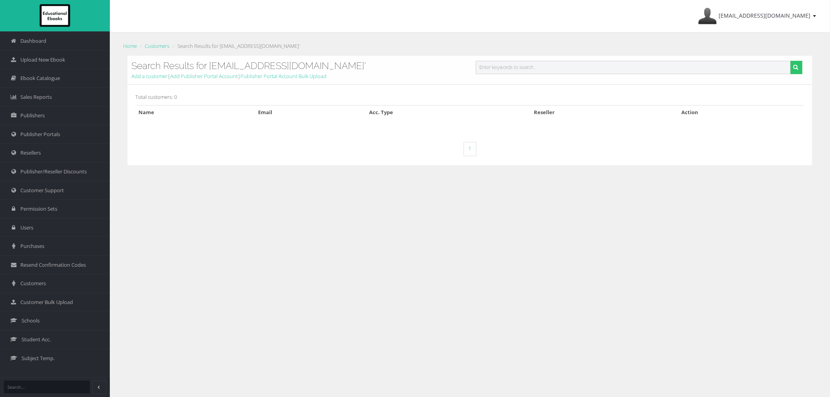
click at [542, 67] on input "text" at bounding box center [633, 67] width 315 height 13
paste input "[PERSON_NAME][EMAIL_ADDRESS][PERSON_NAME][DOMAIN_NAME]"
type input "[PERSON_NAME][EMAIL_ADDRESS][PERSON_NAME][DOMAIN_NAME]"
click at [791, 61] on button "submit" at bounding box center [797, 67] width 12 height 13
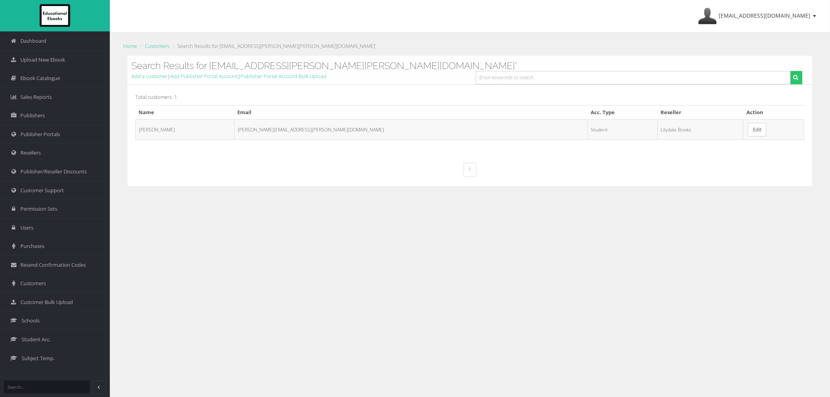
click at [748, 128] on link "Edit" at bounding box center [757, 130] width 18 height 14
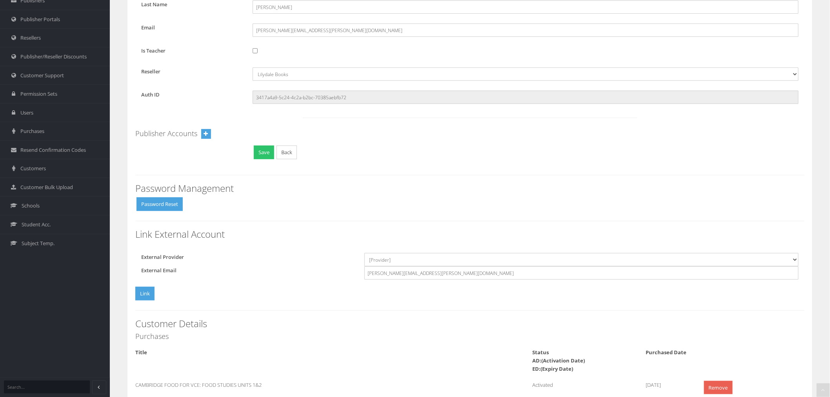
scroll to position [131, 0]
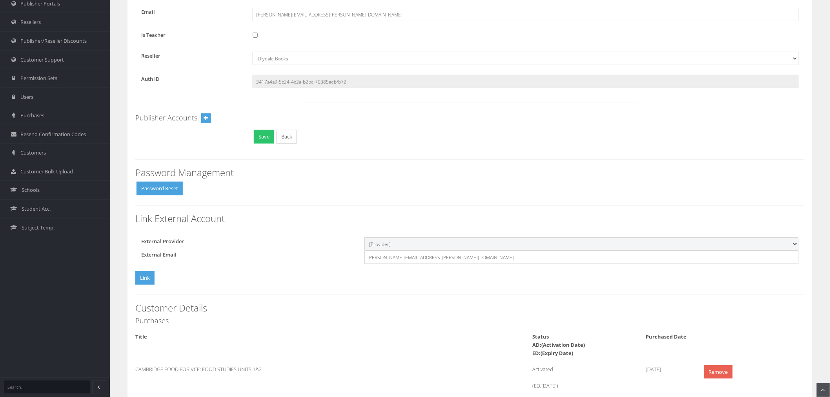
click at [377, 250] on select "[Provider] Google Microsoft" at bounding box center [582, 243] width 434 height 13
select select "Microsoft"
click at [365, 237] on select "[Provider] Google Microsoft" at bounding box center [582, 243] width 434 height 13
click at [312, 80] on input "3417a4a9-5c24-4c2a-b2bc-70385aebfb72" at bounding box center [526, 81] width 546 height 13
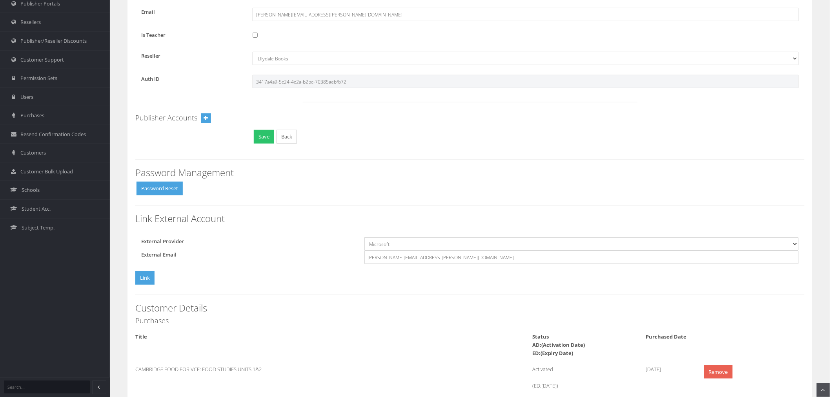
click at [312, 80] on input "3417a4a9-5c24-4c2a-b2bc-70385aebfb72" at bounding box center [526, 81] width 546 height 13
click at [147, 277] on button "Link" at bounding box center [144, 278] width 19 height 14
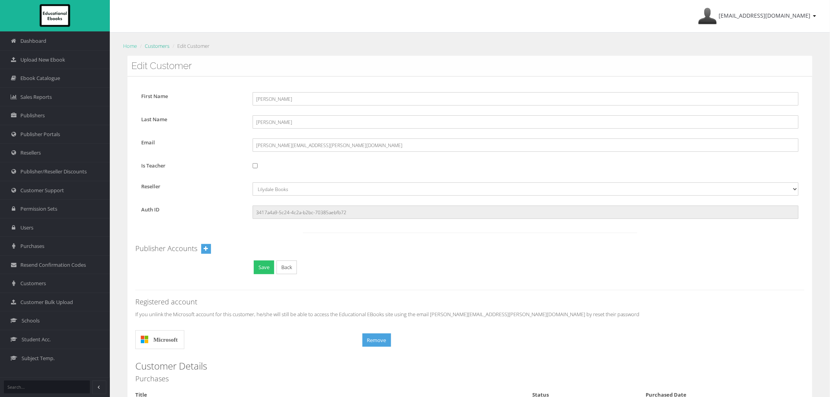
click at [162, 46] on link "Customers" at bounding box center [157, 45] width 25 height 7
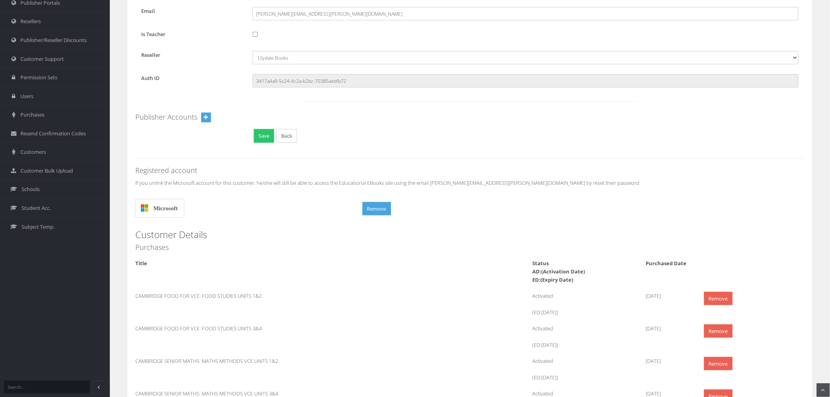
scroll to position [174, 0]
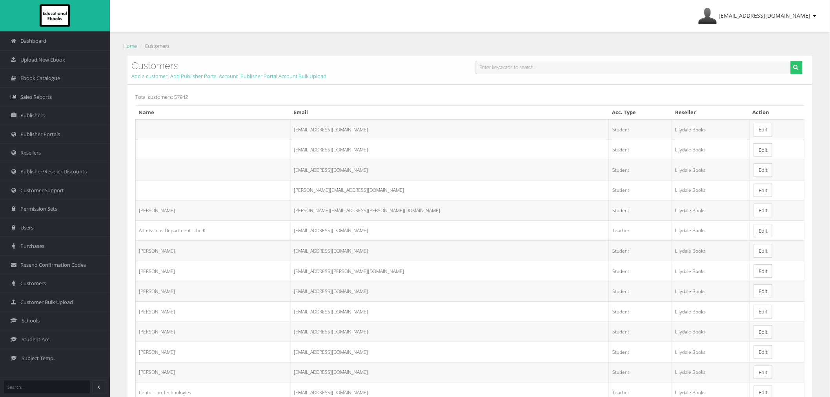
click at [509, 64] on input "text" at bounding box center [633, 67] width 315 height 13
paste input "Koby.Crothers@education.vic.gov.au"
type input "Koby.Crothers@education.vic.gov.au"
click at [791, 61] on button "submit" at bounding box center [797, 67] width 12 height 13
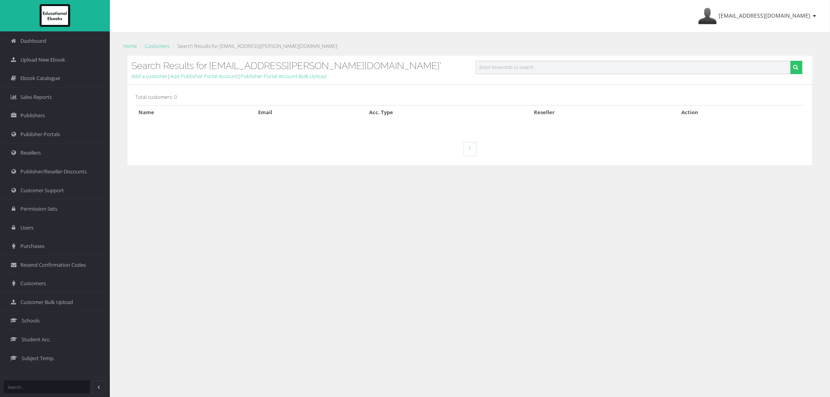
click at [520, 69] on input "text" at bounding box center [633, 67] width 315 height 13
paste input "[EMAIL_ADDRESS][PERSON_NAME][DOMAIN_NAME]"
type input "[EMAIL_ADDRESS][PERSON_NAME][DOMAIN_NAME]"
click at [791, 61] on button "submit" at bounding box center [797, 67] width 12 height 13
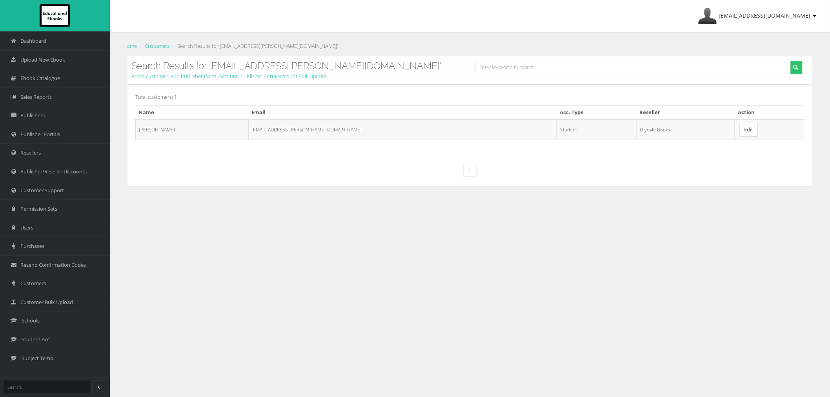
click at [740, 131] on link "Edit" at bounding box center [749, 130] width 18 height 14
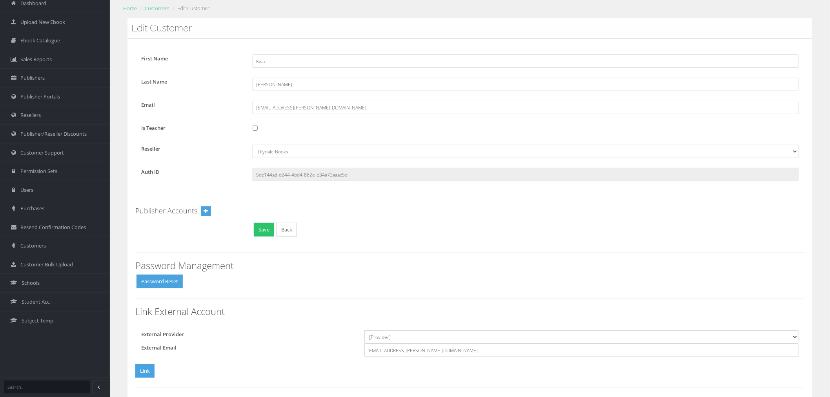
scroll to position [131, 0]
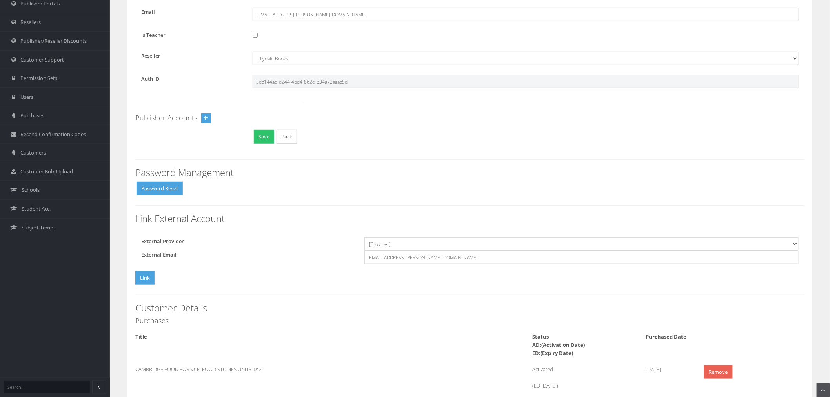
click at [303, 76] on input "5dc144ad-d244-4bd4-862e-b34a73aaac5d" at bounding box center [526, 81] width 546 height 13
click at [379, 245] on select "[Provider] Google Microsoft" at bounding box center [582, 243] width 434 height 13
select select "Microsoft"
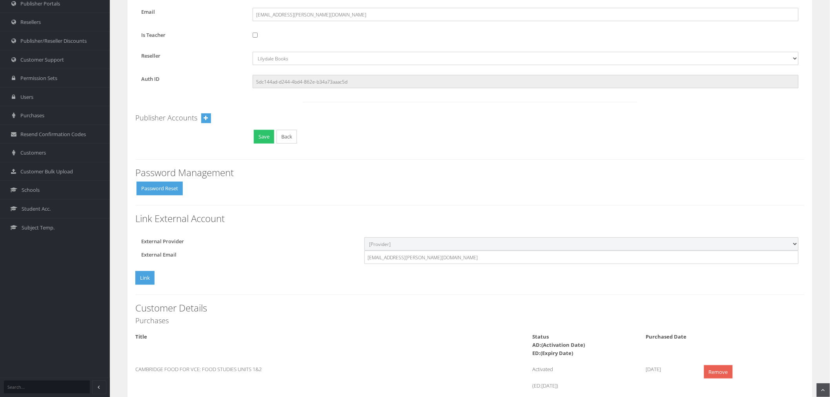
click at [365, 237] on select "[Provider] Google Microsoft" at bounding box center [582, 243] width 434 height 13
click at [147, 282] on button "Link" at bounding box center [144, 278] width 19 height 14
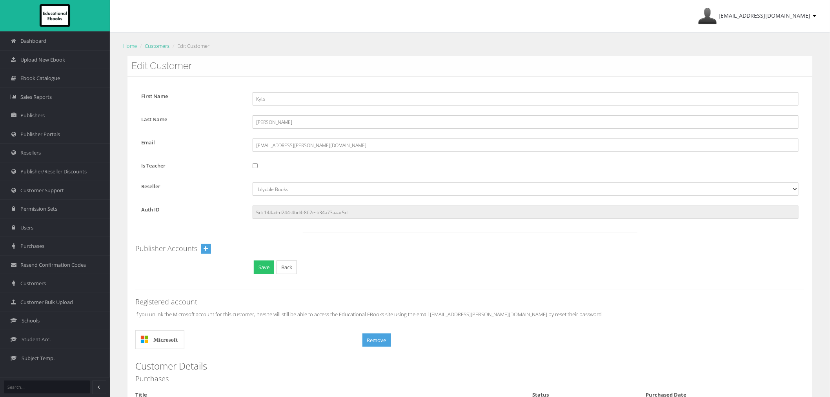
click at [159, 45] on link "Customers" at bounding box center [157, 45] width 25 height 7
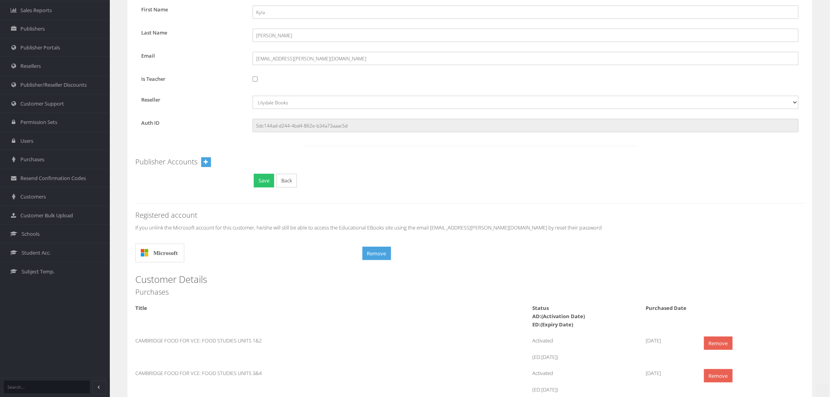
scroll to position [87, 0]
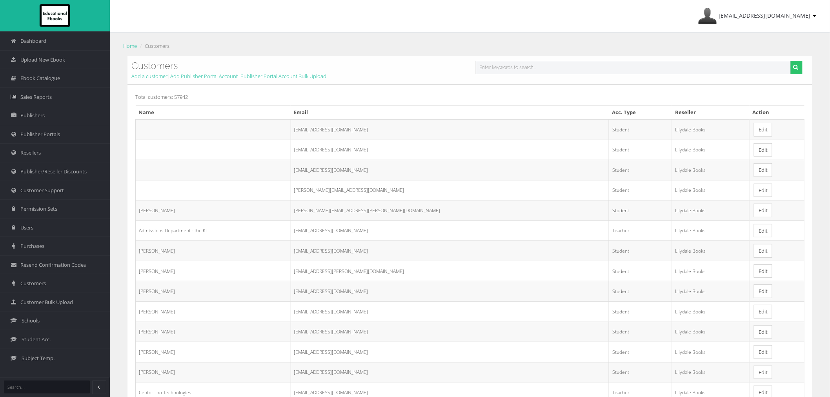
drag, startPoint x: 490, startPoint y: 71, endPoint x: 484, endPoint y: 68, distance: 6.5
click at [491, 71] on input "text" at bounding box center [633, 67] width 315 height 13
paste input "[PERSON_NAME][EMAIL_ADDRESS][DOMAIN_NAME]"
type input "[PERSON_NAME][EMAIL_ADDRESS][DOMAIN_NAME]"
click at [791, 61] on button "submit" at bounding box center [797, 67] width 12 height 13
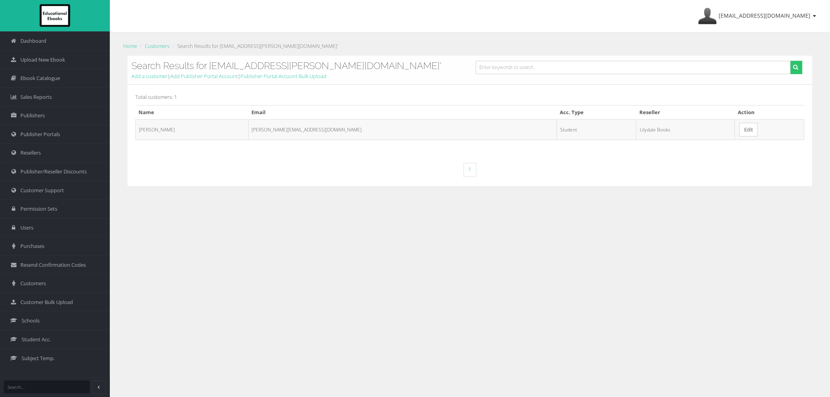
click at [740, 126] on link "Edit" at bounding box center [749, 130] width 18 height 14
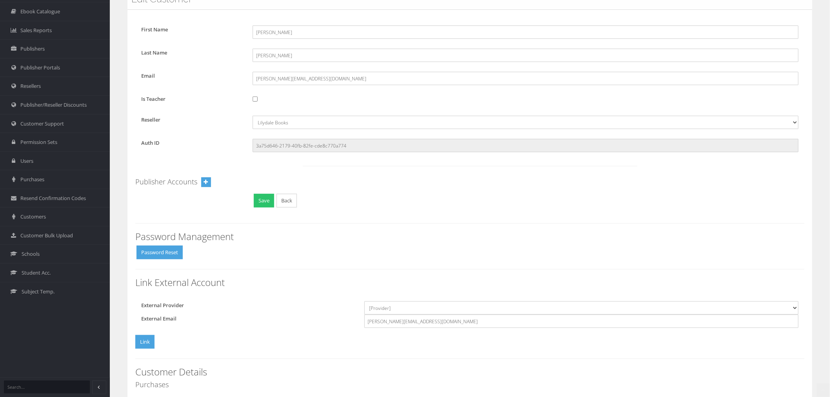
scroll to position [131, 0]
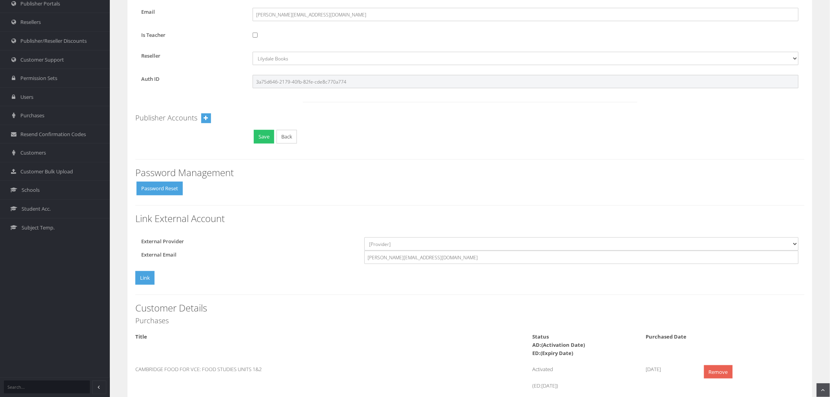
click at [316, 82] on input "3a75d646-2179-40fb-82fe-cde8c770a774" at bounding box center [526, 81] width 546 height 13
click at [386, 245] on select "[Provider] Google Microsoft" at bounding box center [582, 243] width 434 height 13
select select "Microsoft"
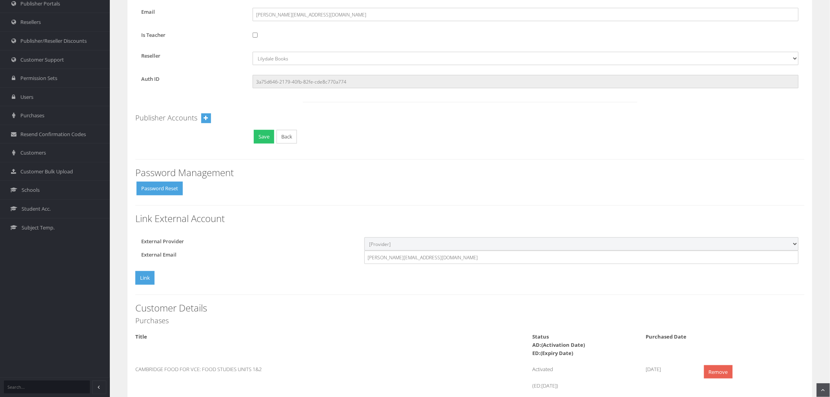
click at [365, 237] on select "[Provider] Google Microsoft" at bounding box center [582, 243] width 434 height 13
click at [139, 279] on button "Link" at bounding box center [144, 278] width 19 height 14
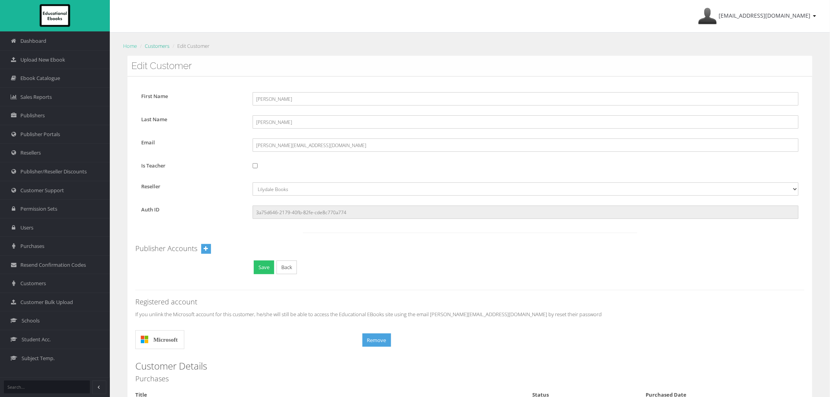
click at [157, 46] on link "Customers" at bounding box center [157, 45] width 25 height 7
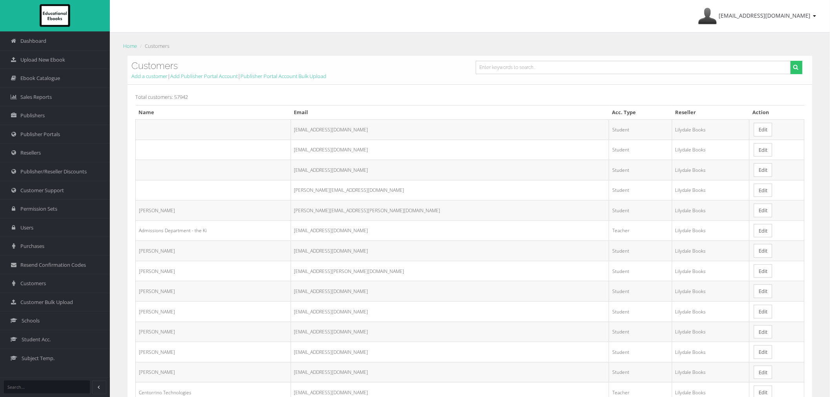
drag, startPoint x: 542, startPoint y: 59, endPoint x: 541, endPoint y: 67, distance: 7.9
click at [542, 60] on div "Customers Add a customer | Add Publisher Portal Account | Publisher Portal Acco…" at bounding box center [470, 70] width 685 height 29
click at [541, 67] on input "text" at bounding box center [633, 67] width 315 height 13
paste input "[PERSON_NAME][EMAIL_ADDRESS][PERSON_NAME][DOMAIN_NAME]"
type input "[PERSON_NAME][EMAIL_ADDRESS][PERSON_NAME][DOMAIN_NAME]"
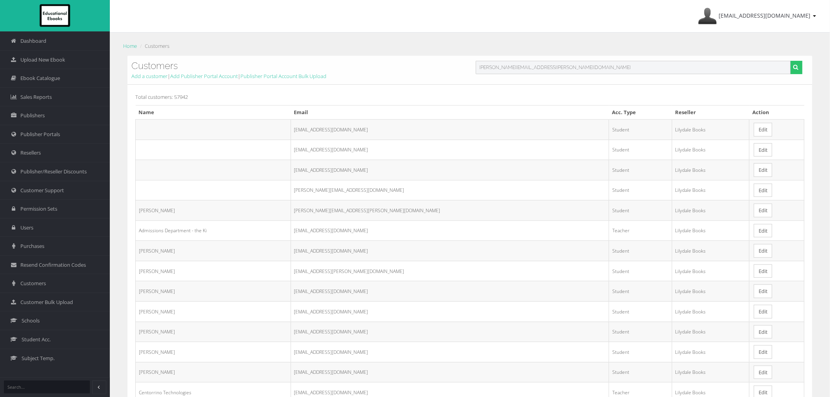
click at [791, 61] on button "submit" at bounding box center [797, 67] width 12 height 13
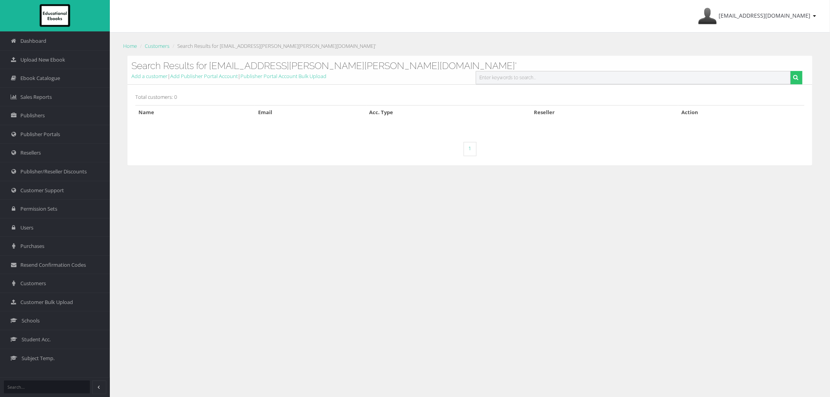
click at [598, 71] on input "text" at bounding box center [633, 77] width 315 height 13
paste input "Patrick.Broadbent@education.vic.gov.au"
type input "Patrick.Broadbent@education.vic.gov.au"
click at [791, 71] on button "submit" at bounding box center [797, 77] width 12 height 13
click at [599, 71] on input "text" at bounding box center [633, 77] width 315 height 13
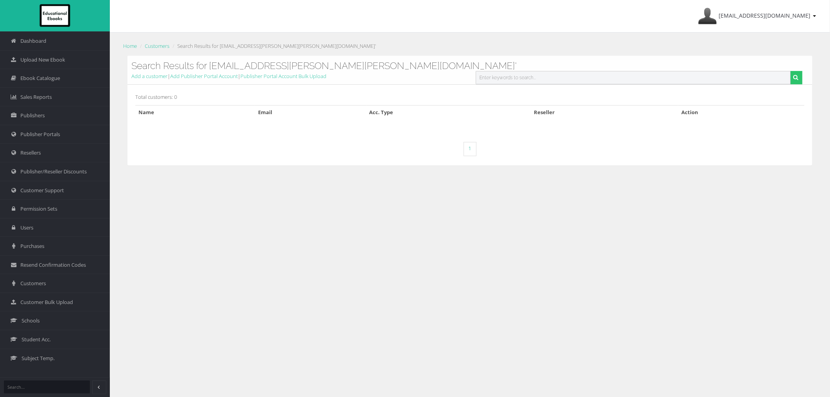
paste input "[EMAIL_ADDRESS][DOMAIN_NAME]"
type input "[EMAIL_ADDRESS][DOMAIN_NAME]"
click at [791, 71] on button "submit" at bounding box center [797, 77] width 12 height 13
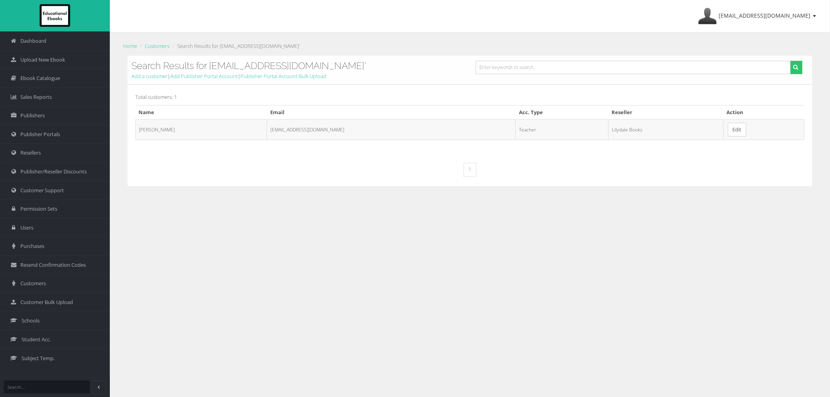
click at [738, 129] on link "Edit" at bounding box center [737, 130] width 18 height 14
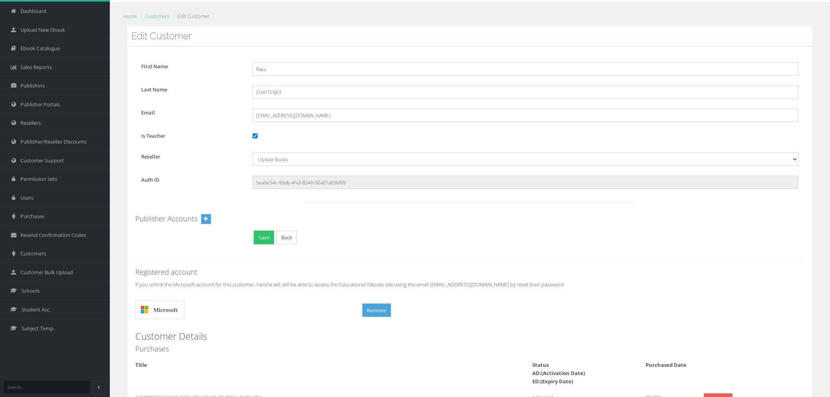
scroll to position [44, 0]
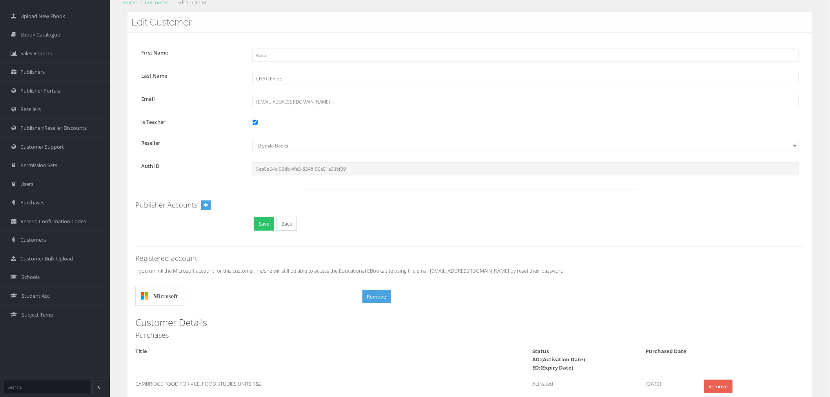
click at [310, 173] on input "5ea0e54c-93db-4fa3-8346-90a01a93bf09" at bounding box center [526, 168] width 546 height 13
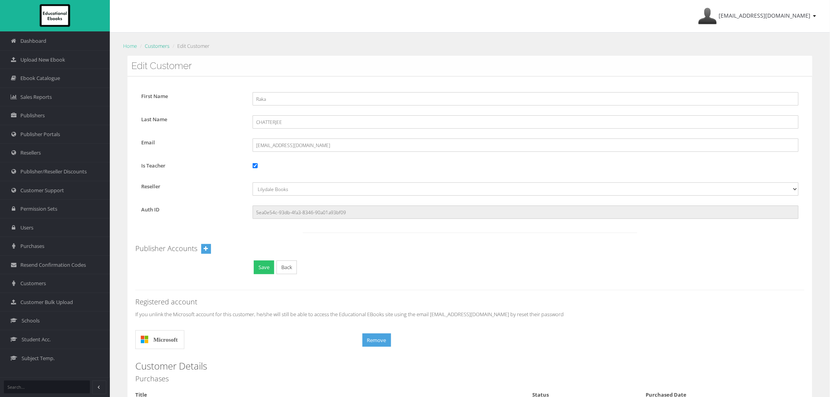
click at [159, 47] on link "Customers" at bounding box center [157, 45] width 25 height 7
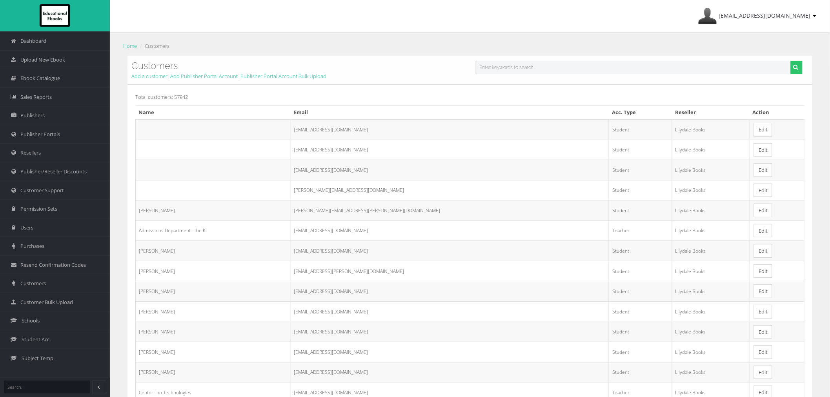
click at [541, 69] on input "text" at bounding box center [633, 67] width 315 height 13
paste input "[PERSON_NAME][EMAIL_ADDRESS][PERSON_NAME][DOMAIN_NAME]"
type input "[PERSON_NAME][EMAIL_ADDRESS][PERSON_NAME][DOMAIN_NAME]"
click at [791, 61] on button "submit" at bounding box center [797, 67] width 12 height 13
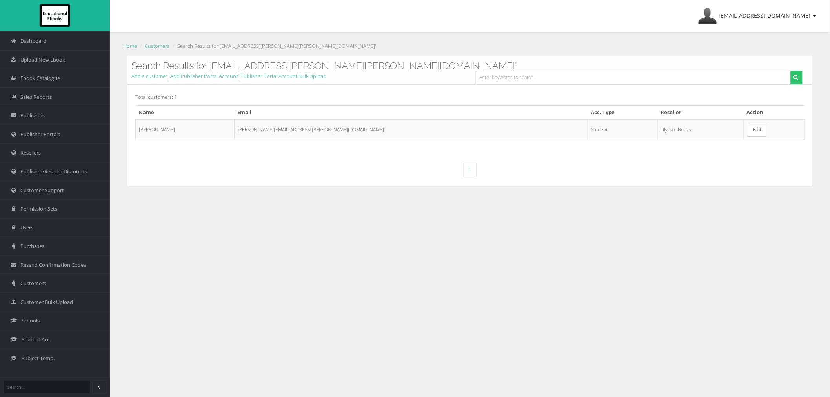
click at [748, 136] on link "Edit" at bounding box center [757, 130] width 18 height 14
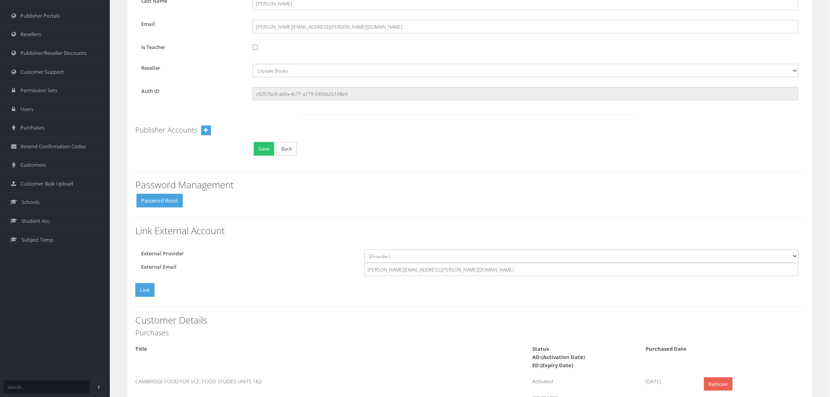
scroll to position [131, 0]
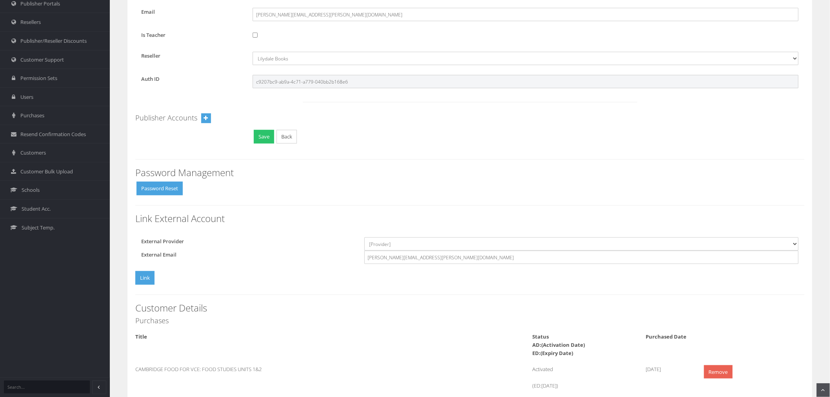
click at [296, 84] on input "c9207bc9-ab9a-4c71-a779-040bb2b168e6" at bounding box center [526, 81] width 546 height 13
click at [406, 248] on select "[Provider] Google Microsoft" at bounding box center [582, 243] width 434 height 13
select select "Microsoft"
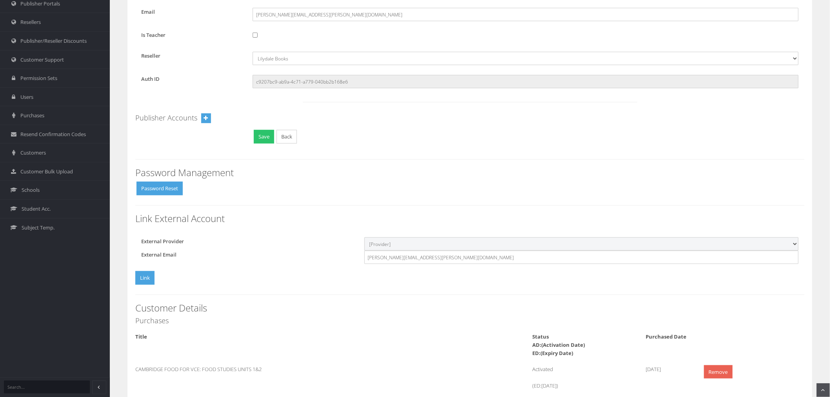
click at [365, 237] on select "[Provider] Google Microsoft" at bounding box center [582, 243] width 434 height 13
click at [139, 278] on button "Link" at bounding box center [144, 278] width 19 height 14
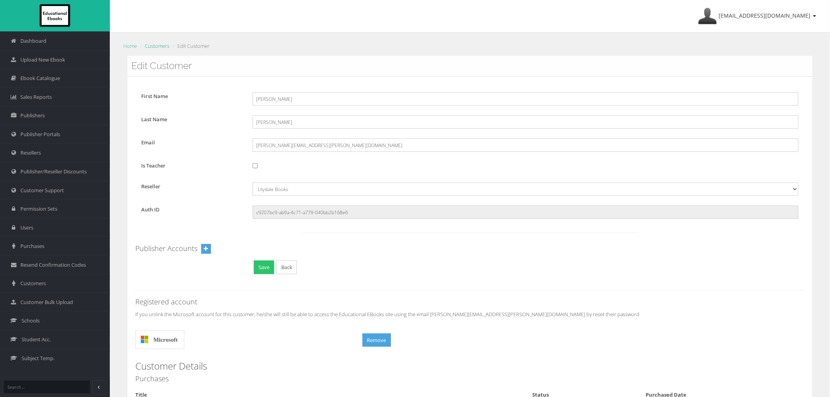
click at [160, 46] on link "Customers" at bounding box center [157, 45] width 25 height 7
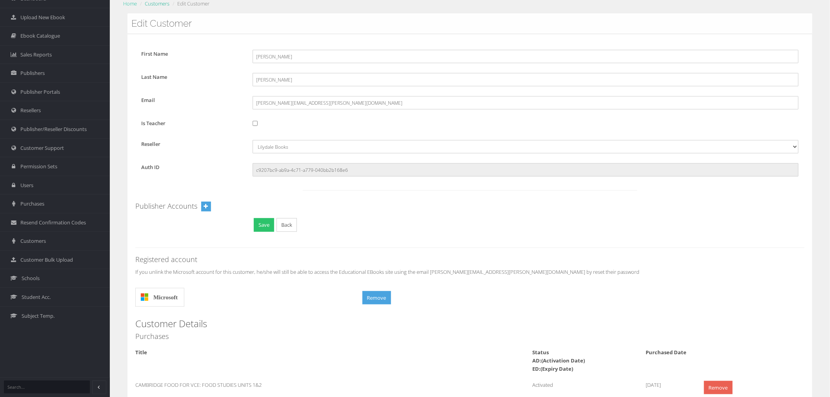
scroll to position [131, 0]
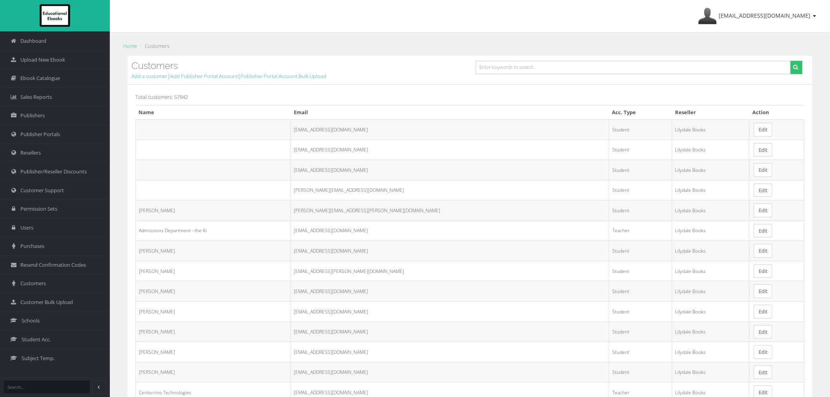
click at [499, 73] on form at bounding box center [639, 70] width 339 height 19
click at [499, 71] on input "text" at bounding box center [633, 67] width 315 height 13
paste input "SONJA.Sampieri@education.vic.gov.au"
type input "SONJA.Sampieri@education.vic.gov.au"
click at [791, 61] on button "submit" at bounding box center [797, 67] width 12 height 13
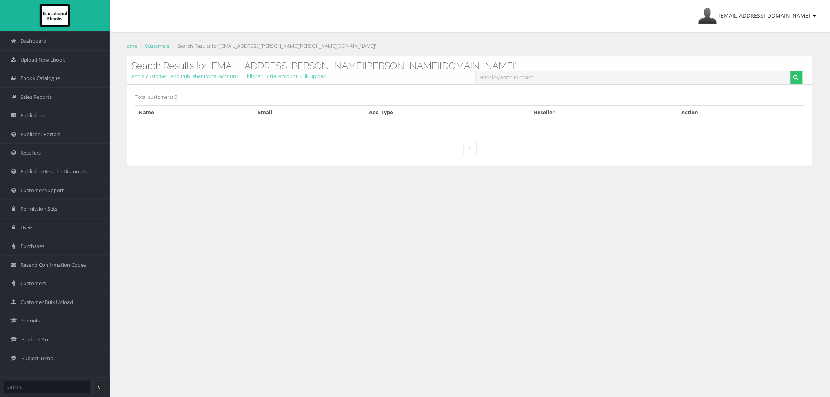
click at [546, 71] on input "text" at bounding box center [633, 77] width 315 height 13
paste input "[PERSON_NAME][EMAIL_ADDRESS][DOMAIN_NAME]"
type input "[PERSON_NAME][EMAIL_ADDRESS][DOMAIN_NAME]"
click at [791, 71] on button "submit" at bounding box center [797, 77] width 12 height 13
click at [613, 71] on input "text" at bounding box center [633, 67] width 315 height 13
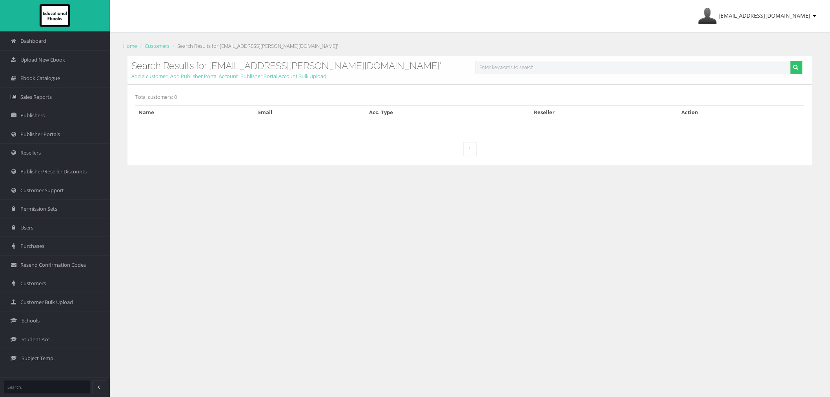
paste input "Thomas.Barlow@education.vic.gov.au"
type input "Thomas.Barlow@education.vic.gov.au"
click at [791, 61] on button "submit" at bounding box center [797, 67] width 12 height 13
click at [653, 60] on div "Search Results for 'Thomas.Barlow@education.vic.gov.au' Add a customer | Add Pu…" at bounding box center [470, 70] width 685 height 29
click at [652, 71] on input "text" at bounding box center [633, 77] width 315 height 13
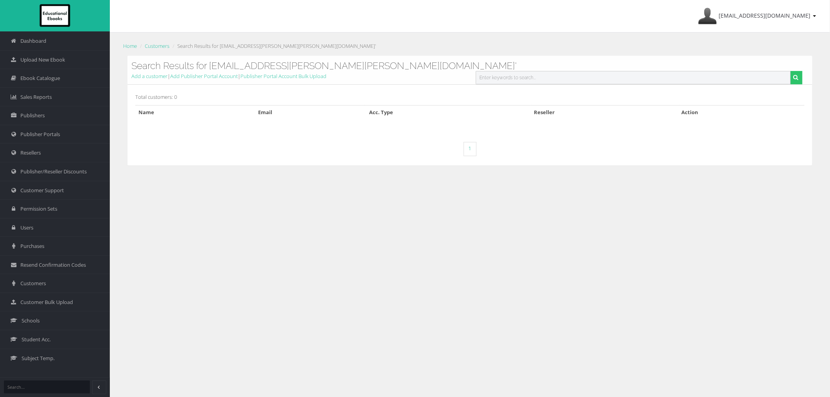
paste input "Tim.Coad@education.vic.gov.au"
type input "Tim.Coad@education.vic.gov.au"
click at [791, 71] on button "submit" at bounding box center [797, 77] width 12 height 13
click at [603, 71] on input "text" at bounding box center [633, 77] width 315 height 13
paste input "[EMAIL_ADDRESS][PERSON_NAME][DOMAIN_NAME]"
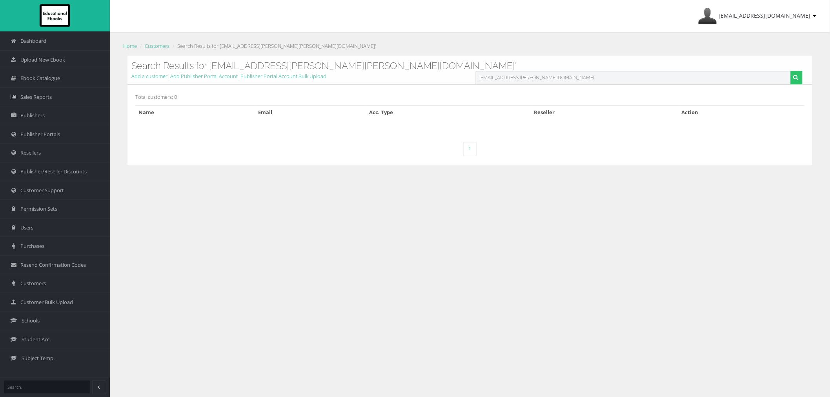
type input "[EMAIL_ADDRESS][PERSON_NAME][DOMAIN_NAME]"
click at [791, 71] on button "submit" at bounding box center [797, 77] width 12 height 13
drag, startPoint x: 0, startPoint y: 0, endPoint x: 573, endPoint y: 68, distance: 577.4
click at [573, 68] on input "text" at bounding box center [633, 67] width 315 height 13
paste input "Wayne.Pasco@education.vic.gov.au"
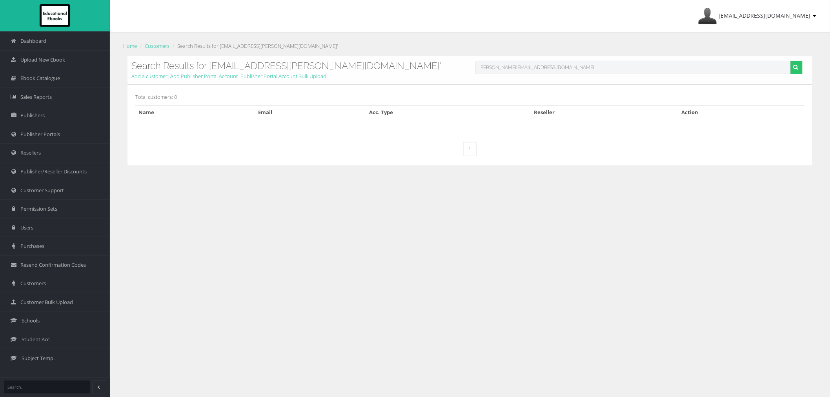
type input "Wayne.Pasco@education.vic.gov.au"
click at [791, 61] on button "submit" at bounding box center [797, 67] width 12 height 13
drag, startPoint x: 0, startPoint y: 0, endPoint x: 581, endPoint y: 65, distance: 584.5
click at [581, 65] on input "text" at bounding box center [633, 67] width 315 height 13
paste input "WeiYun.Shen@education.vic.gov.au"
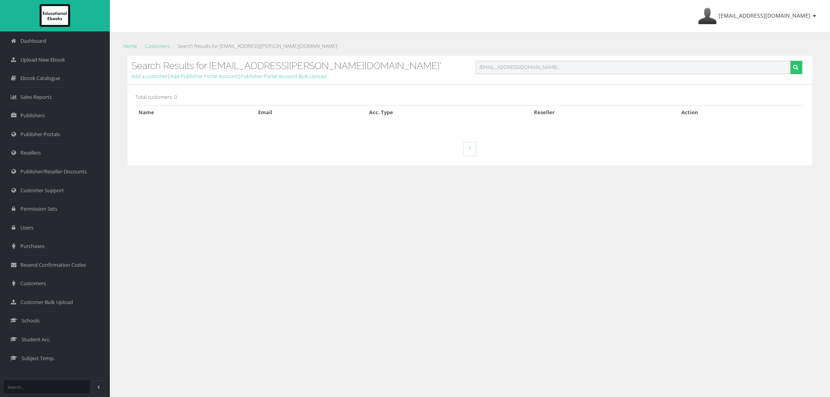
type input "WeiYun.Shen@education.vic.gov.au"
click at [791, 61] on button "submit" at bounding box center [797, 67] width 12 height 13
click at [501, 72] on input "text" at bounding box center [633, 67] width 315 height 13
paste input "[PERSON_NAME][EMAIL_ADDRESS][DOMAIN_NAME]"
type input "[PERSON_NAME][EMAIL_ADDRESS][DOMAIN_NAME]"
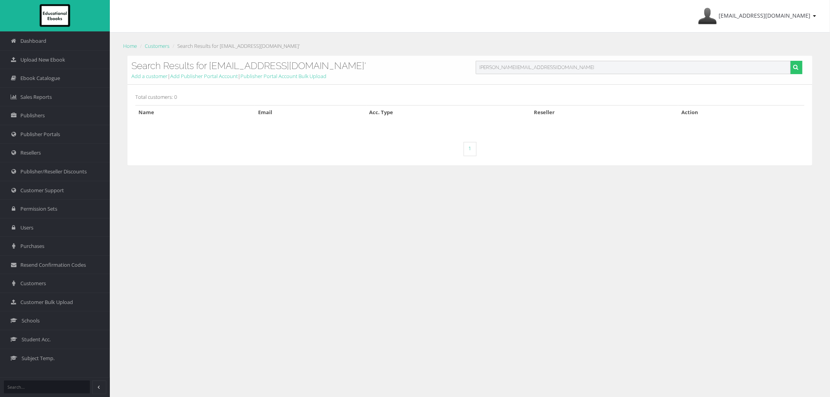
click at [791, 61] on button "submit" at bounding box center [797, 67] width 12 height 13
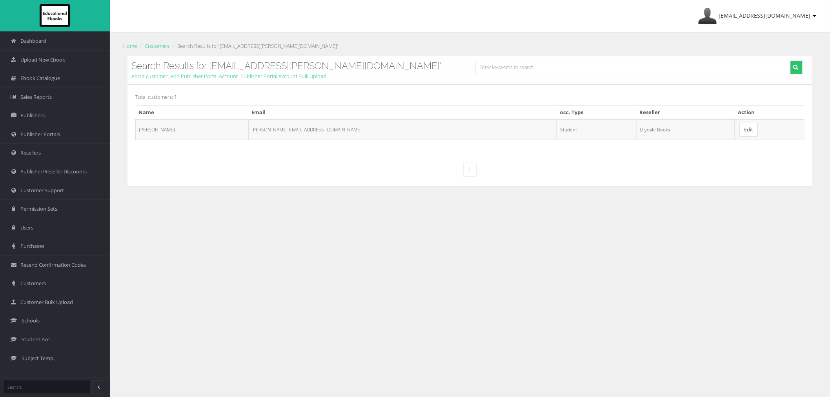
click at [740, 129] on link "Edit" at bounding box center [749, 130] width 18 height 14
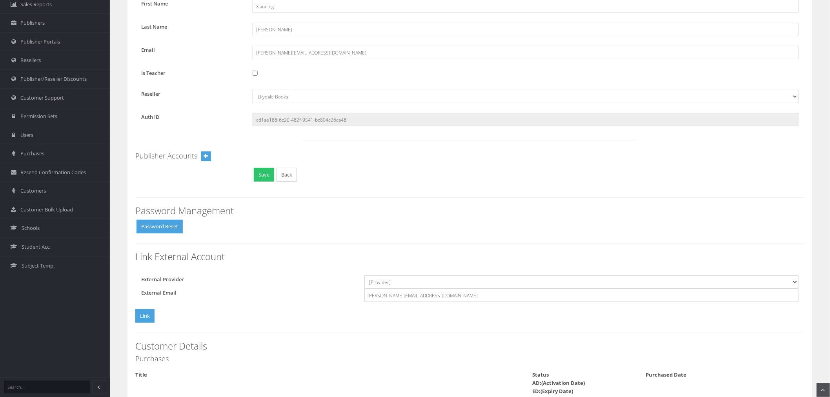
scroll to position [87, 0]
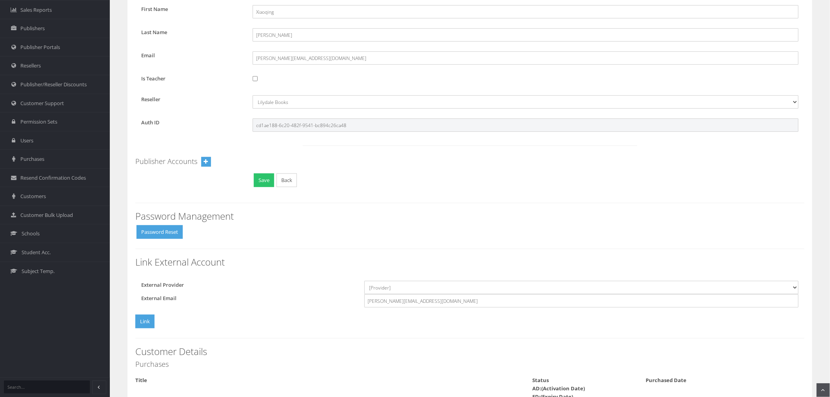
click at [290, 124] on input "cd1ae188-6c20-482f-9541-bc894c26ca48" at bounding box center [526, 125] width 546 height 13
click at [386, 285] on select "[Provider] Google Microsoft" at bounding box center [582, 287] width 434 height 13
select select "Microsoft"
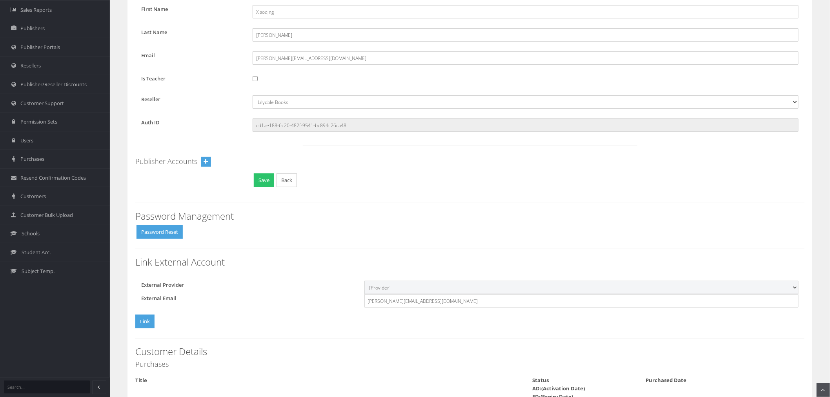
click at [365, 281] on select "[Provider] Google Microsoft" at bounding box center [582, 287] width 434 height 13
click at [143, 319] on button "Link" at bounding box center [144, 322] width 19 height 14
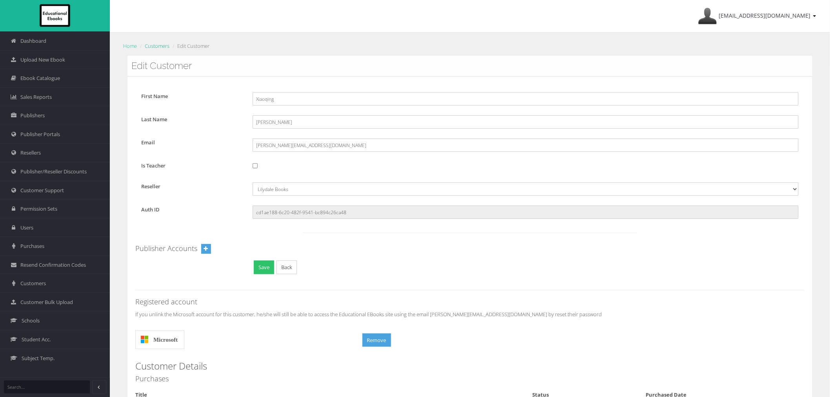
click at [155, 52] on div "Home Customers Edit Customer" at bounding box center [470, 47] width 697 height 15
click at [155, 48] on link "Customers" at bounding box center [157, 45] width 25 height 7
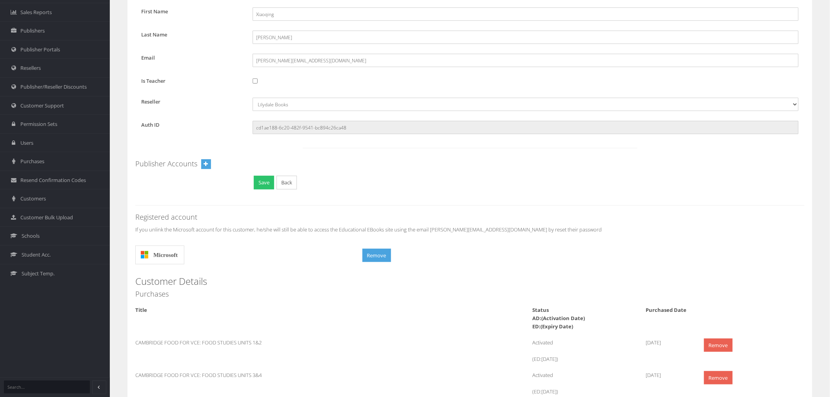
scroll to position [87, 0]
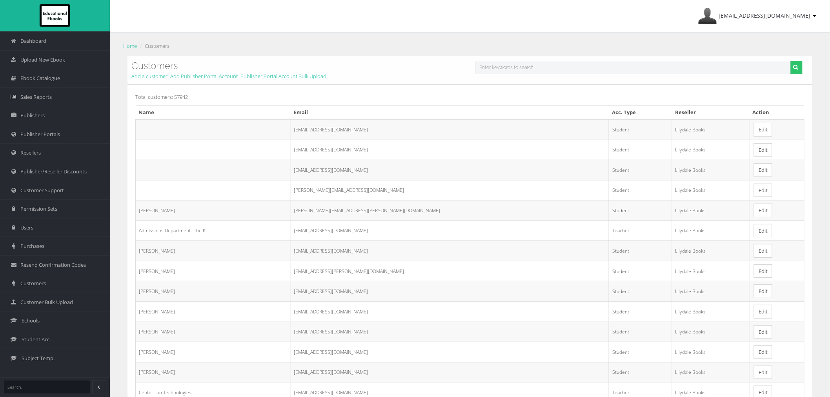
click at [580, 66] on input "text" at bounding box center [633, 67] width 315 height 13
paste input "[EMAIL_ADDRESS][DOMAIN_NAME]"
type input "[EMAIL_ADDRESS][DOMAIN_NAME]"
click at [791, 61] on button "submit" at bounding box center [797, 67] width 12 height 13
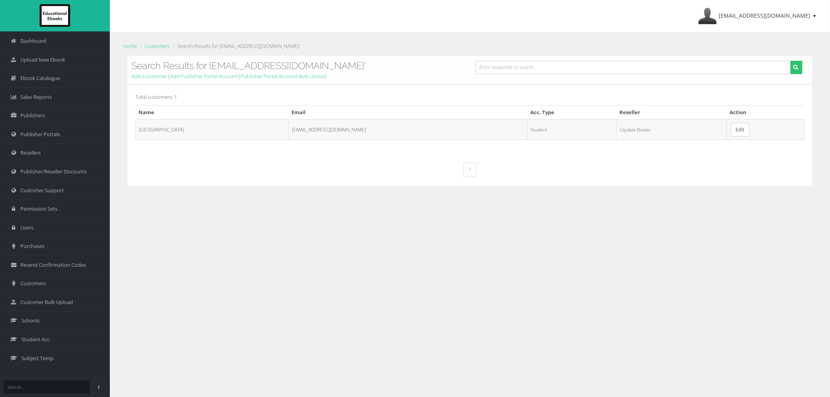
click at [732, 131] on link "Edit" at bounding box center [741, 130] width 18 height 14
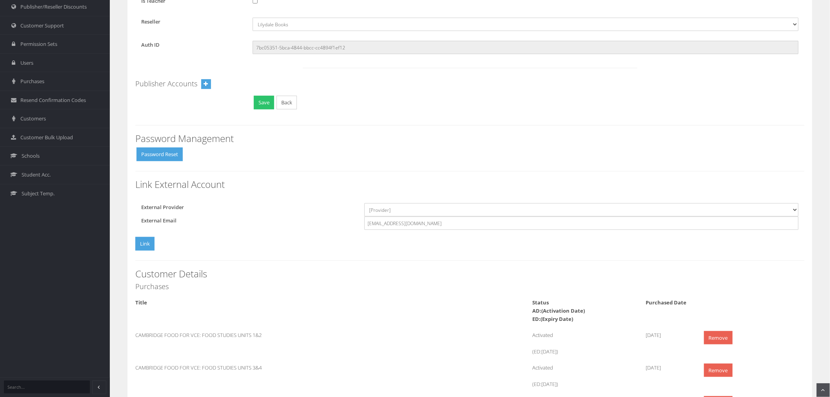
scroll to position [87, 0]
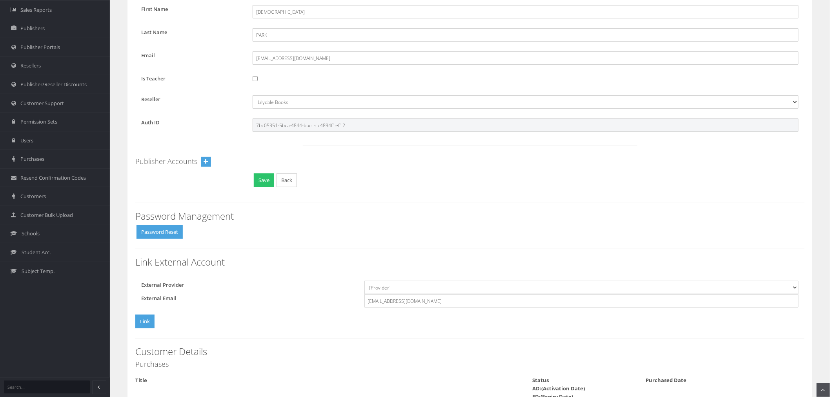
click at [287, 127] on input "7bc05351-5bca-4844-bbcc-cc4894f1ef12" at bounding box center [526, 125] width 546 height 13
click at [414, 290] on select "[Provider] Google Microsoft" at bounding box center [582, 287] width 434 height 13
select select "Microsoft"
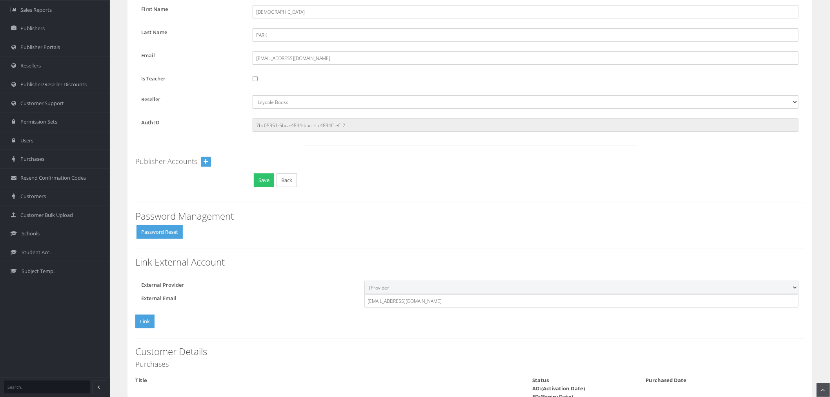
click at [365, 281] on select "[Provider] Google Microsoft" at bounding box center [582, 287] width 434 height 13
click at [137, 319] on button "Link" at bounding box center [144, 322] width 19 height 14
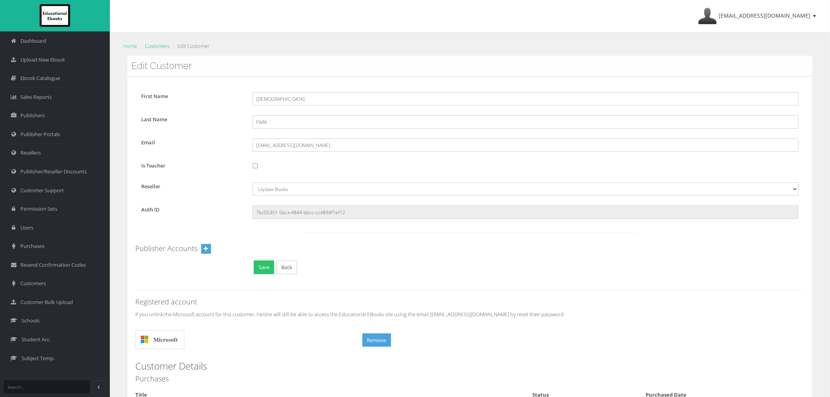
click at [157, 48] on link "Customers" at bounding box center [157, 45] width 25 height 7
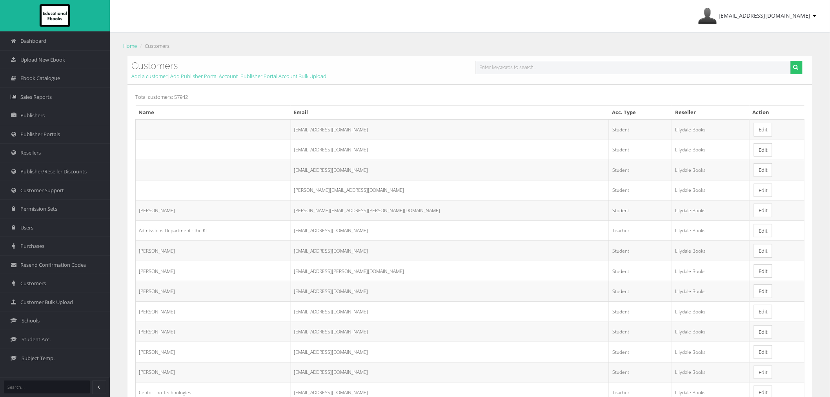
click at [571, 71] on input "text" at bounding box center [633, 67] width 315 height 13
paste input "[DOMAIN_NAME][EMAIL_ADDRESS][DOMAIN_NAME]"
type input "[DOMAIN_NAME][EMAIL_ADDRESS][DOMAIN_NAME]"
click at [791, 61] on button "submit" at bounding box center [797, 67] width 12 height 13
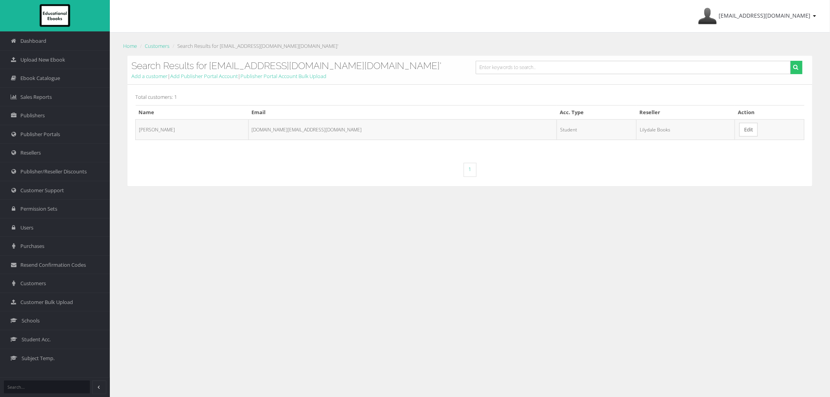
click at [740, 131] on link "Edit" at bounding box center [749, 130] width 18 height 14
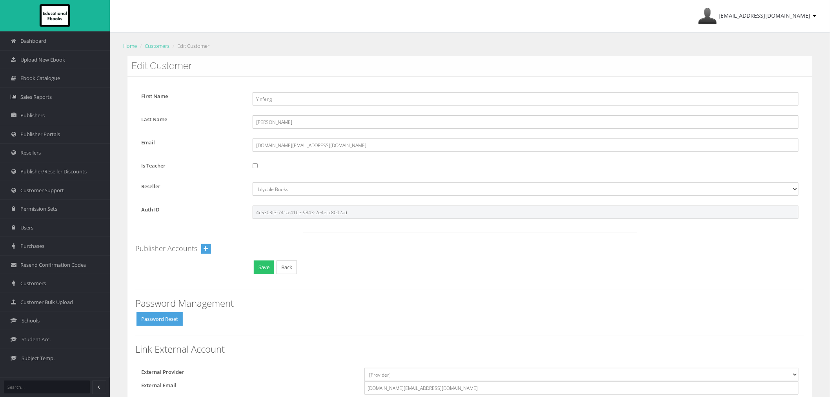
click at [258, 210] on input "4c5303f3-741a-416e-9843-2e4ecc8002ad" at bounding box center [526, 212] width 546 height 13
click at [260, 209] on input "4c5303f3-741a-416e-9843-2e4ecc8002ad" at bounding box center [526, 212] width 546 height 13
click at [277, 205] on form "First Name Yinfeng Last Name WANG Email Grace.WANG@education.vic.gov.au Is Teac…" at bounding box center [470, 182] width 670 height 197
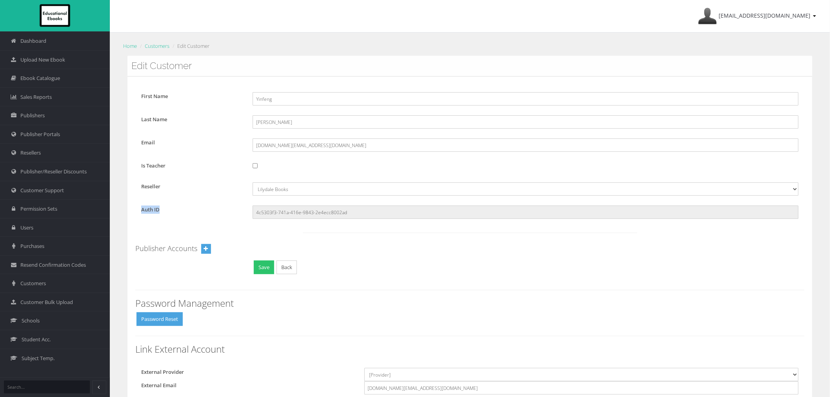
click at [277, 205] on form "First Name Yinfeng Last Name WANG Email Grace.WANG@education.vic.gov.au Is Teac…" at bounding box center [470, 182] width 670 height 197
click at [277, 206] on input "4c5303f3-741a-416e-9843-2e4ecc8002ad" at bounding box center [526, 212] width 546 height 13
click at [281, 212] on input "4c5303f3-741a-416e-9843-2e4ecc8002ad" at bounding box center [526, 212] width 546 height 13
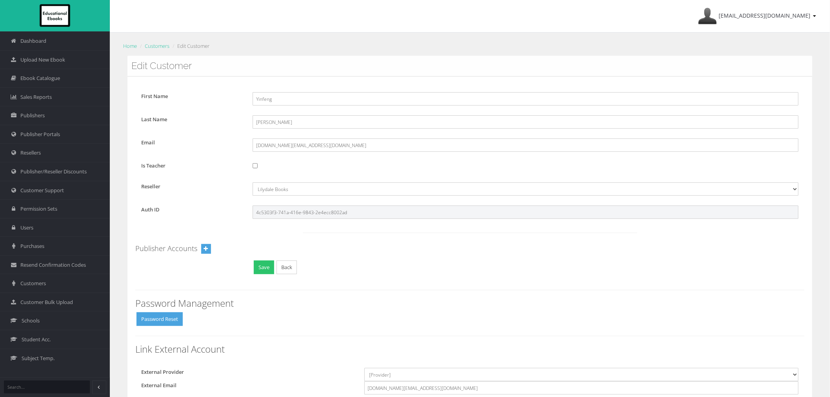
click at [281, 212] on input "4c5303f3-741a-416e-9843-2e4ecc8002ad" at bounding box center [526, 212] width 546 height 13
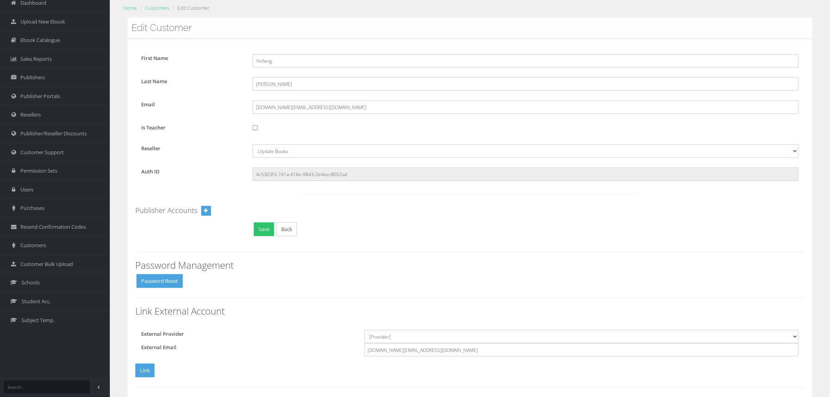
scroll to position [87, 0]
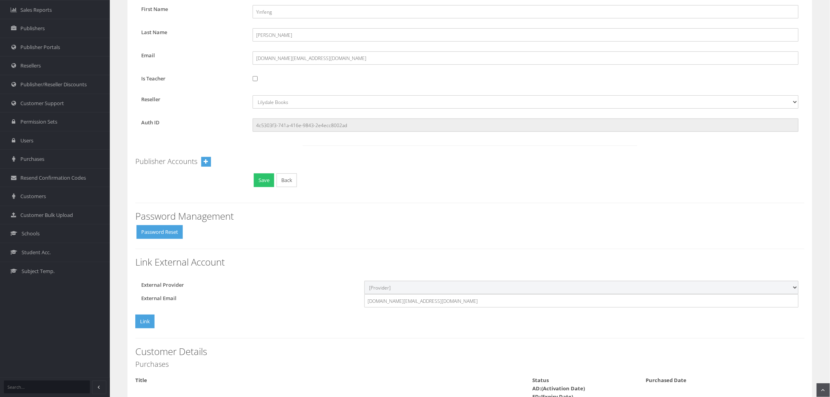
click at [424, 290] on select "[Provider] Google Microsoft" at bounding box center [582, 287] width 434 height 13
select select "Microsoft"
click at [365, 281] on select "[Provider] Google Microsoft" at bounding box center [582, 287] width 434 height 13
click at [153, 321] on button "Link" at bounding box center [144, 322] width 19 height 14
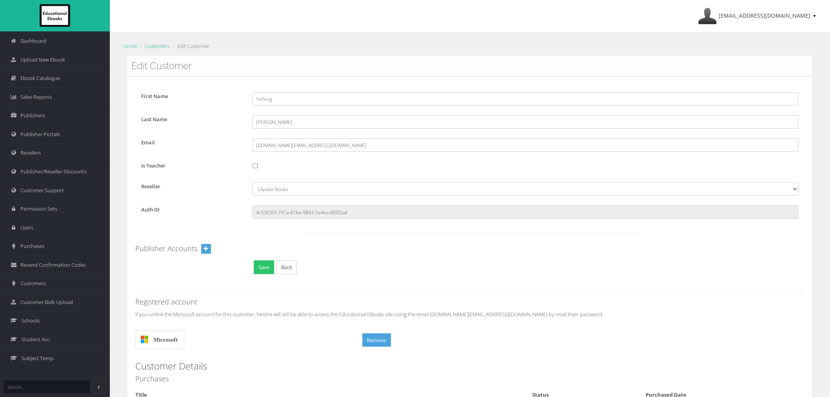
click at [158, 49] on link "Customers" at bounding box center [157, 45] width 25 height 7
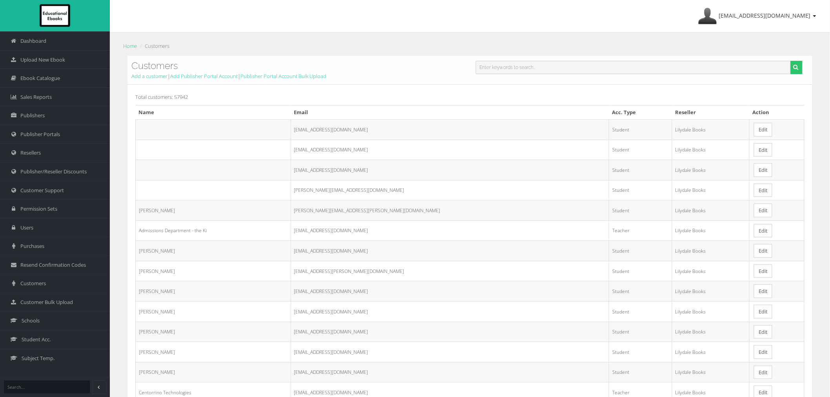
click at [503, 70] on input "text" at bounding box center [633, 67] width 315 height 13
paste input "[PERSON_NAME][EMAIL_ADDRESS][DOMAIN_NAME]"
type input "[PERSON_NAME][EMAIL_ADDRESS][DOMAIN_NAME]"
click at [791, 61] on button "submit" at bounding box center [797, 67] width 12 height 13
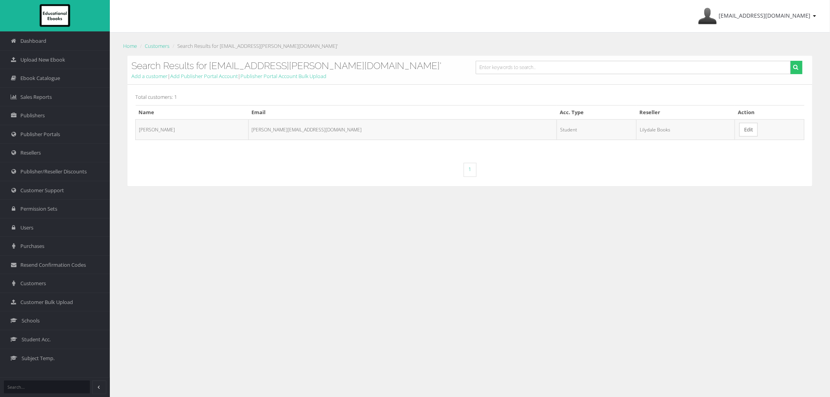
click at [740, 133] on link "Edit" at bounding box center [749, 130] width 18 height 14
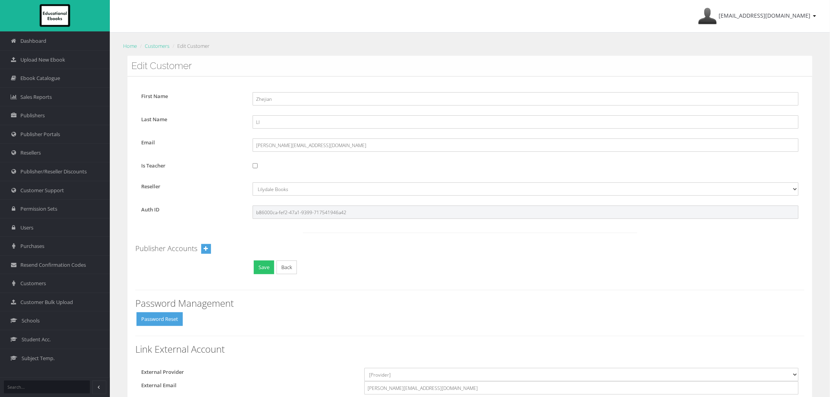
click at [294, 214] on input "b86000ca-fef2-47a1-9399-717541946a42" at bounding box center [526, 212] width 546 height 13
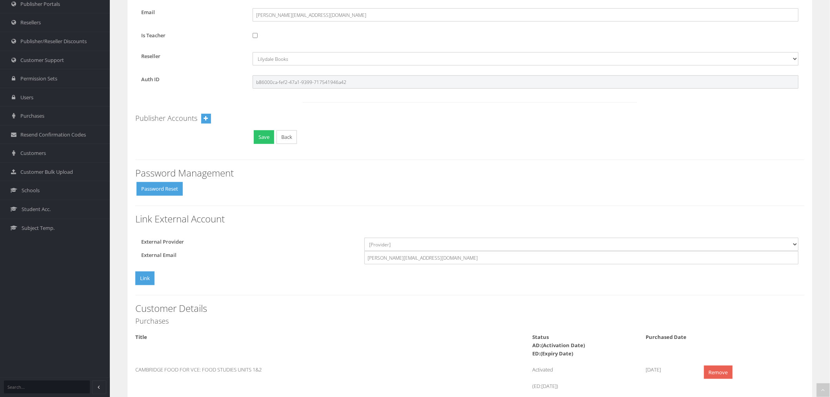
scroll to position [131, 0]
click at [391, 248] on select "[Provider] Google Microsoft" at bounding box center [582, 243] width 434 height 13
select select "Microsoft"
click at [365, 237] on select "[Provider] Google Microsoft" at bounding box center [582, 243] width 434 height 13
click at [139, 280] on button "Link" at bounding box center [144, 278] width 19 height 14
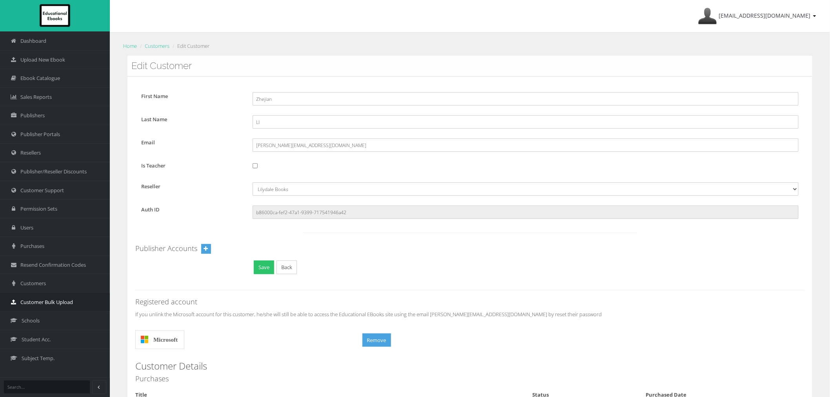
click at [41, 301] on span "Customer Bulk Upload" at bounding box center [46, 302] width 53 height 7
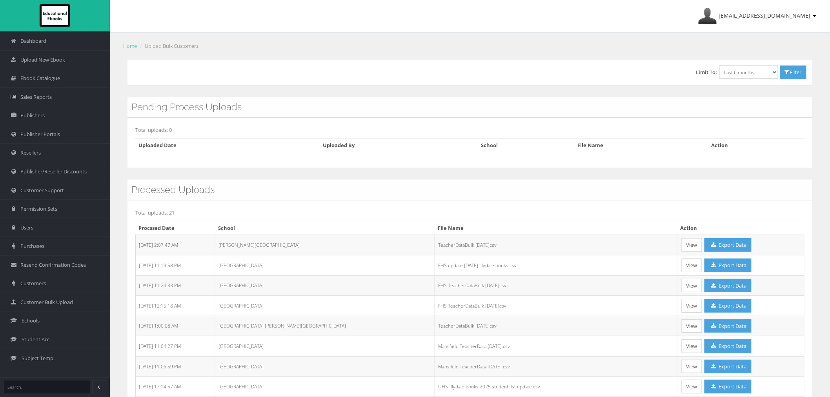
click at [682, 249] on link "View" at bounding box center [692, 245] width 20 height 14
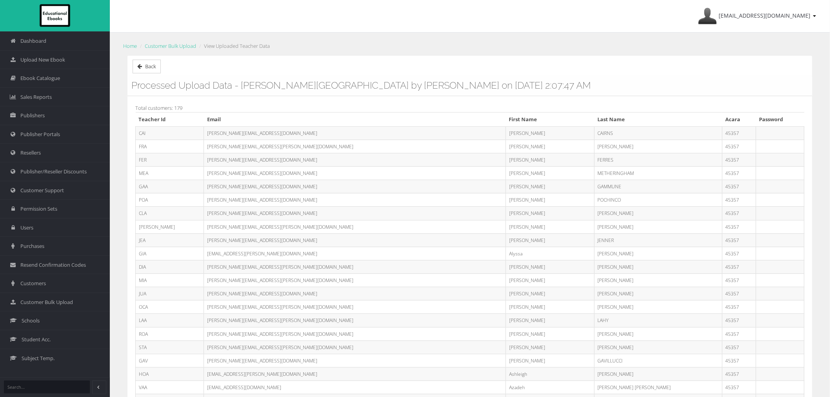
click at [159, 70] on link "Back" at bounding box center [147, 67] width 28 height 14
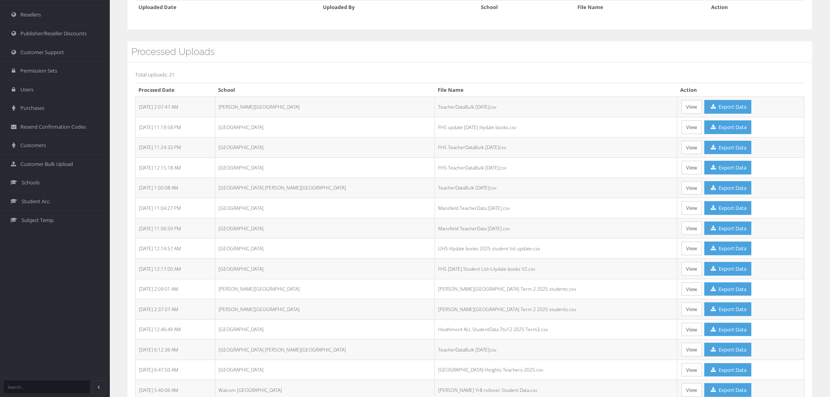
scroll to position [511, 0]
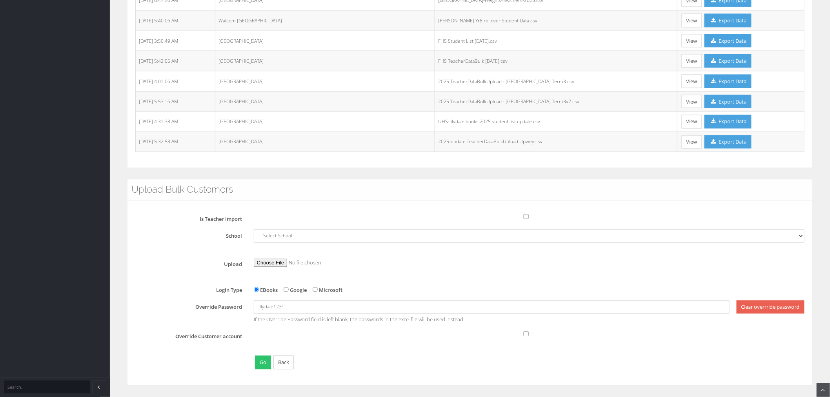
click at [525, 220] on div "Is Teacher Import" at bounding box center [472, 218] width 675 height 11
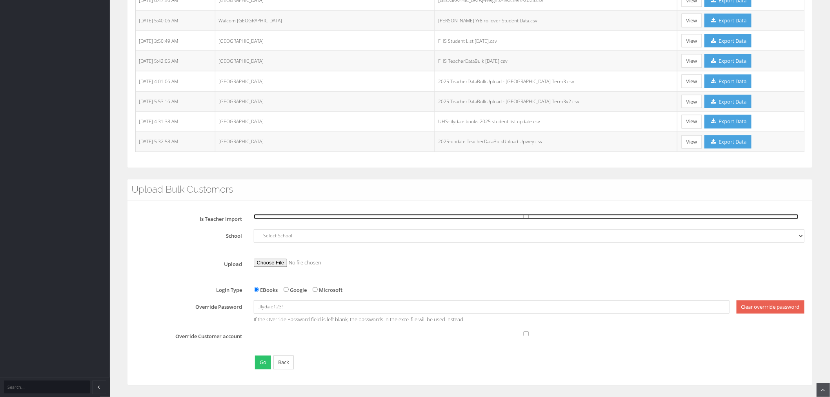
click at [526, 217] on input "Is Teacher Import" at bounding box center [526, 216] width 545 height 5
checkbox input "true"
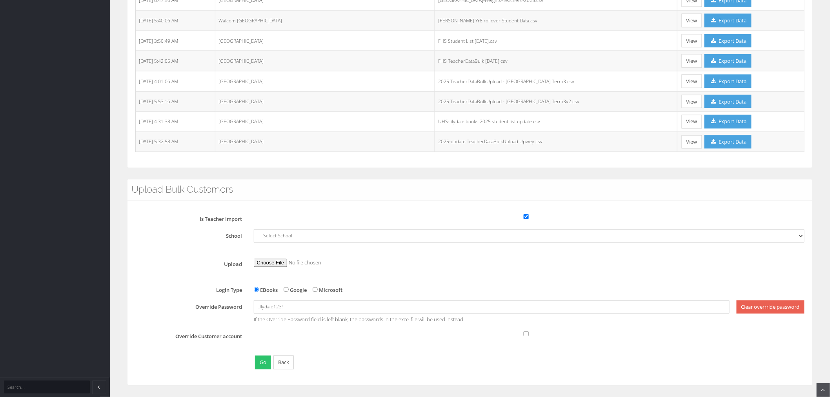
drag, startPoint x: 519, startPoint y: 228, endPoint x: 517, endPoint y: 232, distance: 4.6
click at [517, 232] on div "Is Teacher Import School -- Select School -- Alexandra Secondary College Avila …" at bounding box center [470, 292] width 670 height 159
click at [515, 233] on select "-- Select School -- Alexandra Secondary College Avila College Blackburn High Sc…" at bounding box center [529, 236] width 551 height 13
select select "cff8580b-5dfa-eb11-a9a8-0272d098c78b"
click at [254, 230] on select "-- Select School -- Alexandra Secondary College Avila College Blackburn High Sc…" at bounding box center [529, 236] width 551 height 13
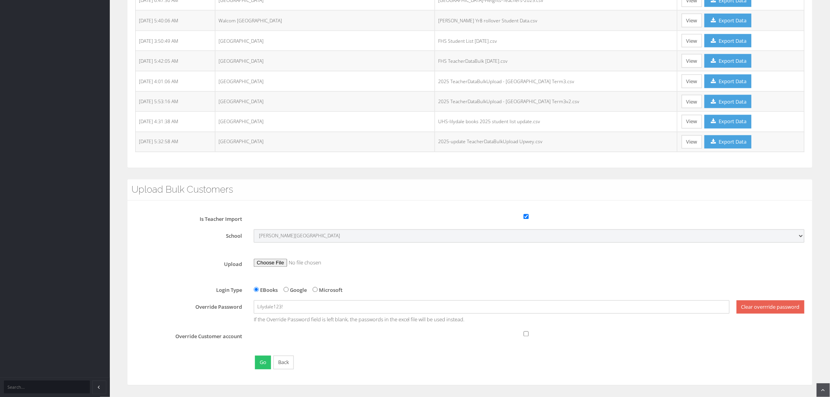
radio input "true"
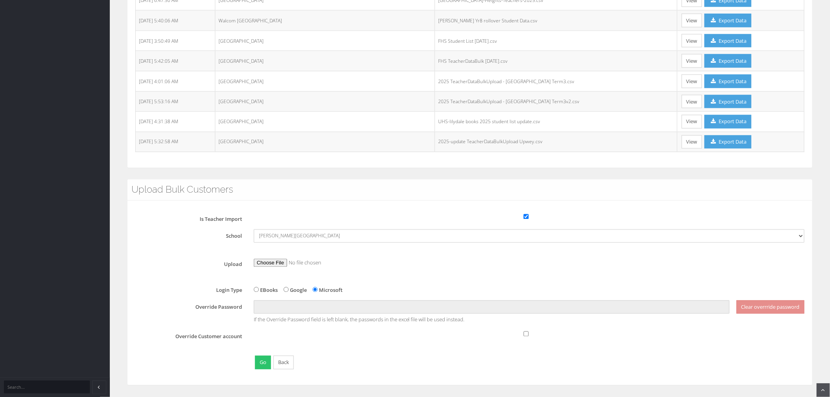
click at [633, 329] on div "Is Teacher Import School -- Select School -- Alexandra Secondary College Avila …" at bounding box center [470, 292] width 670 height 159
click at [279, 264] on input "file" at bounding box center [300, 263] width 93 height 8
type input "C:\fakepath\TeacherDataBulk 28AUG.csv"
click at [262, 363] on button "Go" at bounding box center [263, 363] width 16 height 14
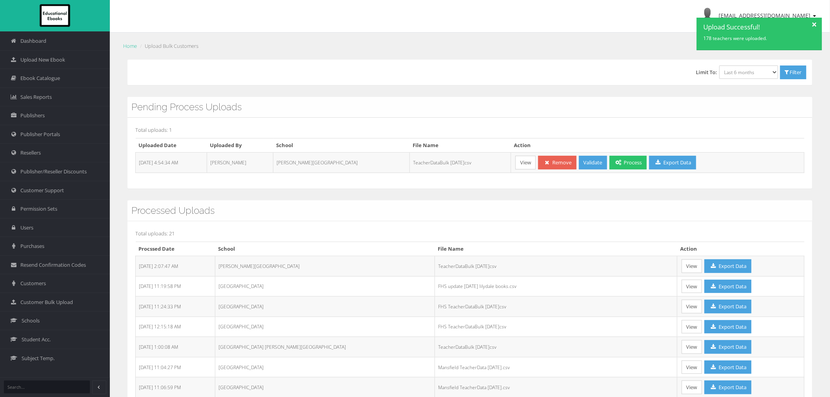
click at [516, 162] on link "View" at bounding box center [526, 163] width 20 height 14
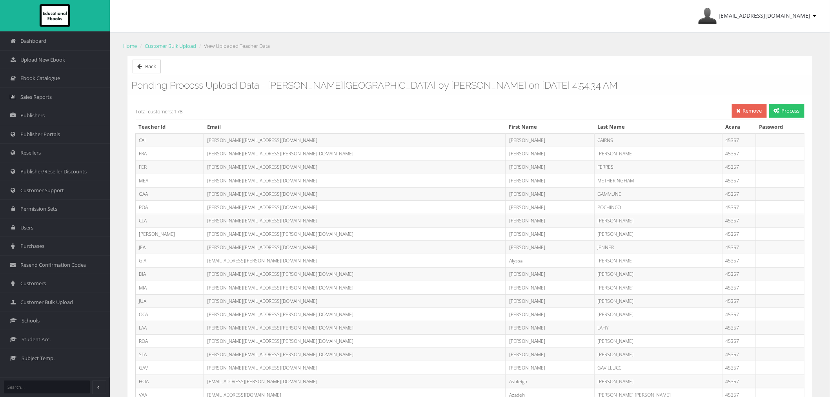
click at [600, 221] on td "[PERSON_NAME]" at bounding box center [659, 220] width 128 height 13
click at [778, 115] on link "Process" at bounding box center [787, 111] width 35 height 14
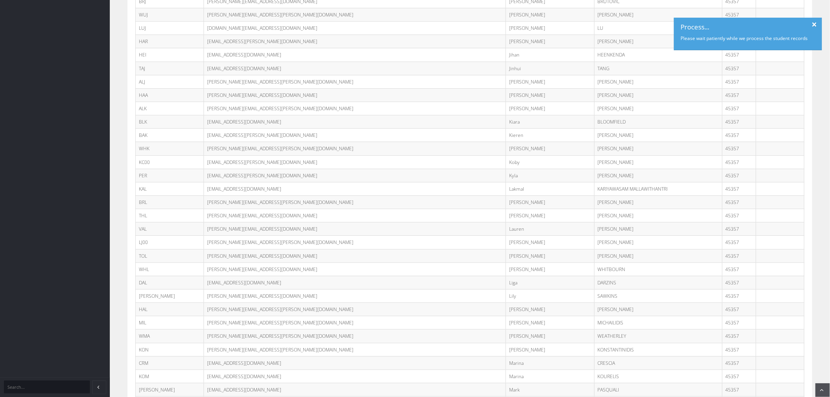
scroll to position [1177, 0]
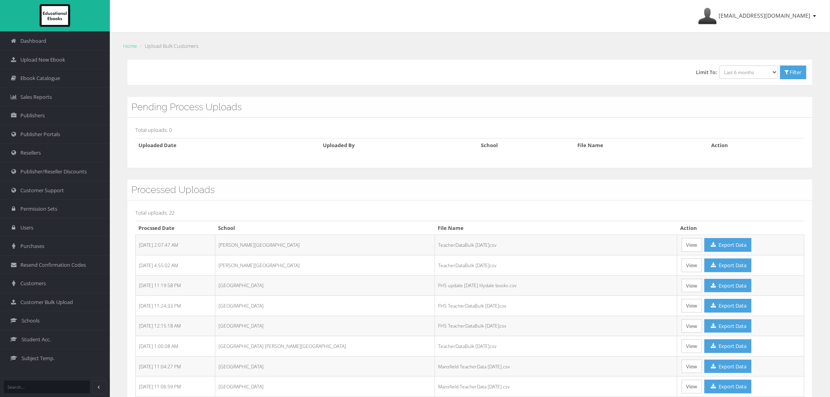
scroll to position [44, 0]
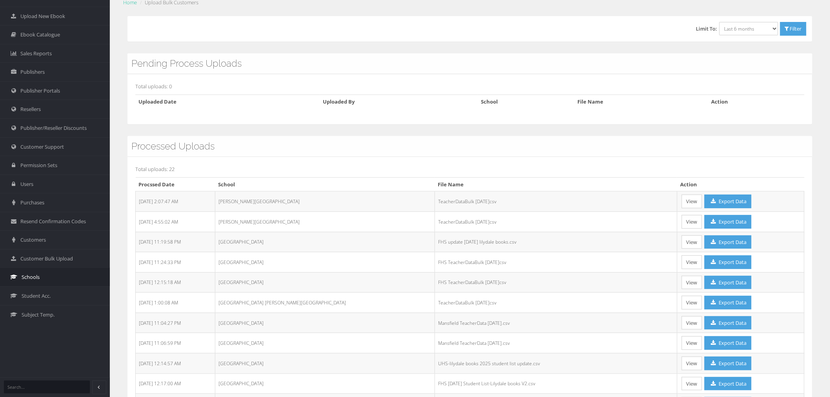
click at [38, 276] on span "Schools" at bounding box center [31, 277] width 18 height 7
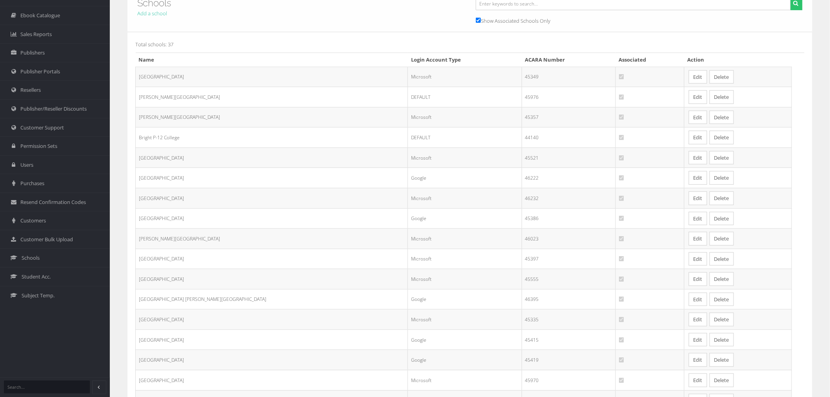
scroll to position [87, 0]
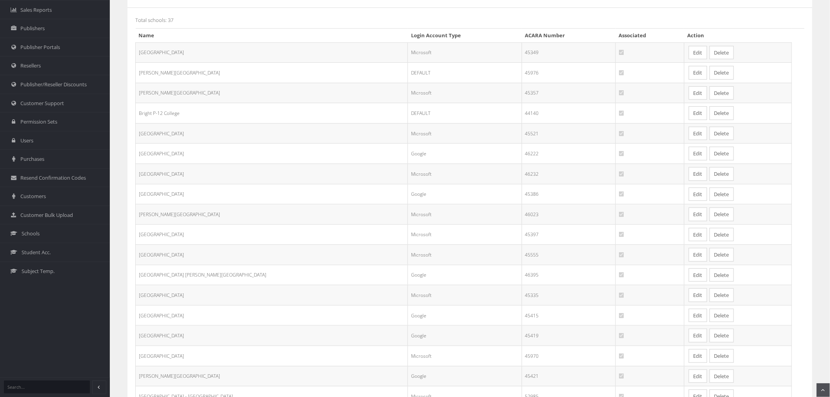
click at [689, 93] on link "Edit" at bounding box center [698, 93] width 18 height 14
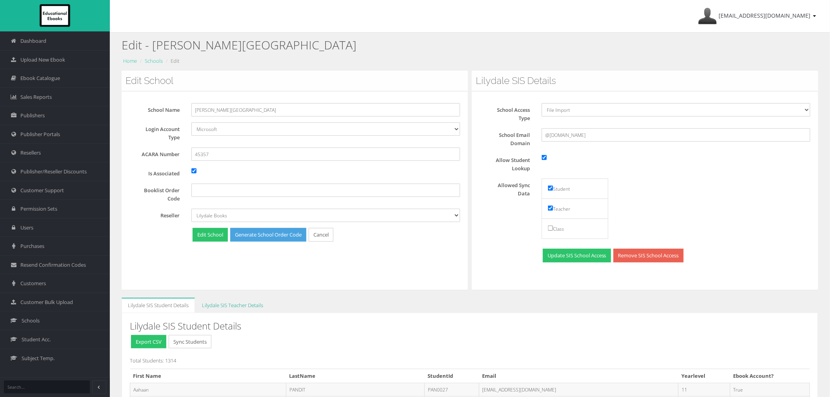
click at [244, 307] on link "Lilydale SIS Teacher Details" at bounding box center [233, 305] width 74 height 15
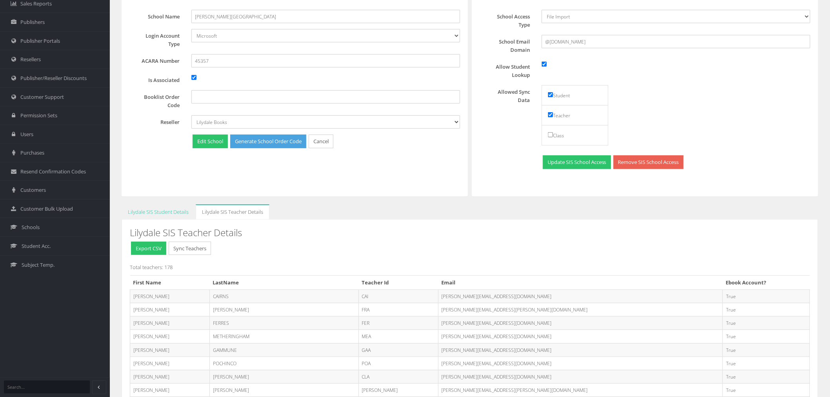
scroll to position [180, 0]
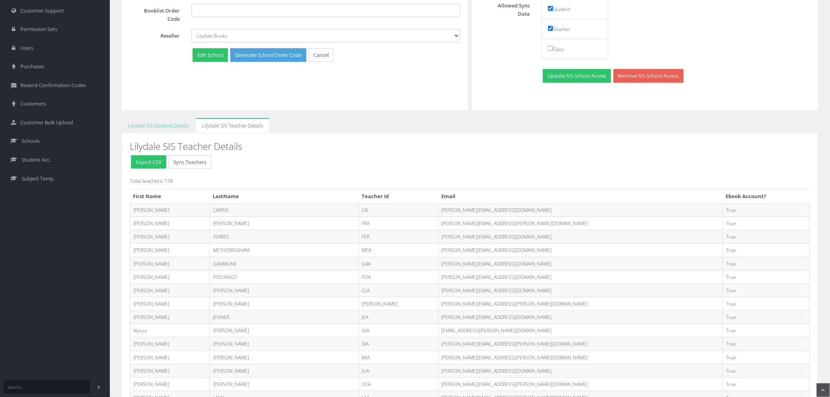
click at [202, 158] on button "Sync Teachers" at bounding box center [190, 162] width 42 height 14
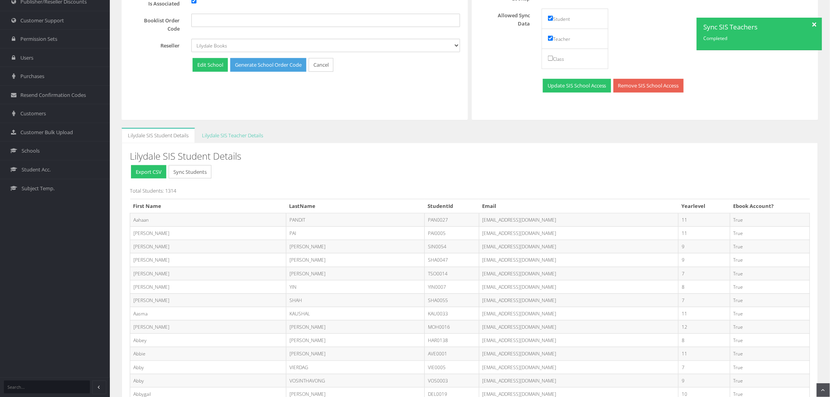
scroll to position [218, 0]
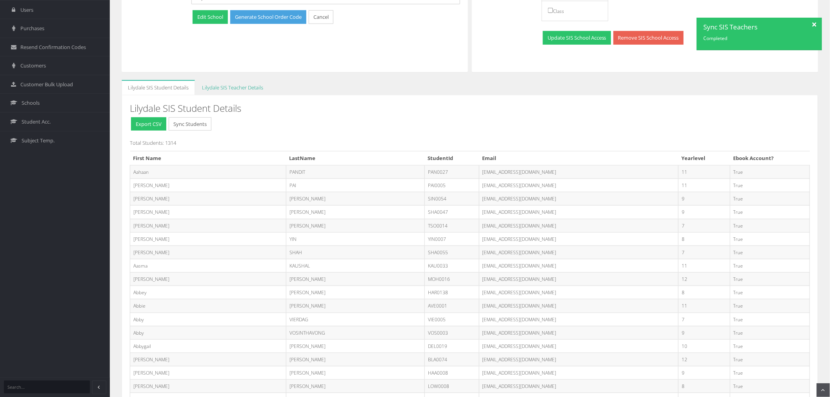
click at [221, 93] on link "Lilydale SIS Teacher Details" at bounding box center [233, 87] width 74 height 15
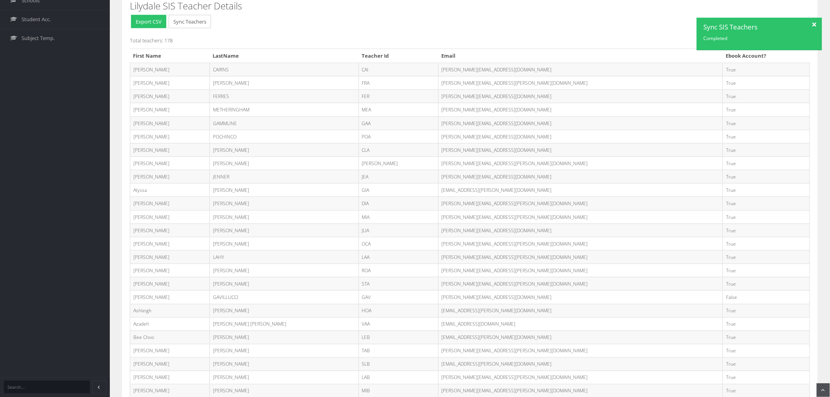
scroll to position [305, 0]
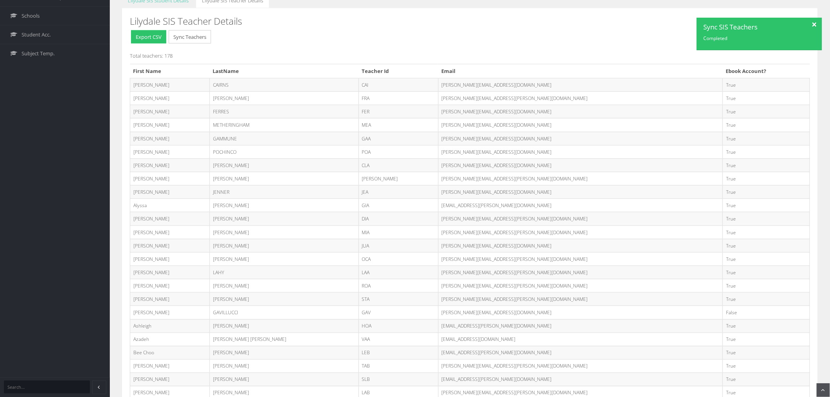
click at [476, 316] on td "Antoinette.Gavillucci@education.vic.gov.au" at bounding box center [580, 312] width 285 height 13
drag, startPoint x: 250, startPoint y: 313, endPoint x: 212, endPoint y: 314, distance: 37.7
click at [212, 314] on td "GAVILLUCCI" at bounding box center [284, 312] width 149 height 13
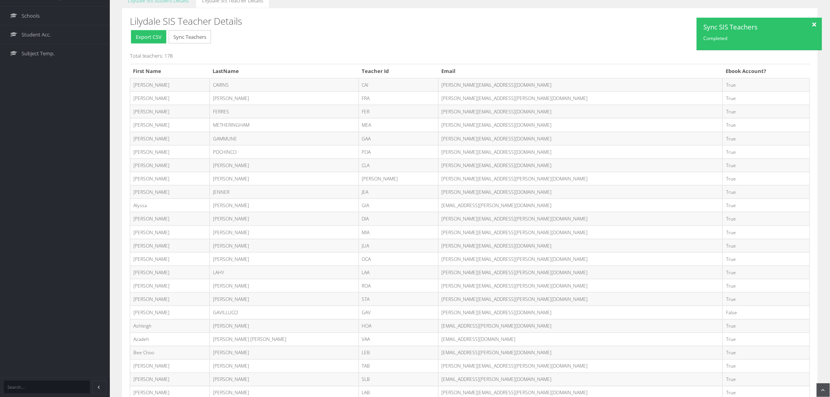
click at [469, 308] on td "Antoinette.Gavillucci@education.vic.gov.au" at bounding box center [580, 312] width 285 height 13
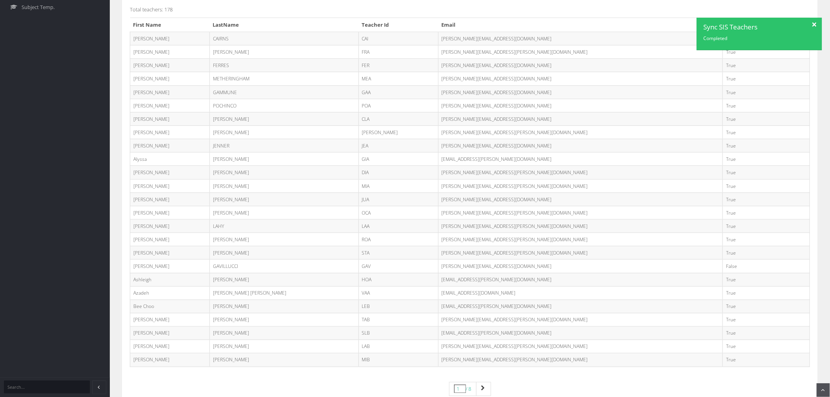
scroll to position [398, 0]
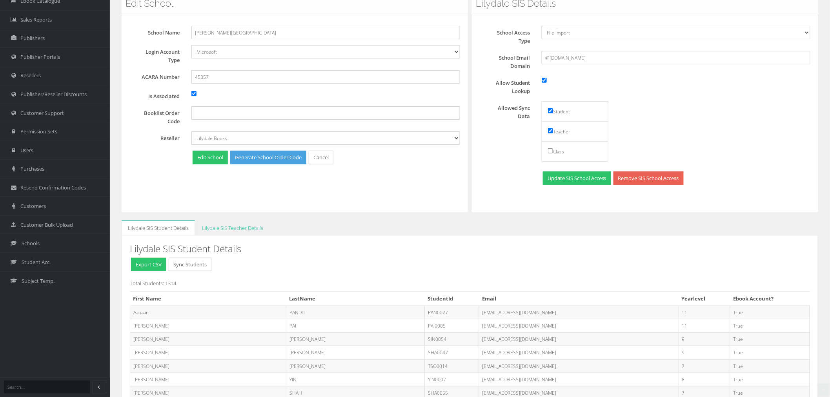
scroll to position [93, 0]
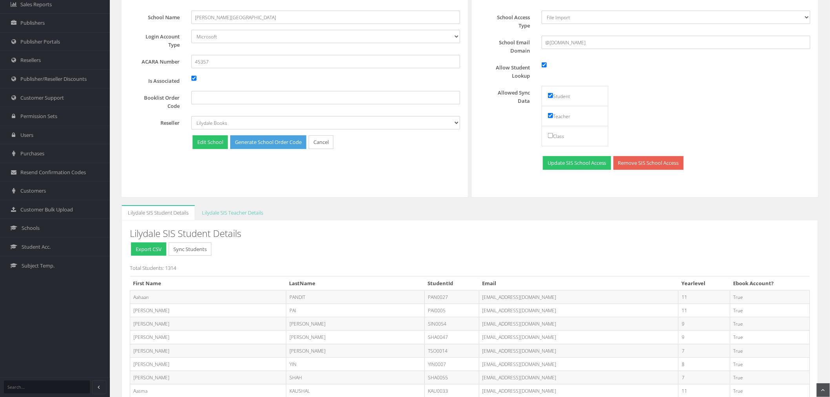
click at [234, 210] on link "Lilydale SIS Teacher Details" at bounding box center [233, 212] width 74 height 15
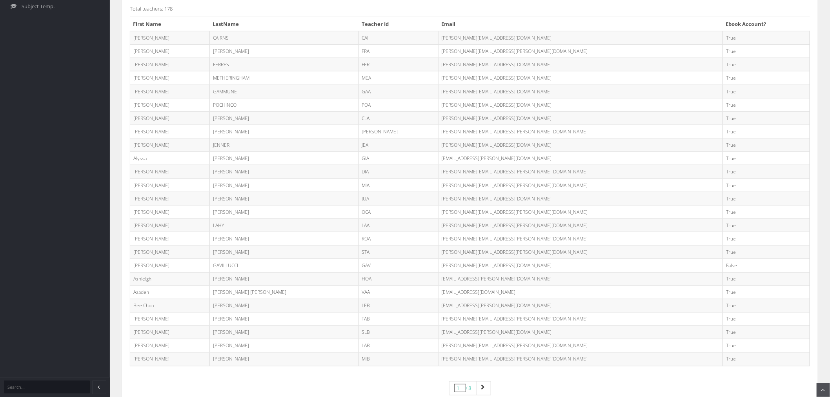
scroll to position [398, 0]
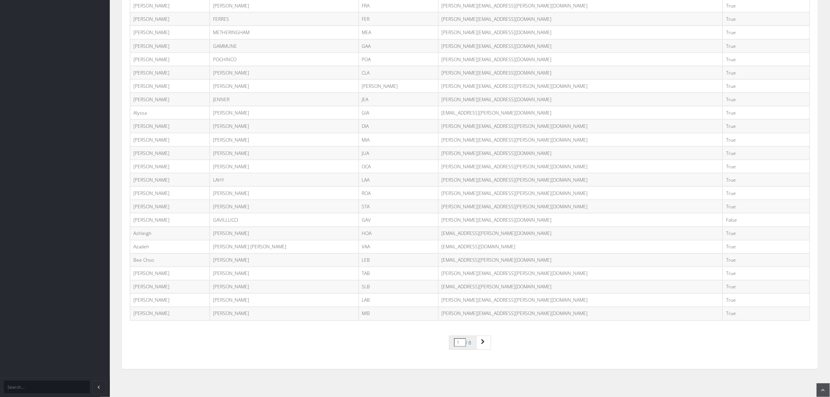
click at [456, 347] on input "1" at bounding box center [460, 343] width 12 height 9
type input "8"
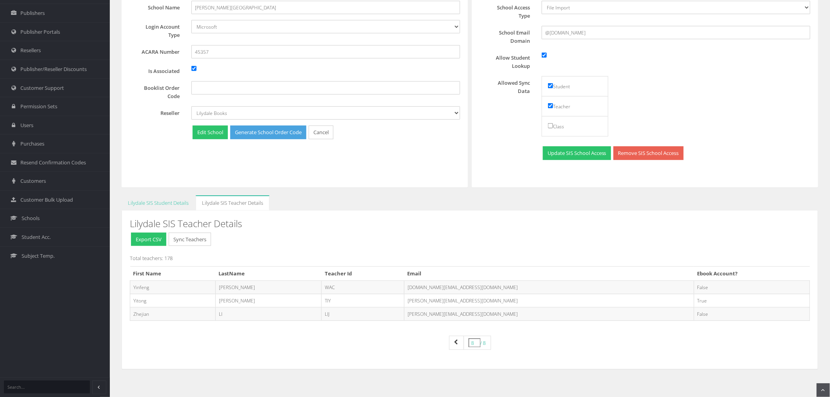
click at [186, 239] on button "Sync Teachers" at bounding box center [190, 240] width 42 height 14
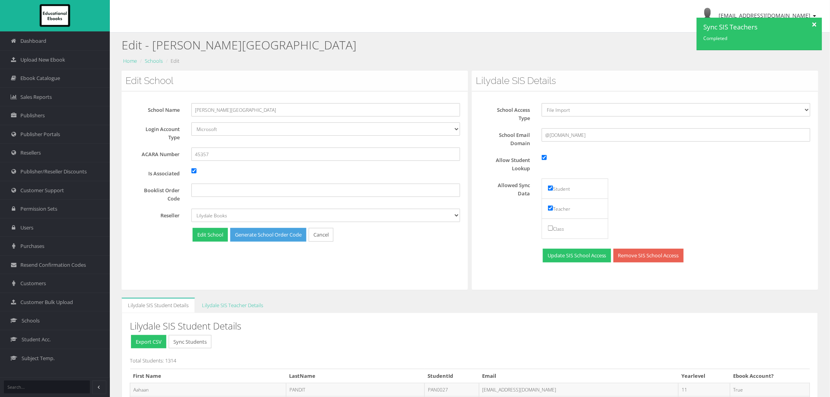
click at [816, 25] on div at bounding box center [816, 24] width 14 height 12
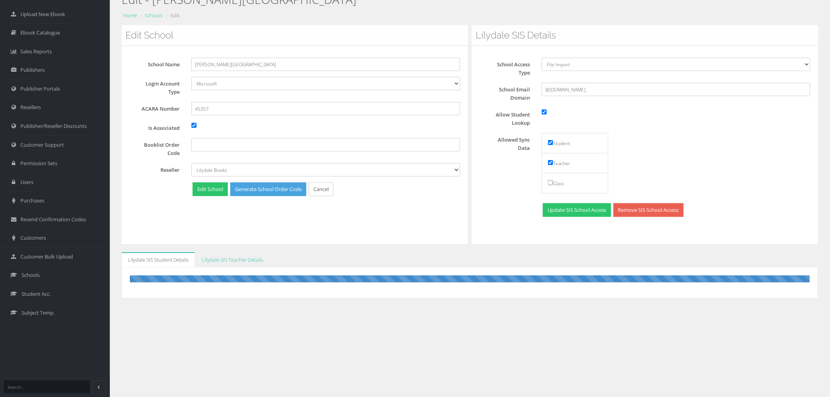
scroll to position [49, 0]
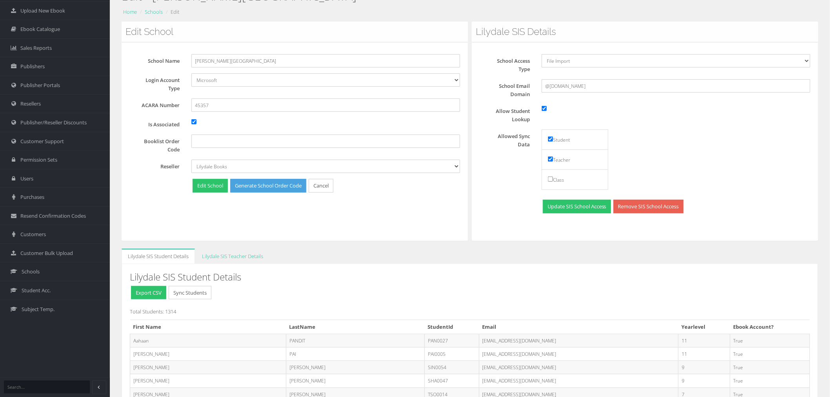
click at [359, 276] on h3 "Lilydale SIS Student Details" at bounding box center [470, 277] width 681 height 10
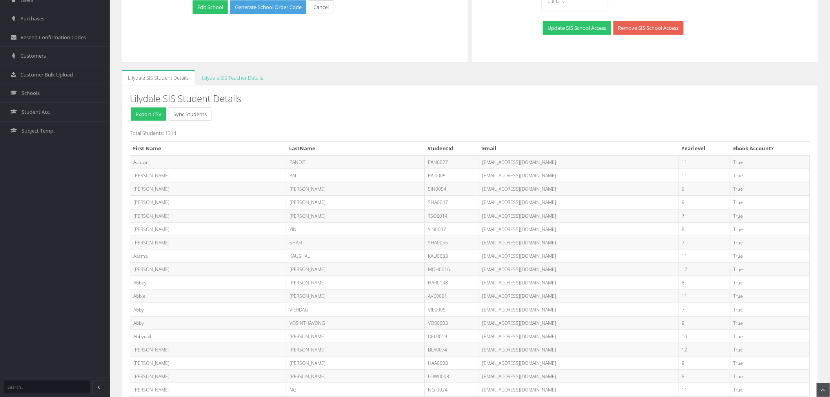
scroll to position [224, 0]
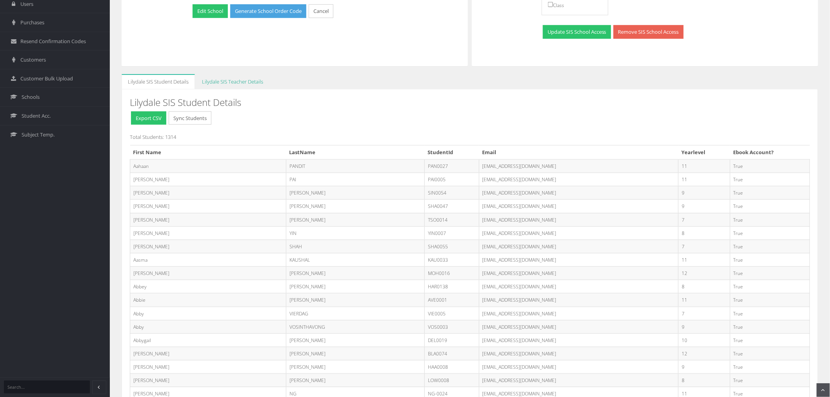
click at [225, 80] on link "Lilydale SIS Teacher Details" at bounding box center [233, 81] width 74 height 15
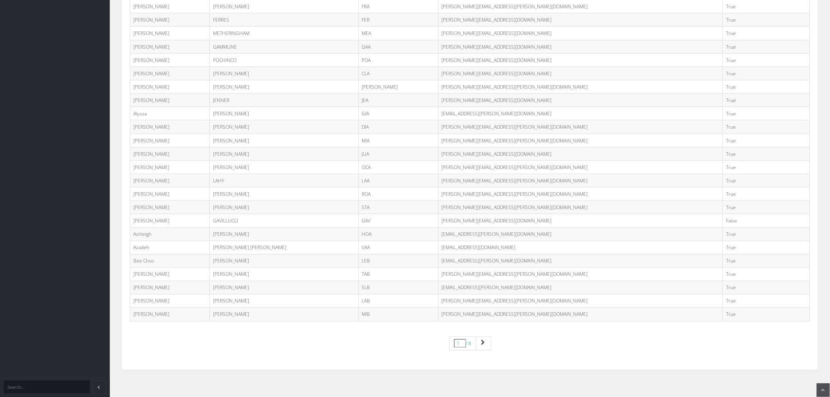
scroll to position [398, 0]
click at [689, 217] on td "Antoinette.Gavillucci@education.vic.gov.au" at bounding box center [580, 220] width 285 height 13
click at [487, 346] on link "Page navigation" at bounding box center [483, 343] width 15 height 14
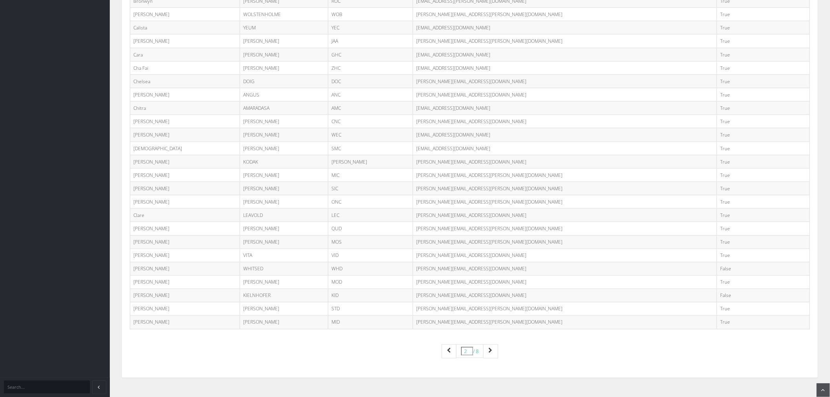
scroll to position [392, 0]
click at [717, 298] on td "False" at bounding box center [763, 292] width 93 height 13
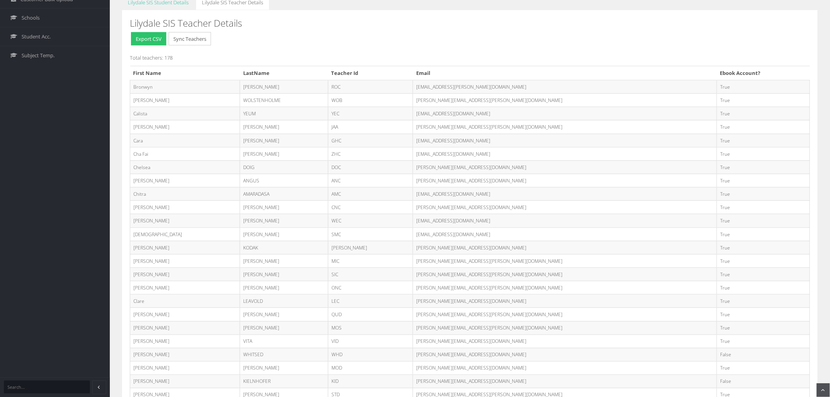
scroll to position [305, 0]
click at [296, 101] on td "WOLSTENHOLME" at bounding box center [284, 98] width 88 height 13
click at [485, 152] on td "chafai.zhang@education.vic.gov.au" at bounding box center [565, 151] width 304 height 13
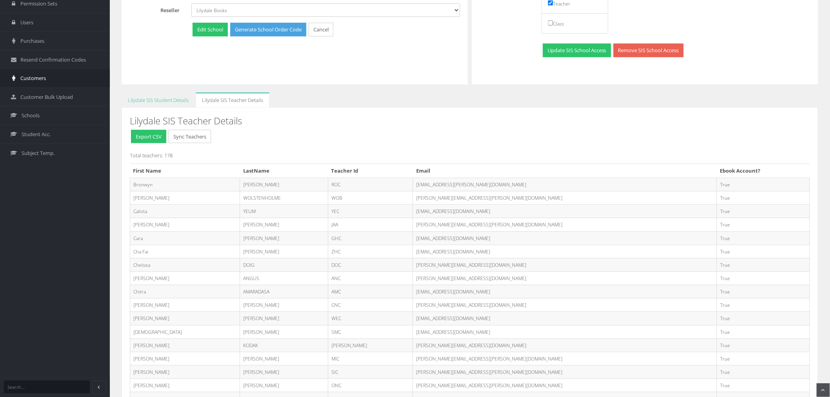
scroll to position [131, 0]
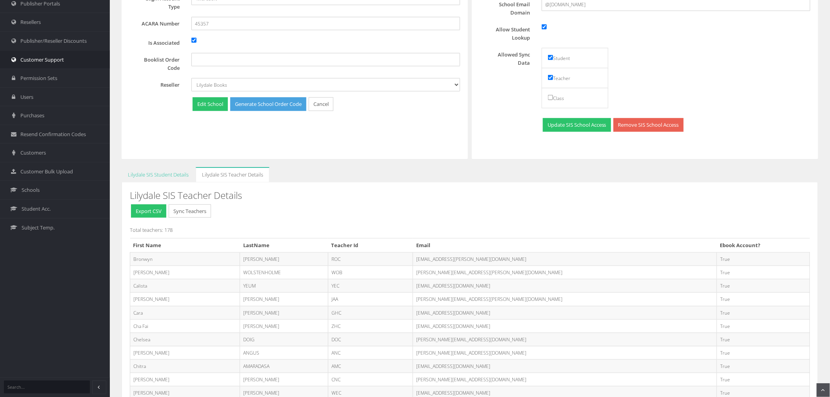
click at [55, 61] on span "Customer Support" at bounding box center [42, 59] width 44 height 7
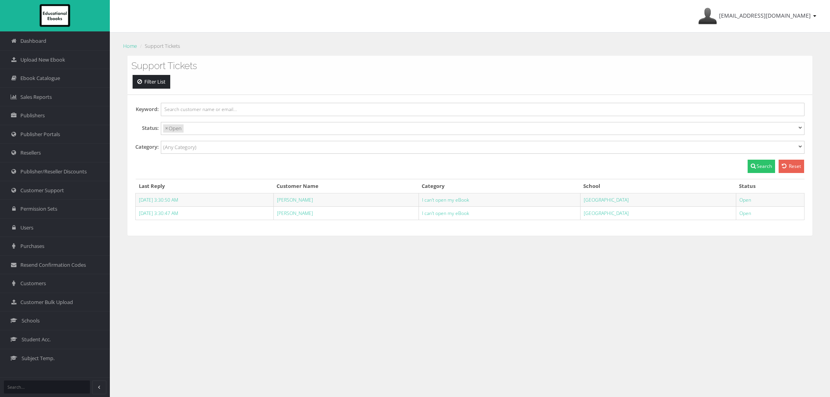
select select
click at [301, 216] on link "[PERSON_NAME]" at bounding box center [295, 213] width 36 height 7
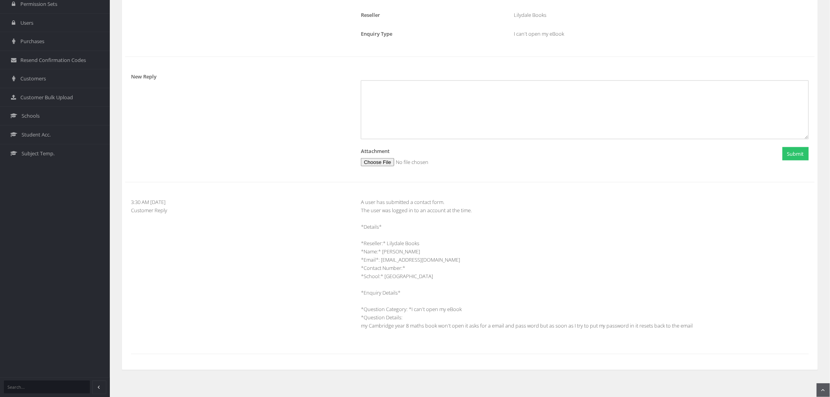
scroll to position [206, 0]
click at [400, 248] on div "A user has submitted a contact form. The user was logged in to an account at th…" at bounding box center [585, 267] width 460 height 140
copy div "Pejic"
drag, startPoint x: 382, startPoint y: 257, endPoint x: 452, endPoint y: 258, distance: 69.5
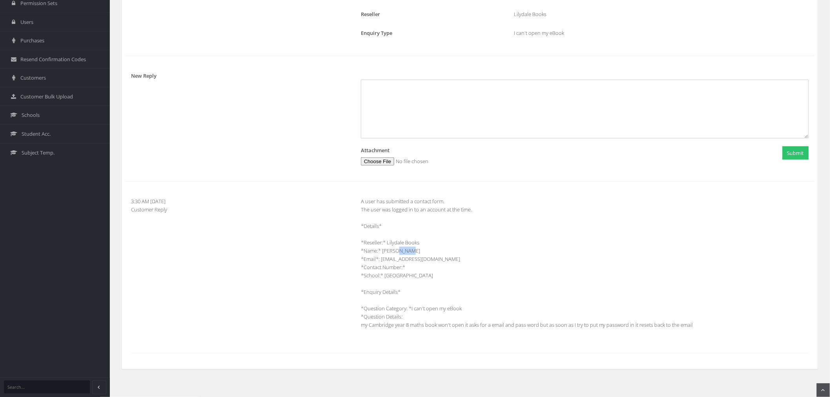
click at [452, 258] on div "A user has submitted a contact form. The user was logged in to an account at th…" at bounding box center [585, 267] width 460 height 140
copy div "[EMAIL_ADDRESS][DOMAIN_NAME]"
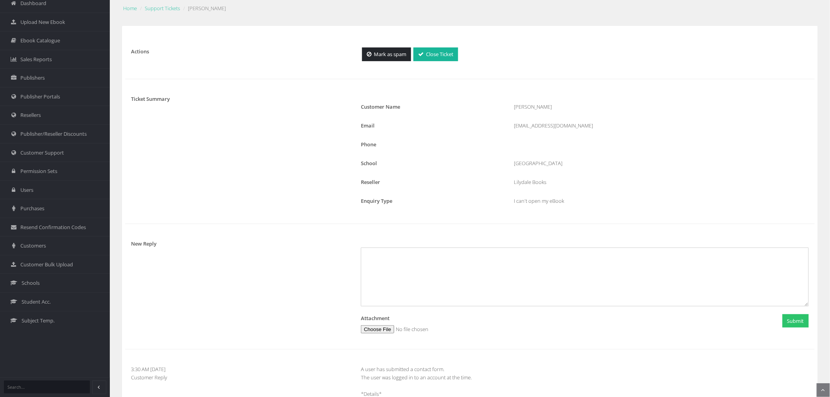
scroll to position [0, 0]
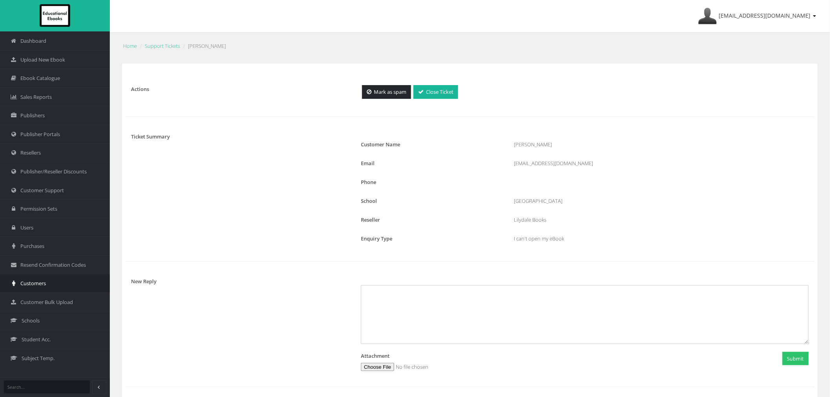
click at [46, 288] on link "Customers" at bounding box center [55, 283] width 110 height 19
click at [556, 165] on div "[EMAIL_ADDRESS][DOMAIN_NAME]" at bounding box center [662, 163] width 307 height 8
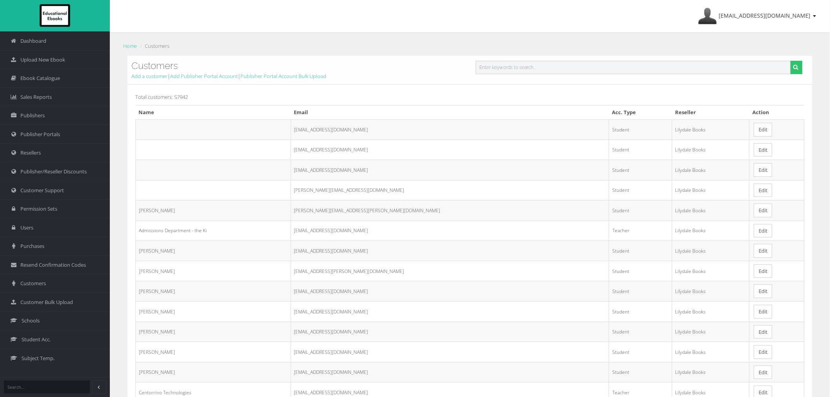
click at [481, 64] on input "text" at bounding box center [633, 67] width 315 height 13
paste input "[EMAIL_ADDRESS][DOMAIN_NAME]"
type input "[EMAIL_ADDRESS][DOMAIN_NAME]"
click at [791, 61] on button "submit" at bounding box center [797, 67] width 12 height 13
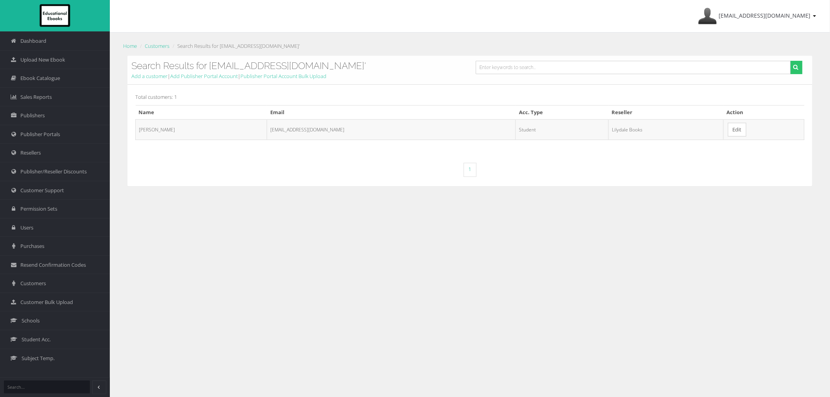
click at [728, 135] on link "Edit" at bounding box center [737, 130] width 18 height 14
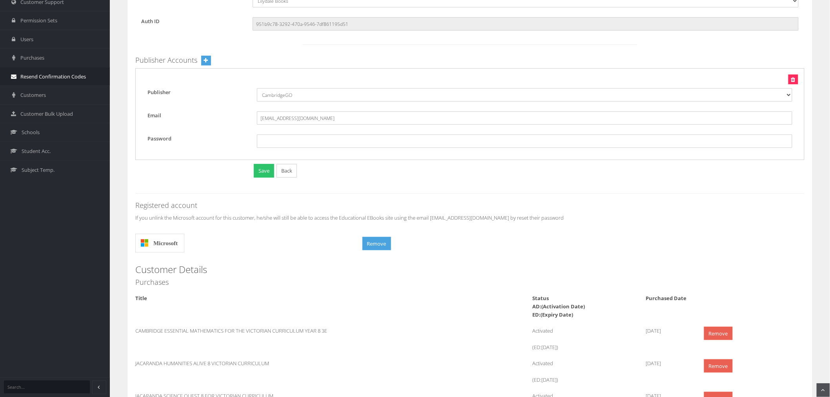
scroll to position [144, 0]
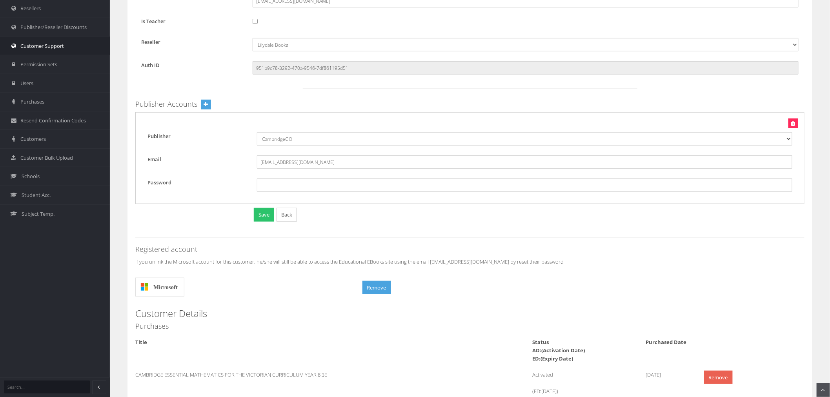
click at [43, 51] on link "Customer Support" at bounding box center [55, 46] width 110 height 19
click at [302, 65] on input "951b9c78-3292-470a-9546-7df861195d51" at bounding box center [526, 67] width 546 height 13
click at [31, 50] on link "Customer Support" at bounding box center [55, 46] width 110 height 19
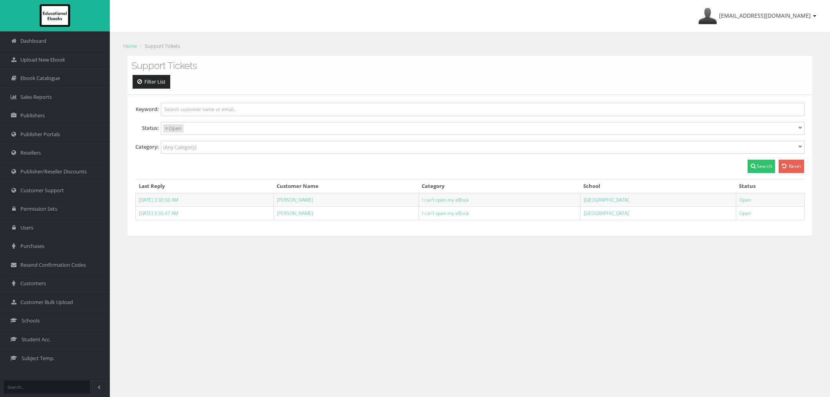
select select
click at [294, 216] on link "[PERSON_NAME]" at bounding box center [295, 213] width 36 height 7
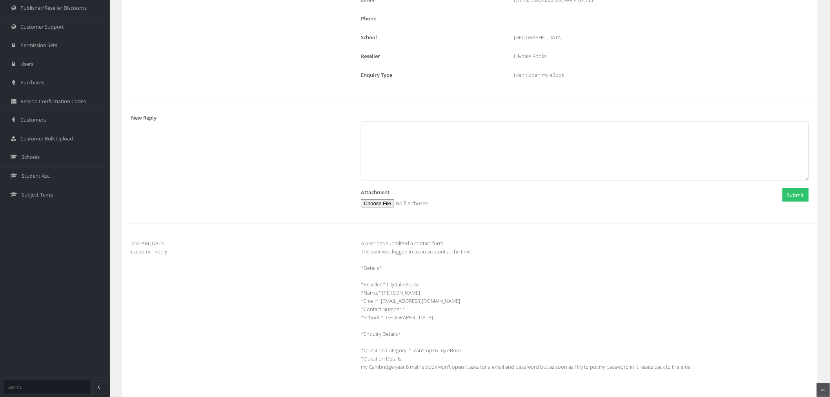
scroll to position [206, 0]
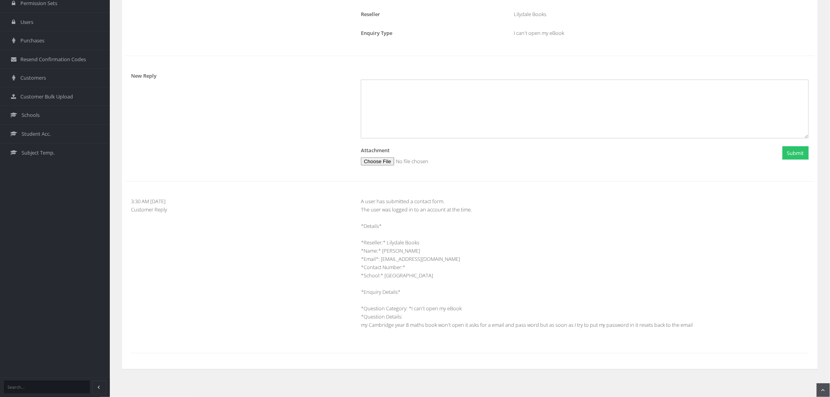
click at [440, 327] on div "A user has submitted a contact form. The user was logged in to an account at th…" at bounding box center [585, 267] width 460 height 140
click at [511, 323] on div "A user has submitted a contact form. The user was logged in to an account at th…" at bounding box center [585, 267] width 460 height 140
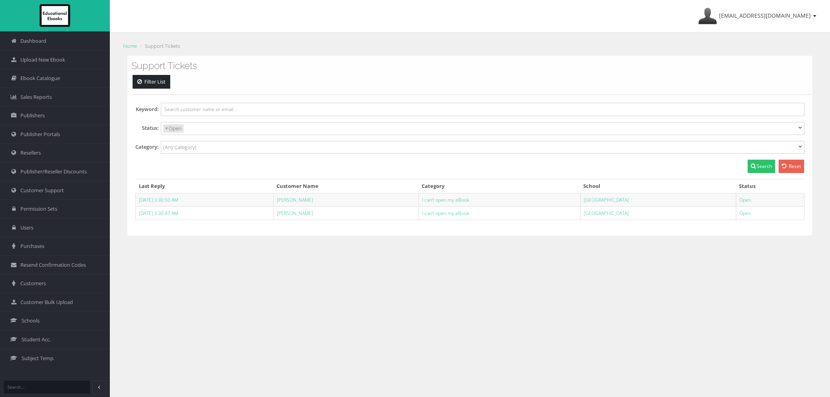
select select
click at [297, 215] on link "[PERSON_NAME]" at bounding box center [295, 213] width 36 height 7
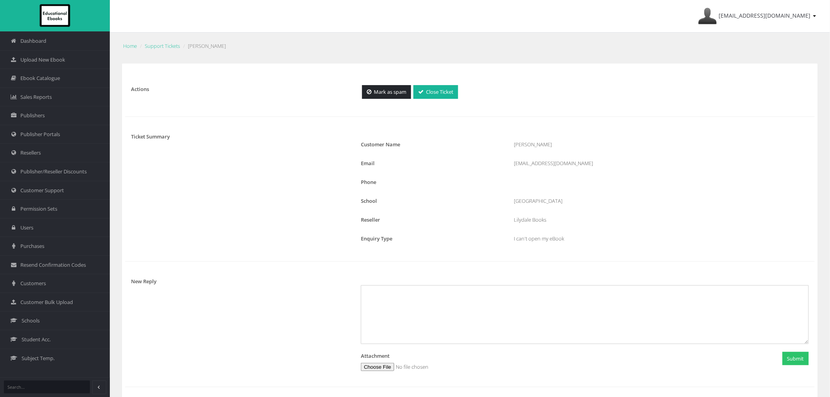
scroll to position [44, 0]
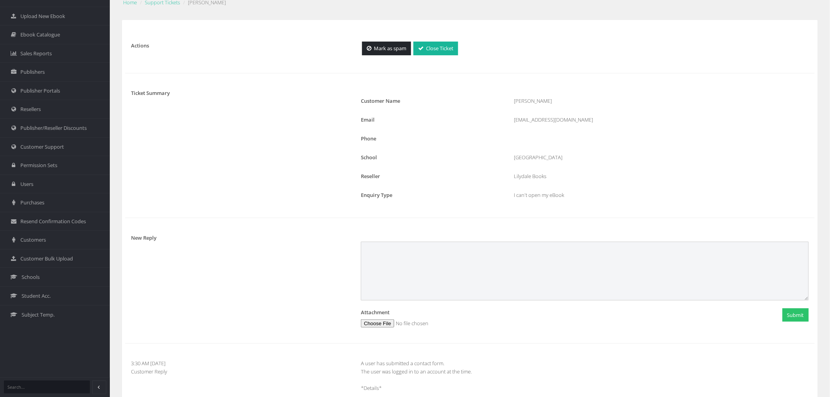
click at [403, 258] on textarea at bounding box center [585, 271] width 448 height 59
click at [384, 268] on textarea "Thank you for your support ticket. Have you tried clearing your browser cache, …" at bounding box center [585, 271] width 448 height 59
click at [606, 281] on textarea "Thank you for your support ticket. Have you tried clearing your browser cache, …" at bounding box center [585, 271] width 448 height 59
type textarea "Thank you for your support ticket. Have you tried clearing your browser cache, …"
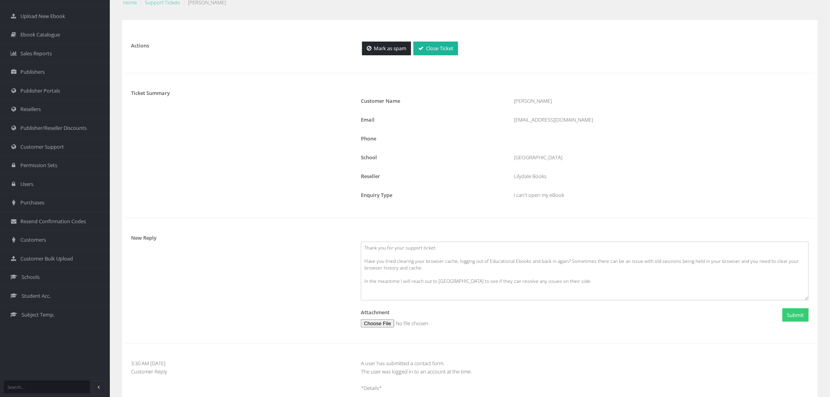
click at [793, 313] on button "Submit" at bounding box center [796, 315] width 26 height 14
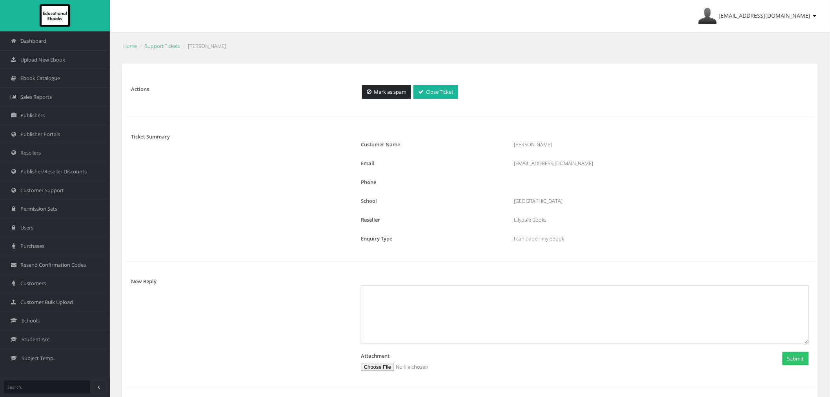
click at [173, 42] on link "Support Tickets" at bounding box center [162, 45] width 35 height 7
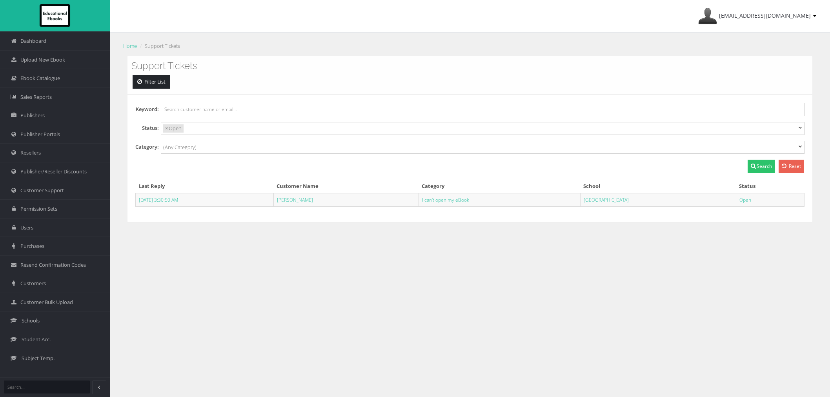
select select
click at [177, 128] on li "× Open" at bounding box center [173, 128] width 20 height 8
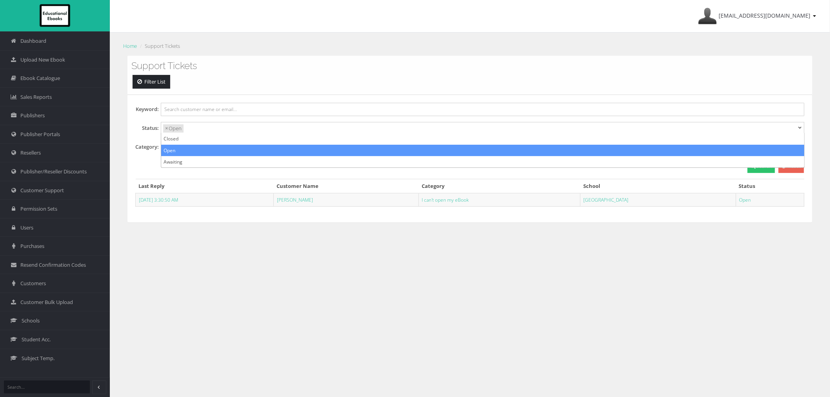
scroll to position [7, 0]
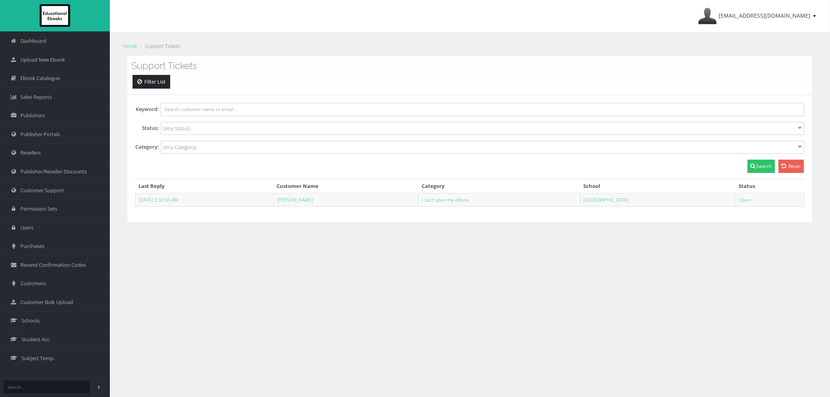
click at [192, 132] on input "search" at bounding box center [191, 128] width 56 height 8
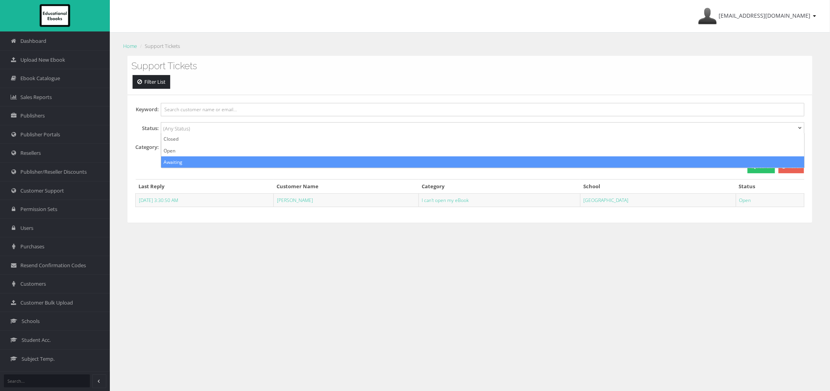
select select "Awaiting"
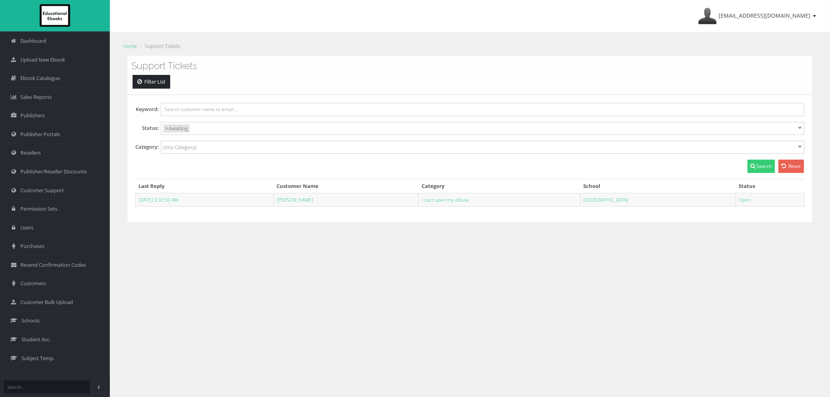
click at [752, 169] on icon at bounding box center [753, 165] width 5 height 5
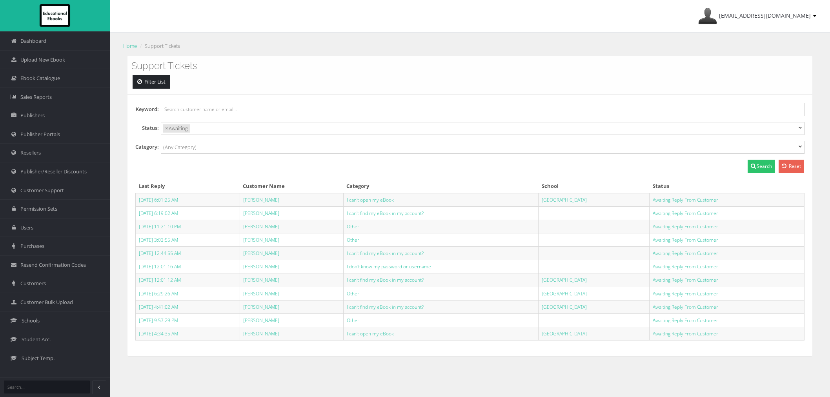
select select
click at [264, 202] on link "[PERSON_NAME]" at bounding box center [261, 200] width 36 height 7
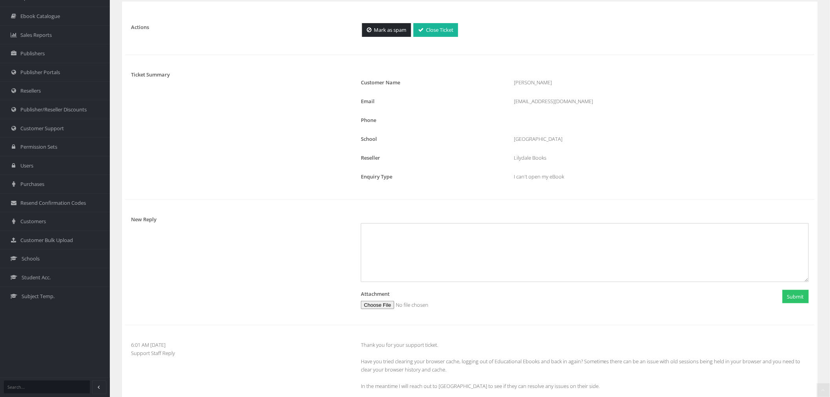
scroll to position [174, 0]
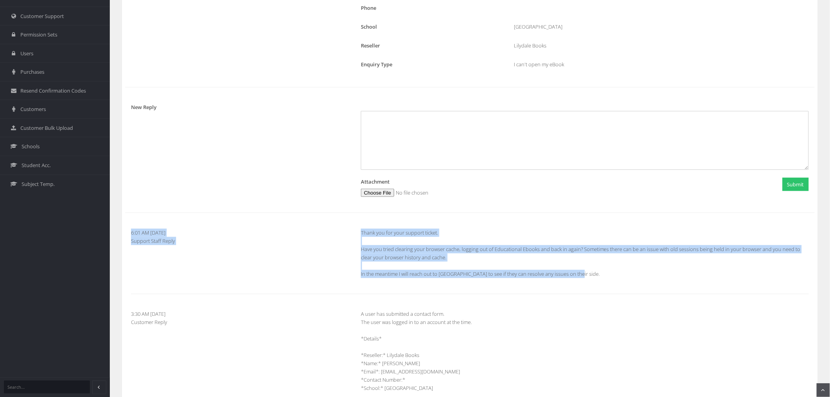
drag, startPoint x: 585, startPoint y: 275, endPoint x: 349, endPoint y: 235, distance: 238.9
click at [349, 235] on div "6:01 AM [DATE] Support Staff Reply Thank you for your support ticket. Have you …" at bounding box center [470, 253] width 690 height 49
click at [452, 258] on div "Thank you for your support ticket. Have you tried clearing your browser cache, …" at bounding box center [585, 253] width 460 height 49
drag, startPoint x: 583, startPoint y: 276, endPoint x: 359, endPoint y: 228, distance: 229.2
click at [359, 228] on div "Actions Mark as spam Close Ticket Ticket Summary Customer Name Filip Pejic Emai…" at bounding box center [470, 185] width 681 height 577
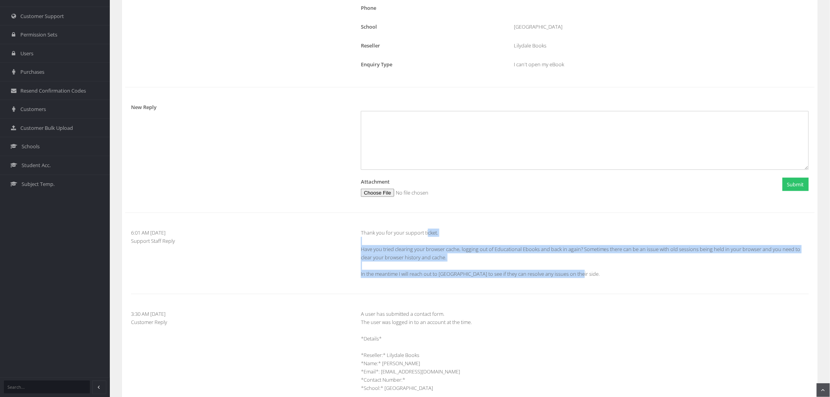
copy div "Thank you for your support ticket. Have you tried clearing your browser cache, …"
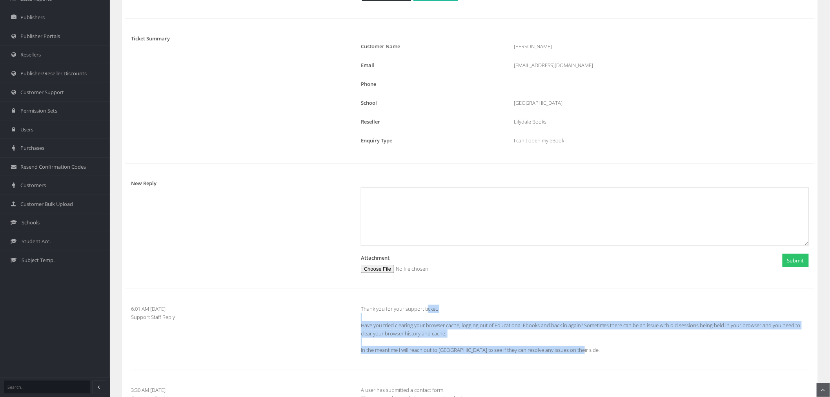
scroll to position [0, 0]
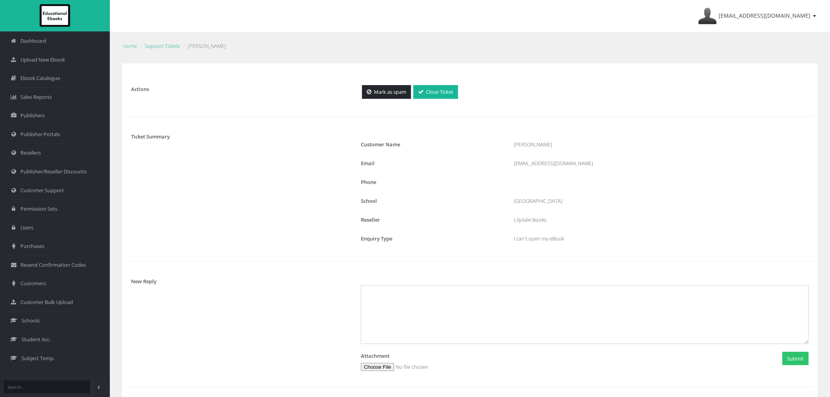
click at [152, 48] on link "Support Tickets" at bounding box center [162, 45] width 35 height 7
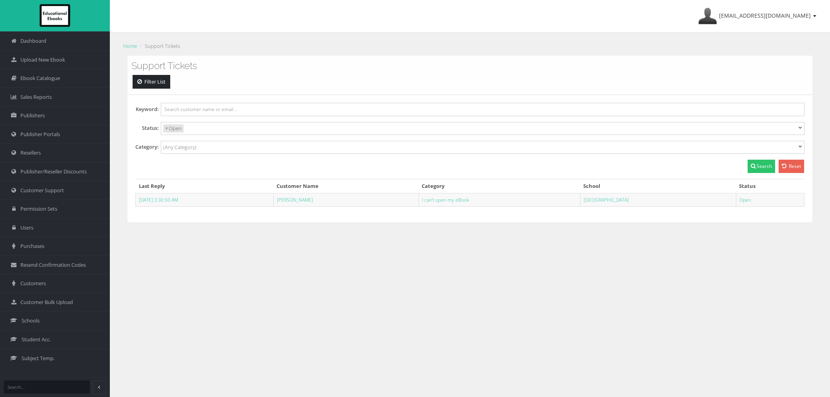
select select
click at [274, 201] on td "8/28/2025 3:30:50 AM" at bounding box center [205, 199] width 138 height 13
click at [288, 201] on link "[PERSON_NAME]" at bounding box center [295, 200] width 36 height 7
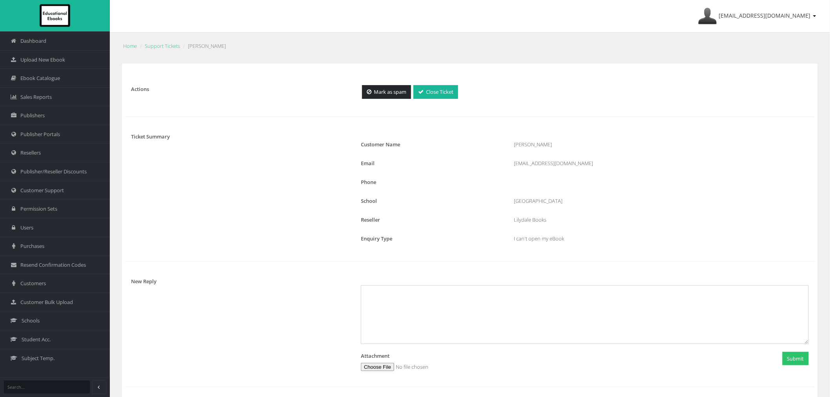
drag, startPoint x: 384, startPoint y: 285, endPoint x: 388, endPoint y: 295, distance: 10.9
click at [384, 285] on div "Attachment Submit" at bounding box center [585, 324] width 460 height 94
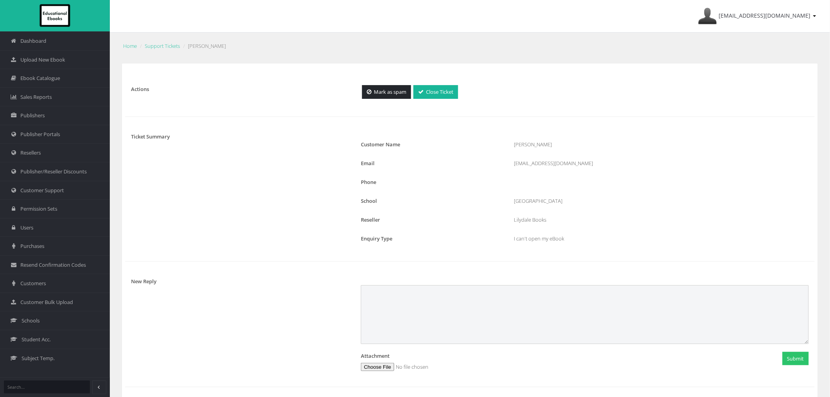
click at [389, 299] on textarea at bounding box center [585, 314] width 448 height 59
paste textarea "Thank you for your support ticket. Have you tried clearing your browser cache, …"
type textarea "Thank you for your support ticket. Have you tried clearing your browser cache, …"
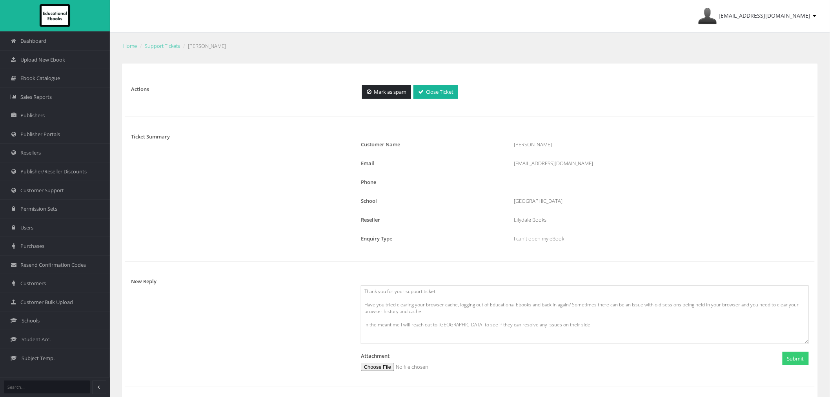
click at [784, 362] on button "Submit" at bounding box center [796, 359] width 26 height 14
click at [164, 53] on div "Home Support Tickets Filip Pejic" at bounding box center [470, 47] width 697 height 15
click at [163, 49] on li "Support Tickets" at bounding box center [159, 46] width 42 height 8
click at [162, 46] on link "Support Tickets" at bounding box center [162, 45] width 35 height 7
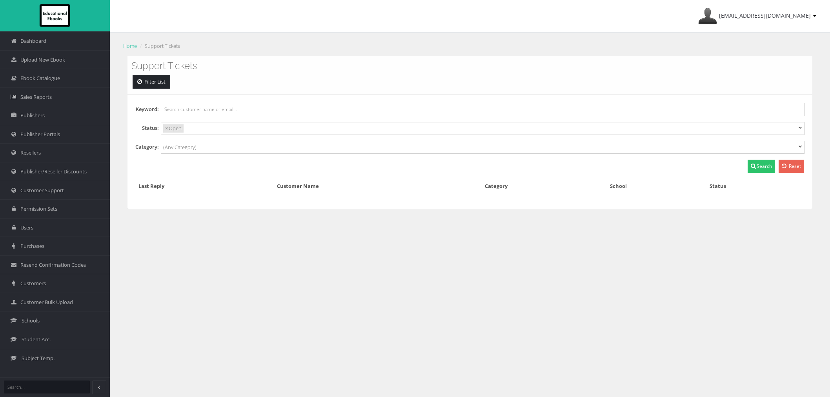
select select
click at [209, 132] on input "search" at bounding box center [214, 128] width 56 height 8
click at [186, 232] on div "ayesha@educationalebooks.com.au My Account Sign Out Home Support Tickets Suppor…" at bounding box center [470, 223] width 721 height 446
click at [55, 305] on span "Customer Bulk Upload" at bounding box center [46, 302] width 53 height 7
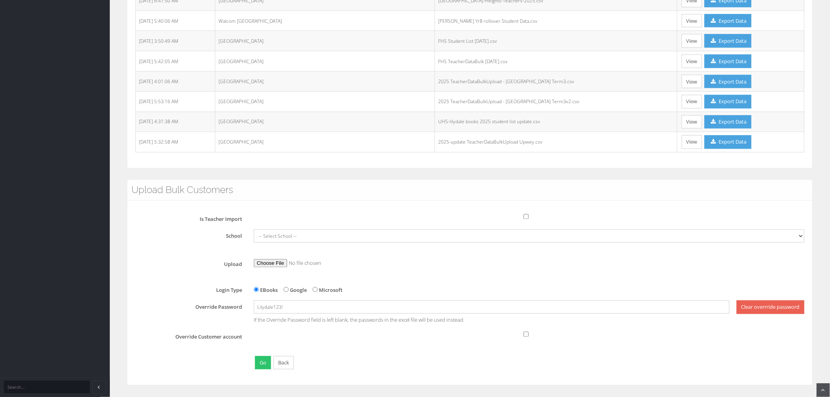
scroll to position [531, 0]
click at [429, 232] on select "-- Select School -- [GEOGRAPHIC_DATA] [PERSON_NAME][GEOGRAPHIC_DATA] [PERSON_NA…" at bounding box center [529, 236] width 551 height 13
select select "cff8580b-5dfa-eb11-a9a8-0272d098c78b"
click at [254, 230] on select "-- Select School -- [GEOGRAPHIC_DATA] [PERSON_NAME][GEOGRAPHIC_DATA] [PERSON_NA…" at bounding box center [529, 236] width 551 height 13
radio input "true"
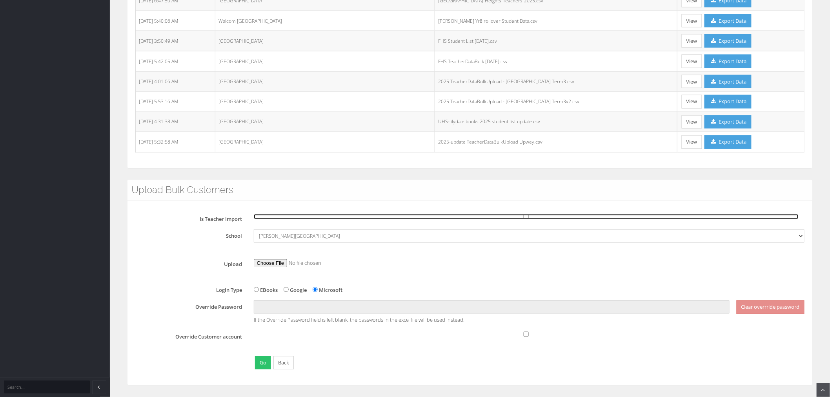
click at [526, 217] on input "Is Teacher Import" at bounding box center [526, 216] width 545 height 5
checkbox input "true"
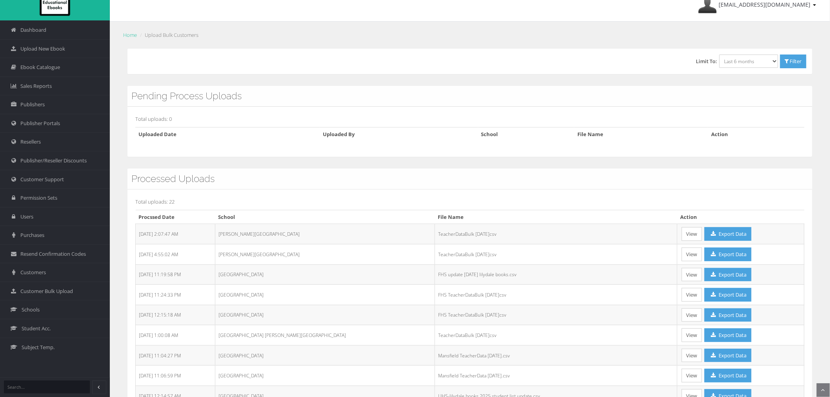
scroll to position [8, 0]
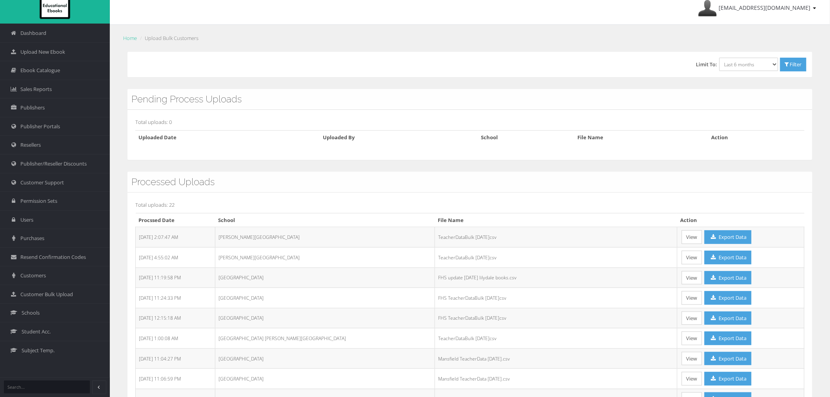
click at [277, 243] on td "Blackburn High School" at bounding box center [325, 237] width 220 height 20
click at [682, 240] on link "View" at bounding box center [692, 237] width 20 height 14
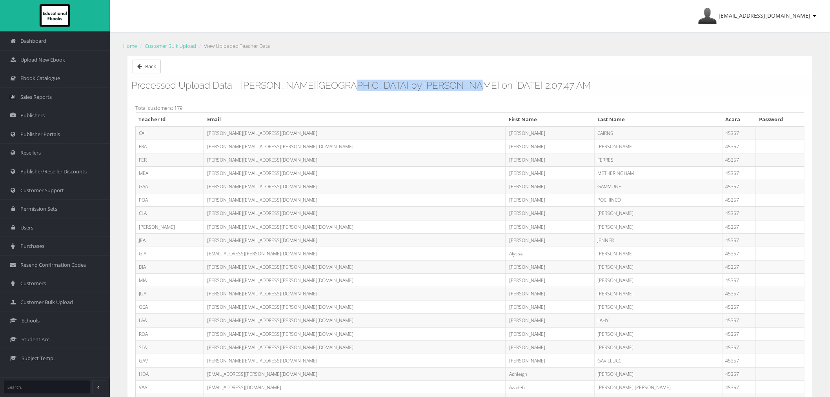
drag, startPoint x: 238, startPoint y: 86, endPoint x: 343, endPoint y: 85, distance: 105.6
click at [343, 85] on h3 "Processed Upload Data - Blackburn High School by Ayesha Desai on 8/28/2025 2:07…" at bounding box center [469, 85] width 677 height 10
click at [346, 87] on h3 "Processed Upload Data - Blackburn High School by Ayesha Desai on 8/28/2025 2:07…" at bounding box center [469, 85] width 677 height 10
click at [214, 44] on li "View Uploaded Teacher Data" at bounding box center [233, 46] width 73 height 8
click at [254, 46] on li "View Uploaded Teacher Data" at bounding box center [233, 46] width 73 height 8
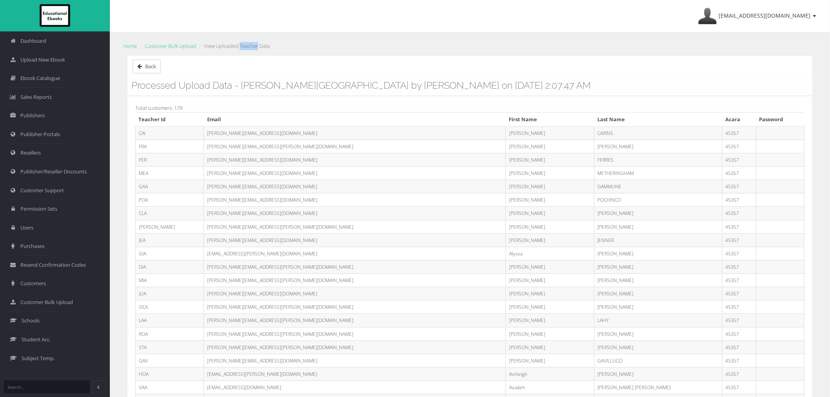
click at [255, 47] on li "View Uploaded Teacher Data" at bounding box center [233, 46] width 73 height 8
click at [52, 190] on span "Customer Support" at bounding box center [42, 190] width 44 height 7
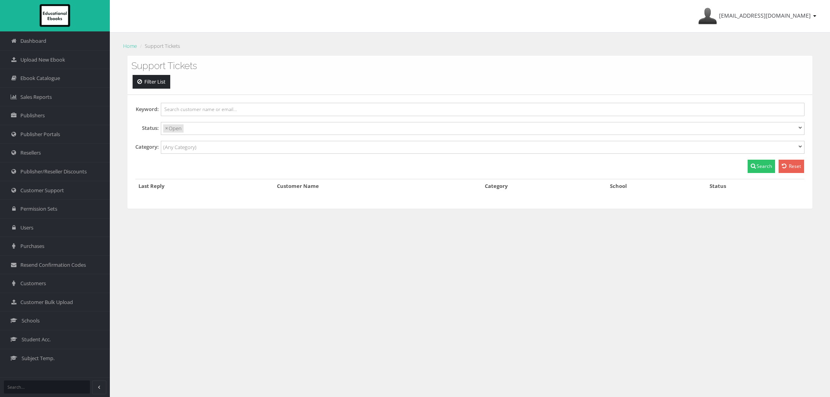
select select
